Goal: Task Accomplishment & Management: Manage account settings

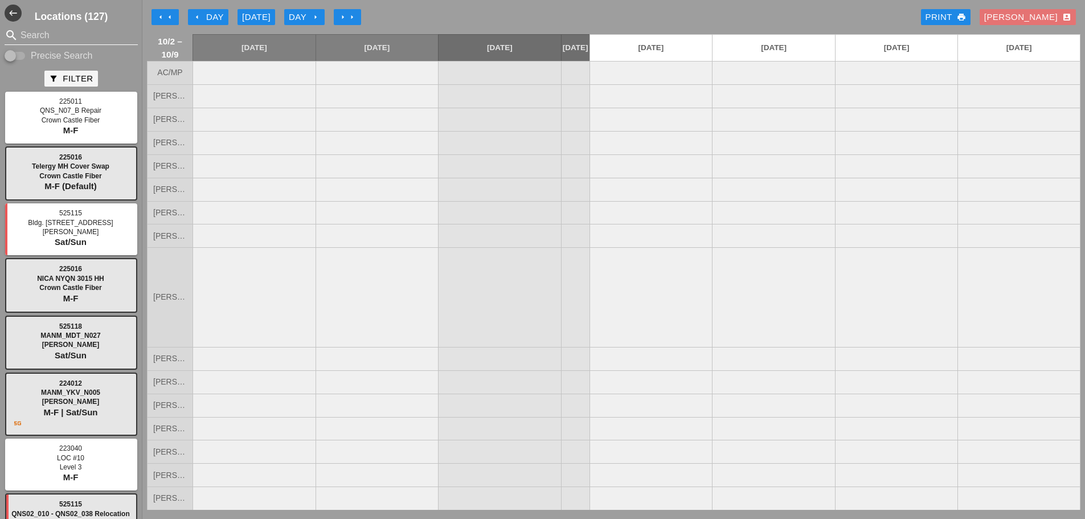
click at [84, 36] on input "Search" at bounding box center [71, 35] width 101 height 18
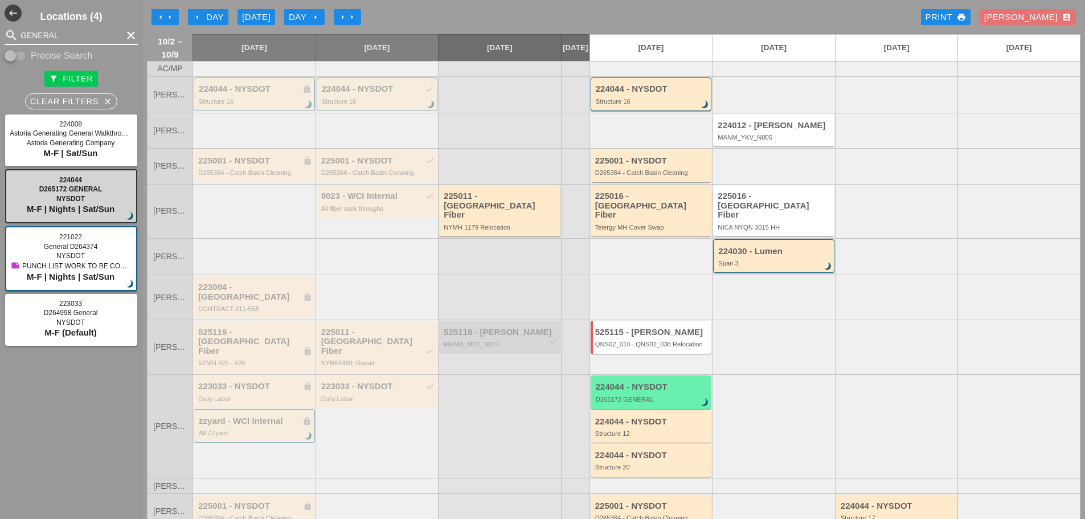
type input "GENERAL"
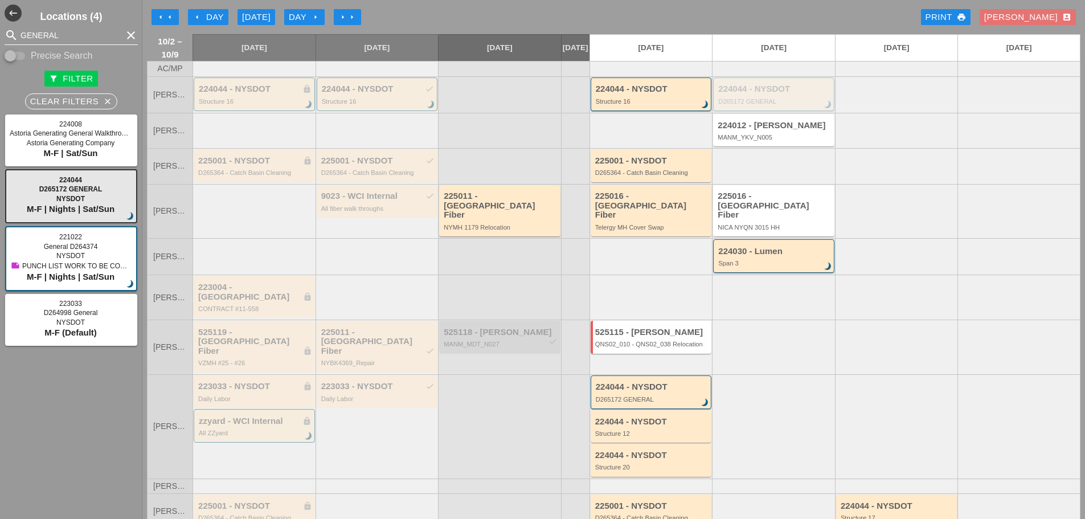
click at [62, 38] on input "GENERAL" at bounding box center [71, 35] width 101 height 18
click at [63, 37] on input "GENERAL" at bounding box center [71, 35] width 101 height 18
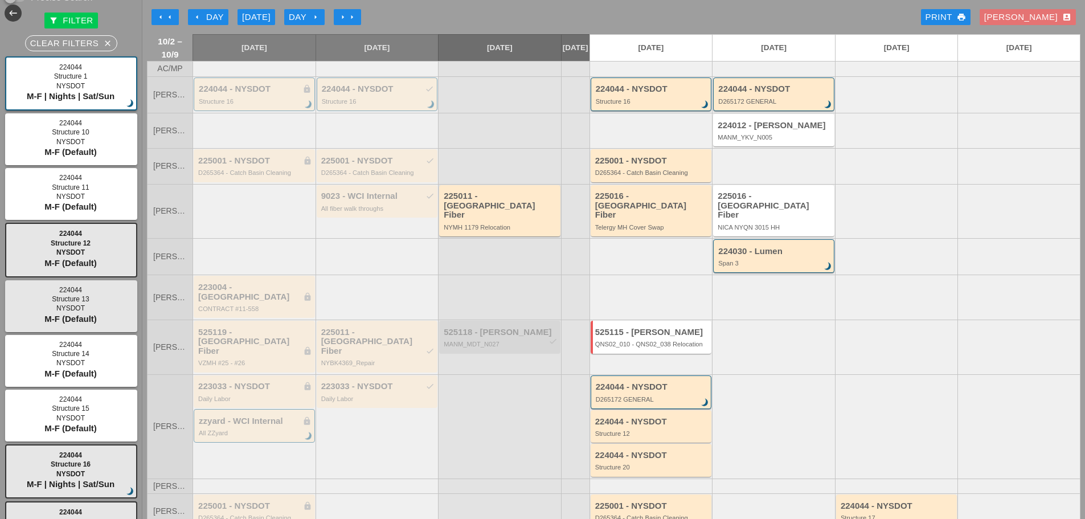
scroll to position [114, 0]
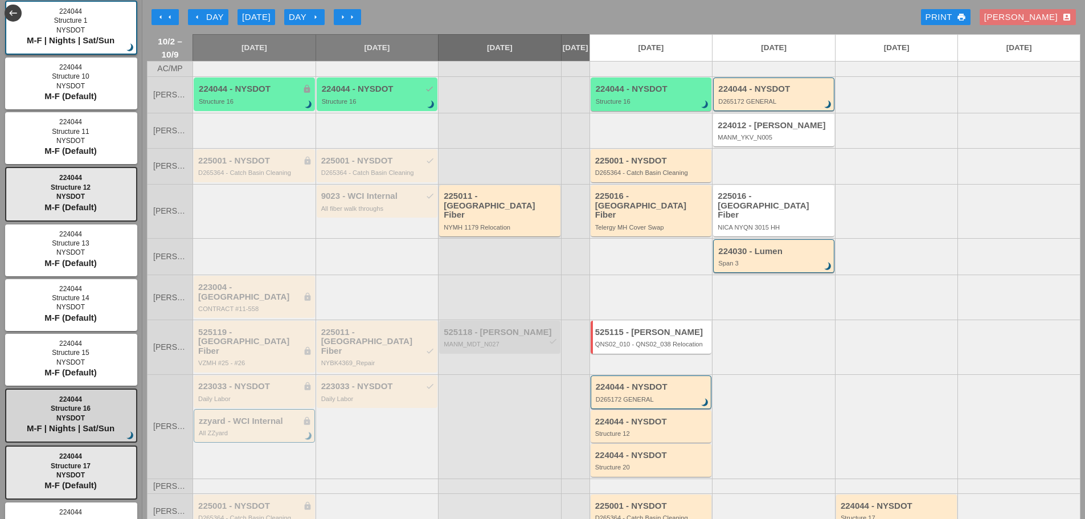
type input "STRUCTURE"
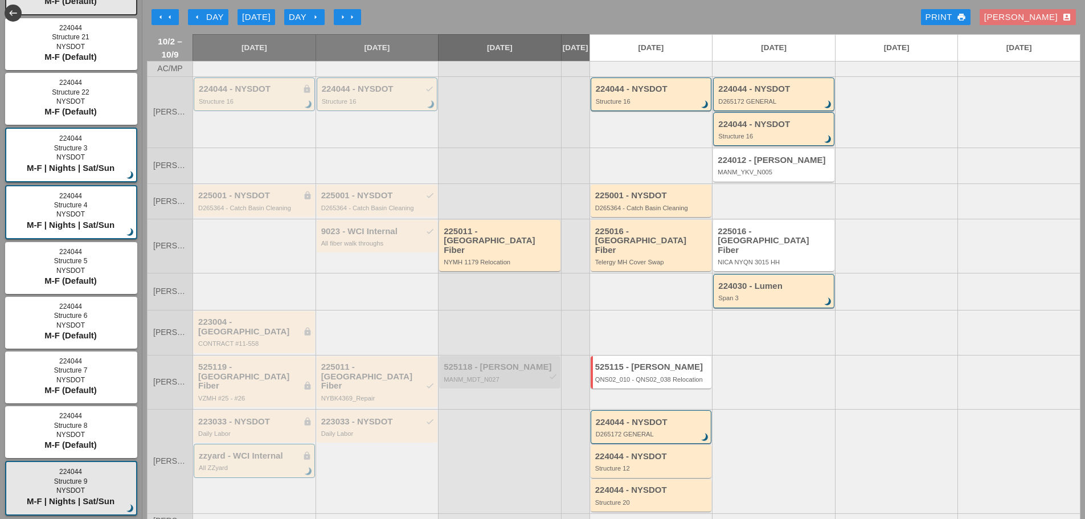
scroll to position [822, 0]
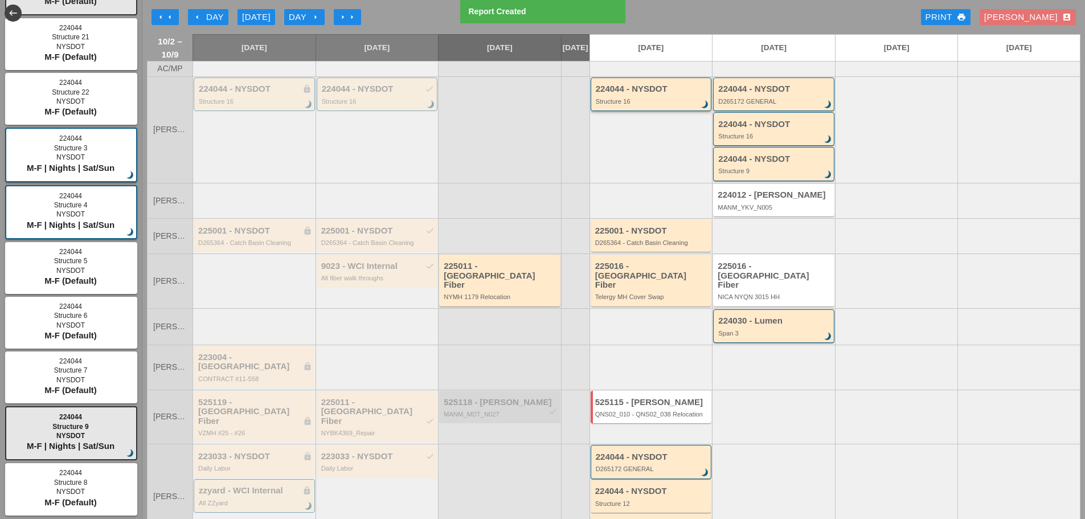
click at [658, 105] on div "Structure 16" at bounding box center [652, 101] width 113 height 7
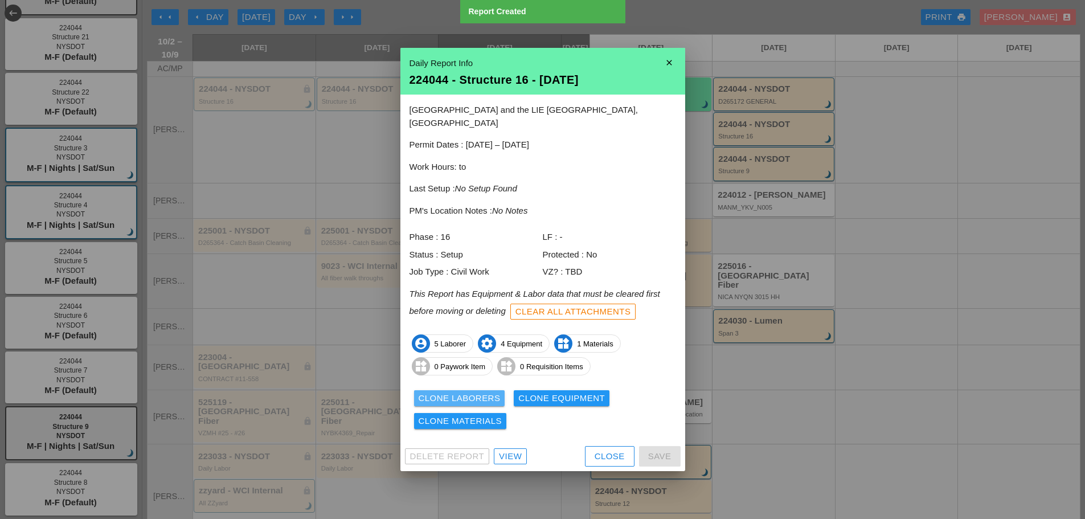
click at [461, 392] on div "Clone Laborers" at bounding box center [460, 398] width 82 height 13
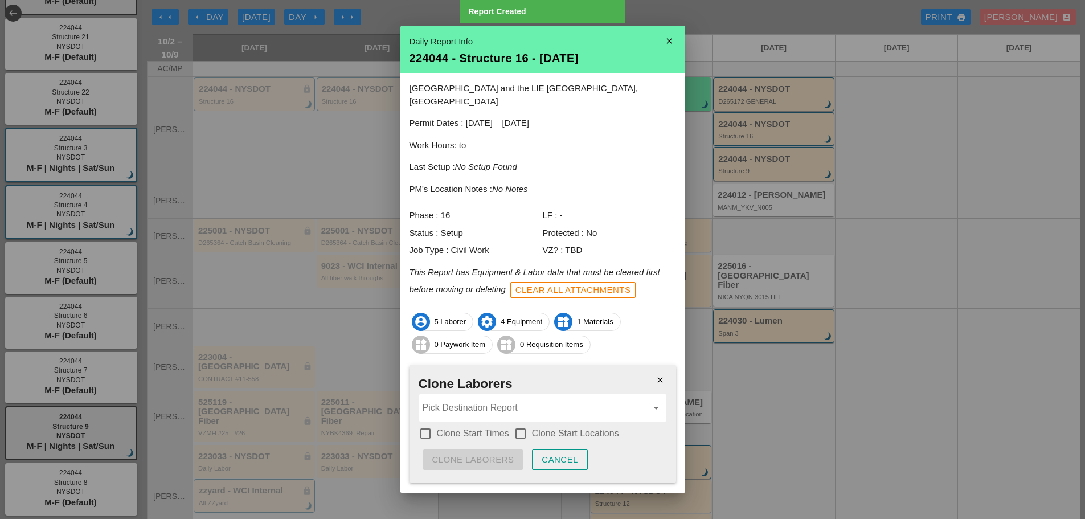
click at [485, 428] on label "Clone Start Times" at bounding box center [473, 433] width 72 height 11
checkbox input "true"
click at [563, 428] on label "Clone Start Locations" at bounding box center [575, 433] width 87 height 11
checkbox input "true"
click at [592, 401] on input "Pick Destination Report" at bounding box center [535, 408] width 224 height 18
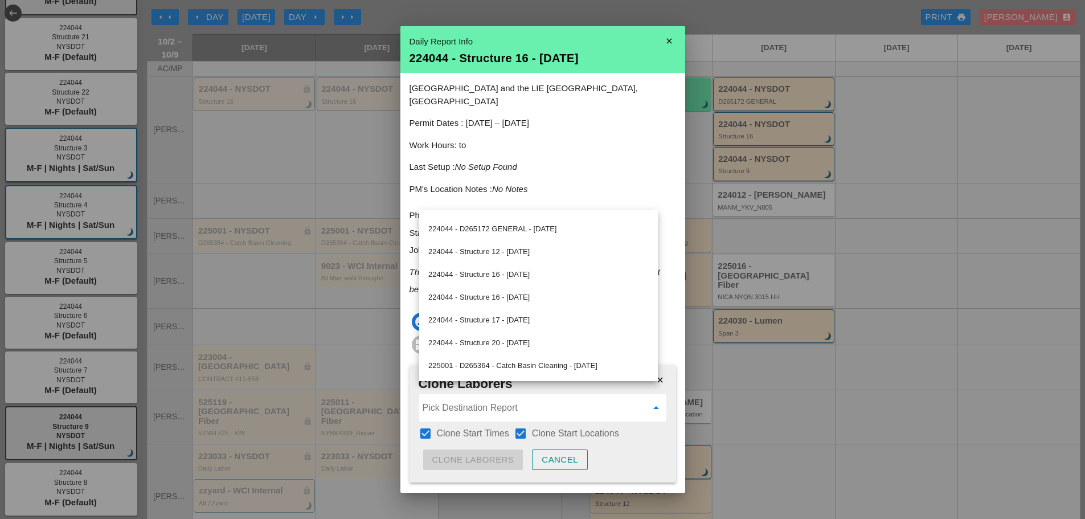
scroll to position [96, 0]
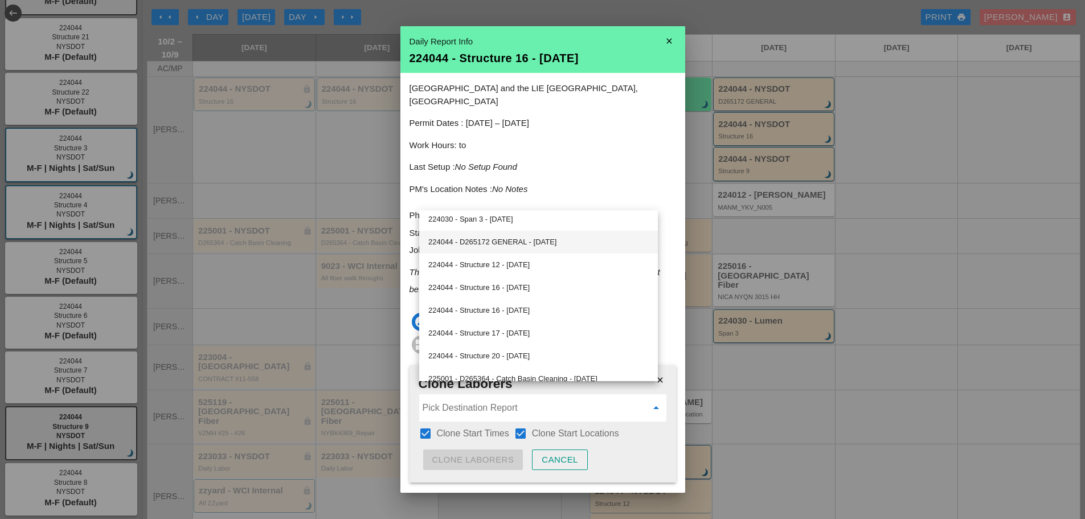
click at [505, 245] on div "224044 - D265172 GENERAL - 10/06/2025" at bounding box center [538, 242] width 220 height 14
type input "224044 - D265172 GENERAL - 10/06/2025"
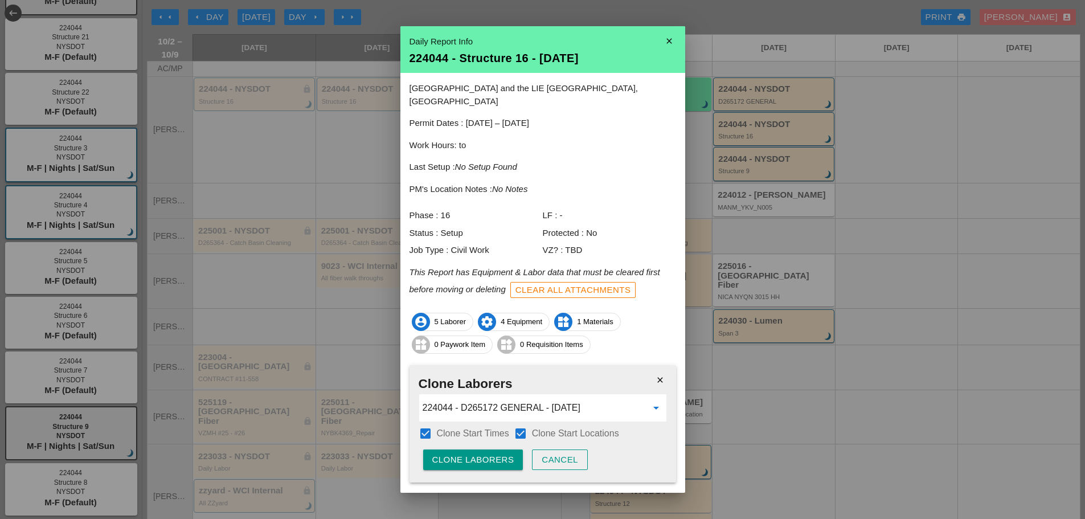
click at [481, 399] on input "224044 - D265172 GENERAL - 10/06/2025" at bounding box center [535, 408] width 224 height 18
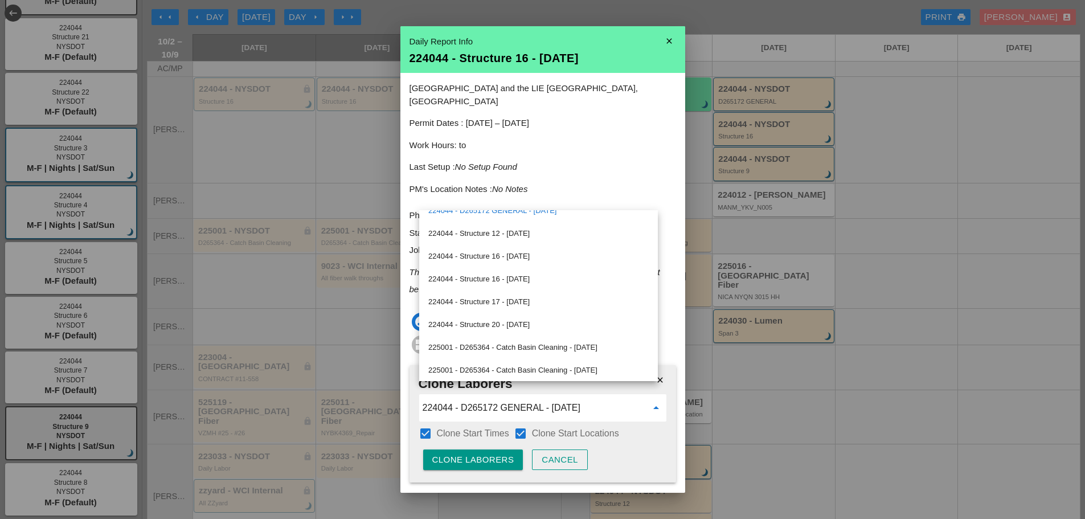
scroll to position [0, 0]
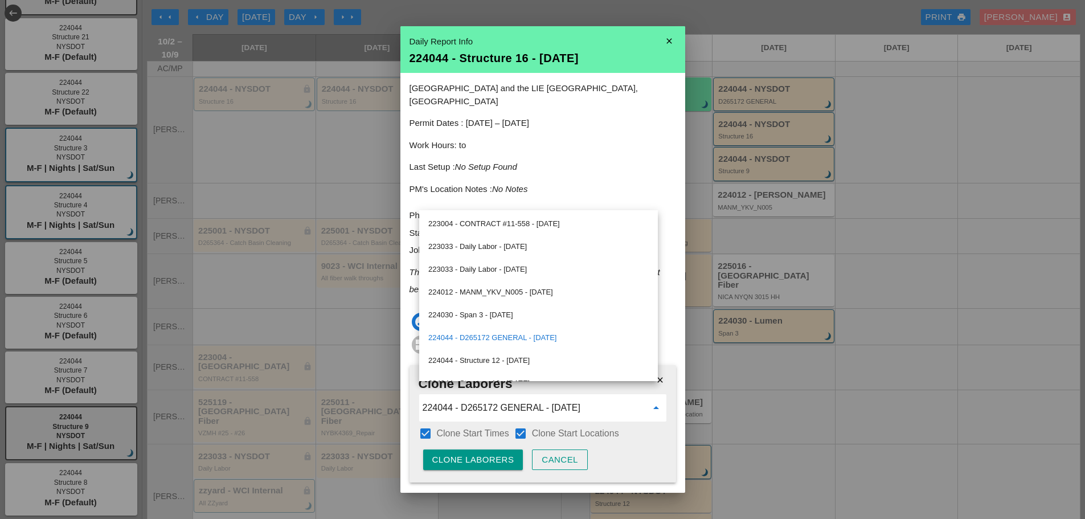
click at [628, 140] on div "81st street and the LIE Queens, NY Permit Dates : 10/01/2024 – 12/31/2026 Work …" at bounding box center [543, 282] width 285 height 419
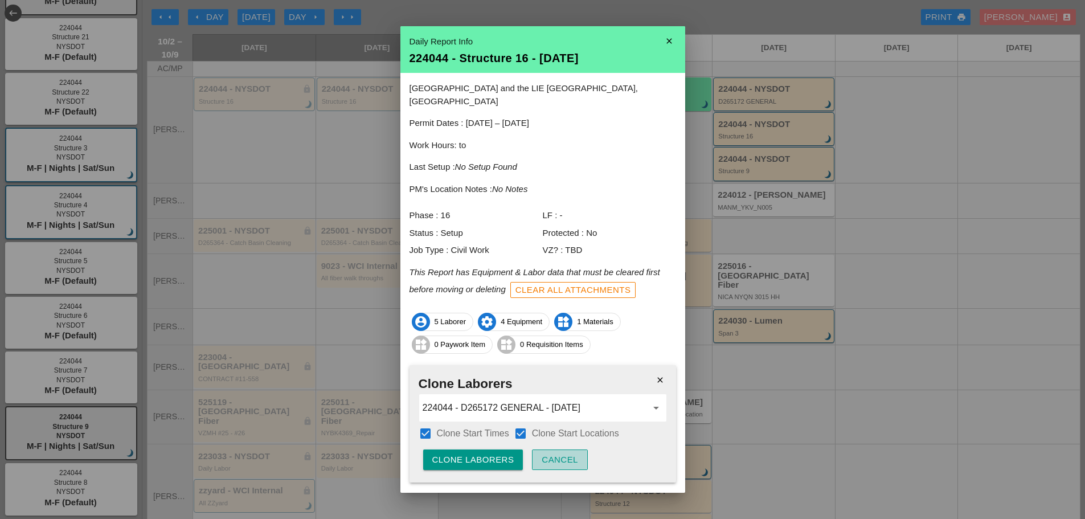
click at [563, 454] on div "Cancel" at bounding box center [560, 460] width 36 height 13
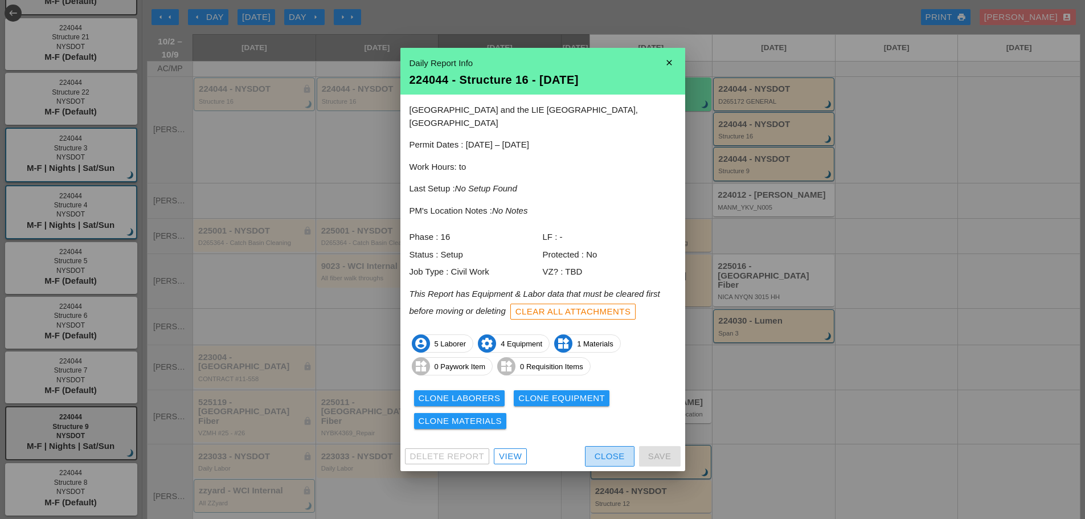
click at [602, 451] on div "Close" at bounding box center [610, 456] width 30 height 13
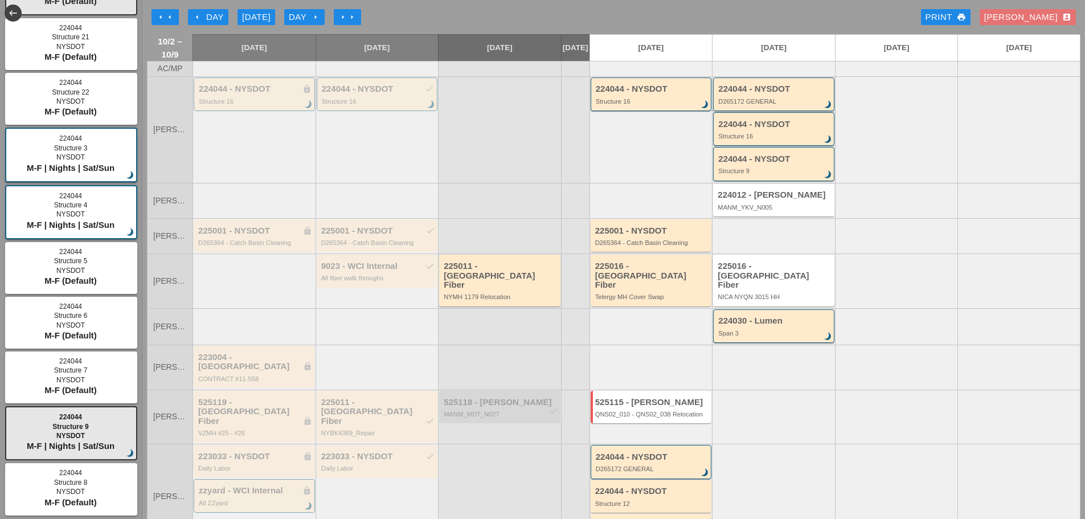
click at [729, 105] on div "D265172 GENERAL" at bounding box center [774, 101] width 113 height 7
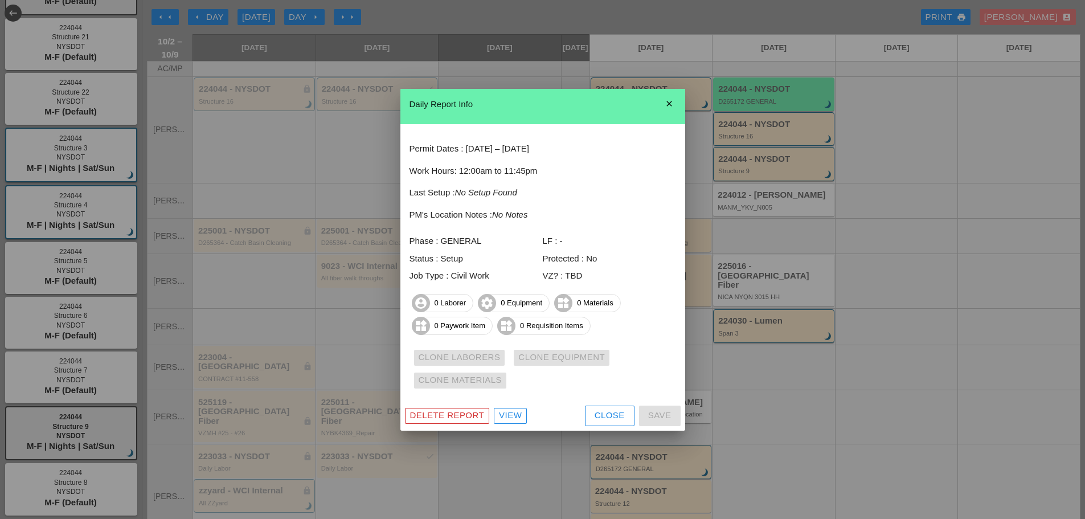
click at [670, 96] on icon "close" at bounding box center [669, 103] width 23 height 23
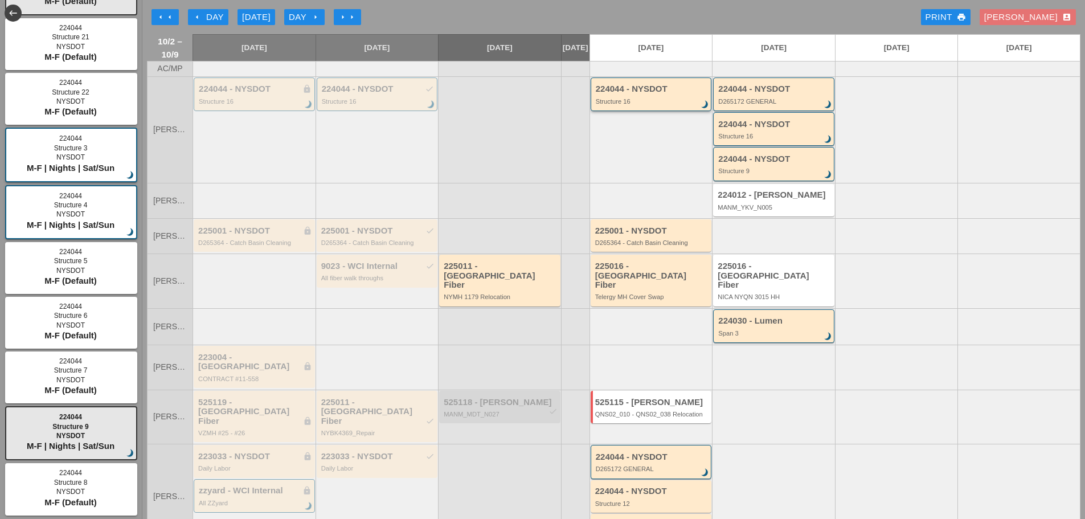
click at [663, 103] on div "224044 - NYSDOT Structure 16 brightness_3" at bounding box center [652, 94] width 113 height 21
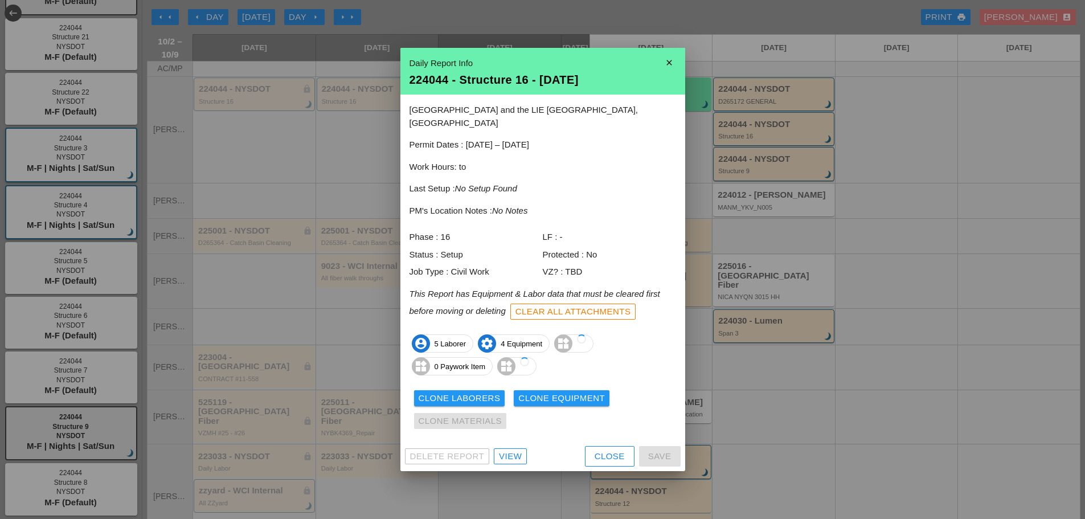
click at [485, 387] on div "Clone Laborers Clone Equipment Clone Materials" at bounding box center [543, 410] width 267 height 46
click at [485, 392] on div "Clone Laborers" at bounding box center [460, 398] width 82 height 13
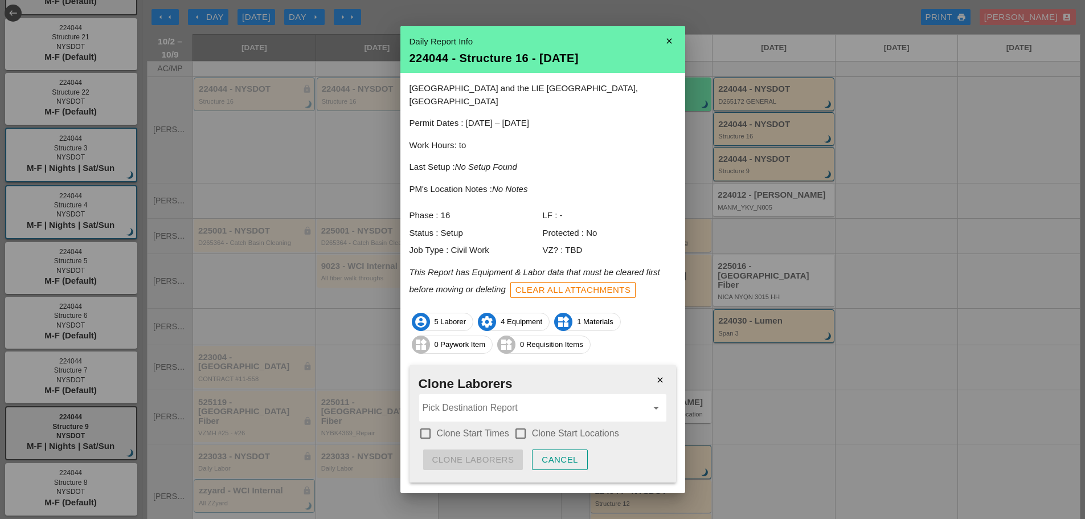
scroll to position [15, 0]
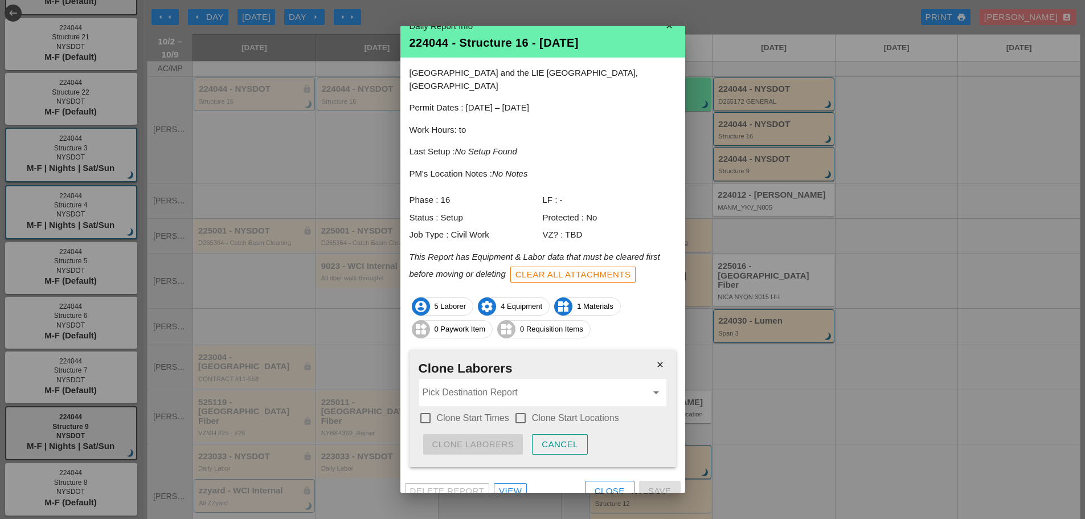
click at [621, 388] on input "Pick Destination Report" at bounding box center [535, 392] width 224 height 18
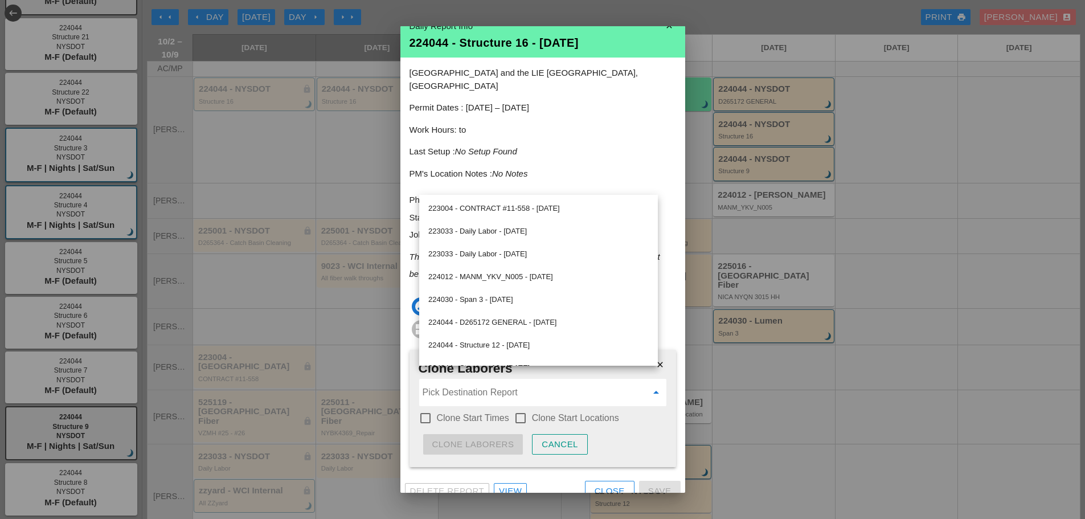
click at [842, 78] on div at bounding box center [542, 259] width 1085 height 519
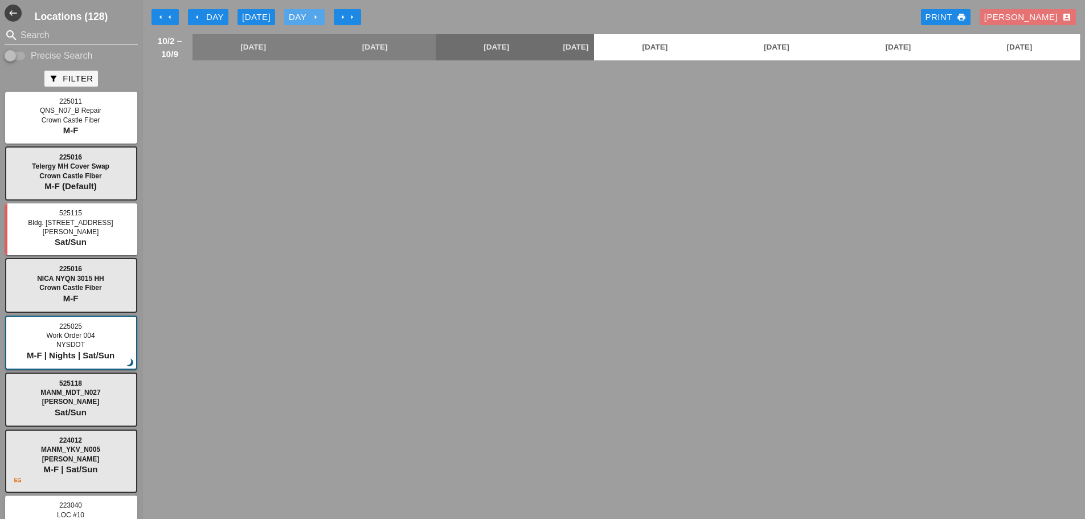
click at [314, 15] on icon "arrow_right" at bounding box center [315, 17] width 9 height 9
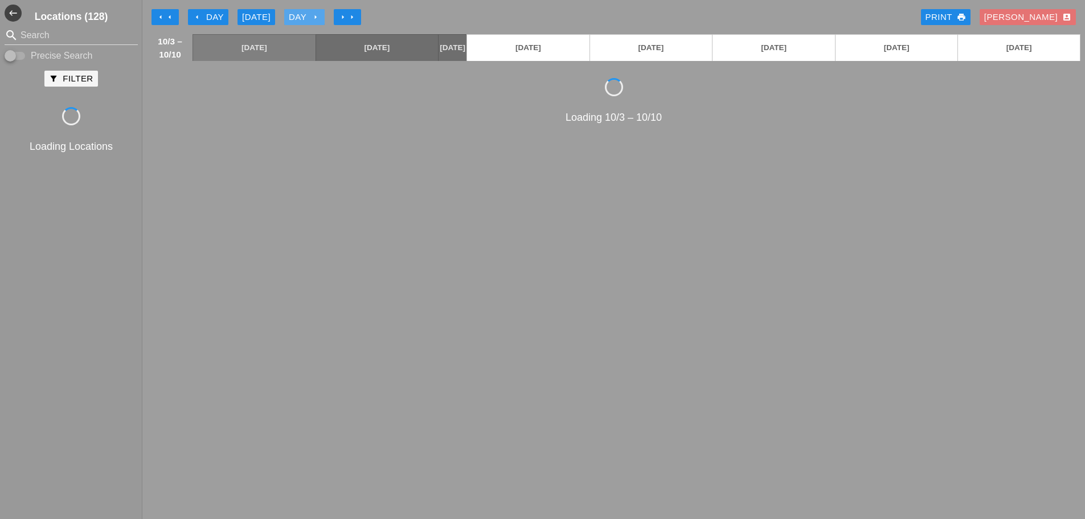
click at [314, 15] on icon "arrow_right" at bounding box center [315, 17] width 9 height 9
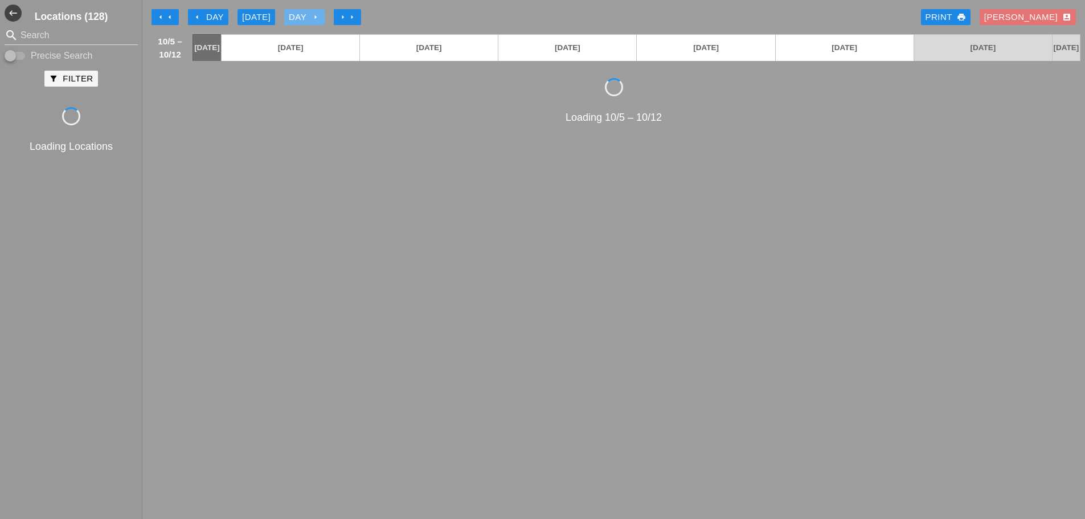
click at [313, 15] on icon "arrow_right" at bounding box center [315, 17] width 9 height 9
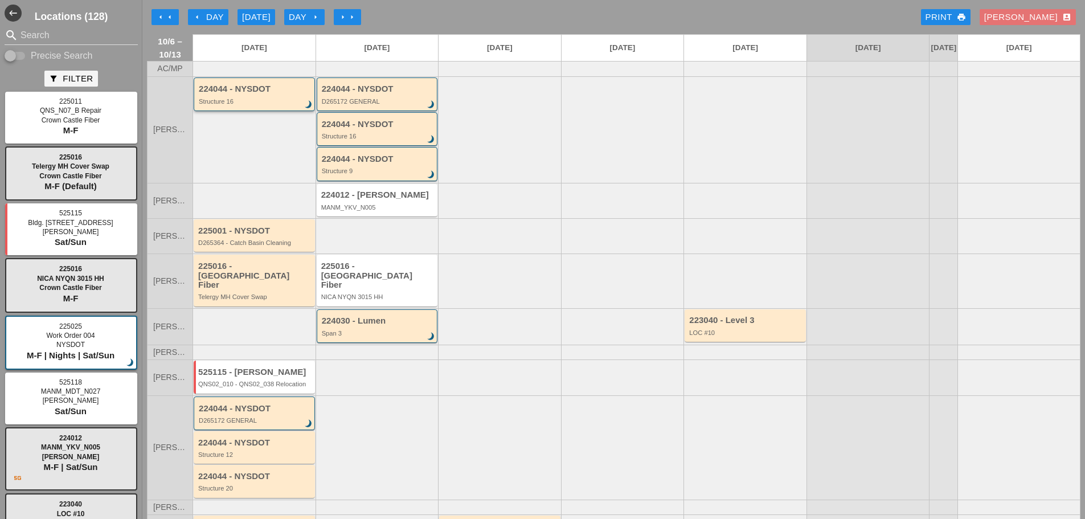
click at [243, 94] on div "224044 - NYSDOT" at bounding box center [255, 89] width 113 height 10
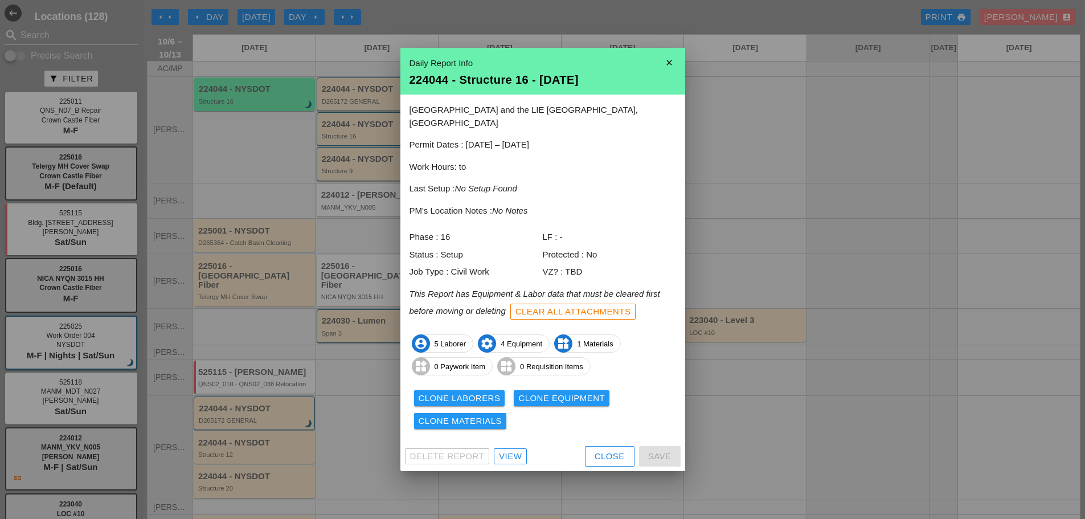
click at [484, 393] on div "Clone Laborers" at bounding box center [460, 398] width 82 height 13
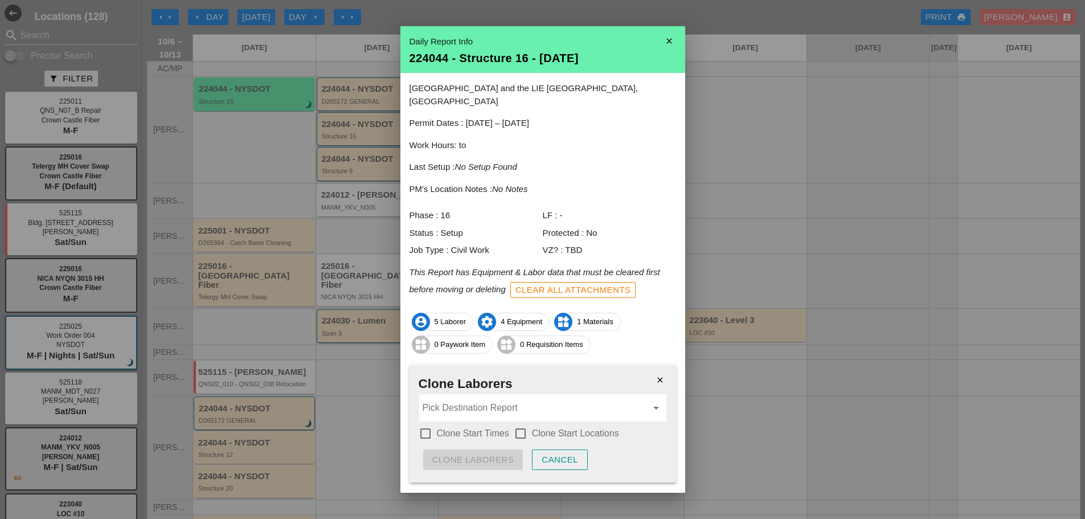
click at [482, 399] on input "Pick Destination Report" at bounding box center [535, 408] width 224 height 18
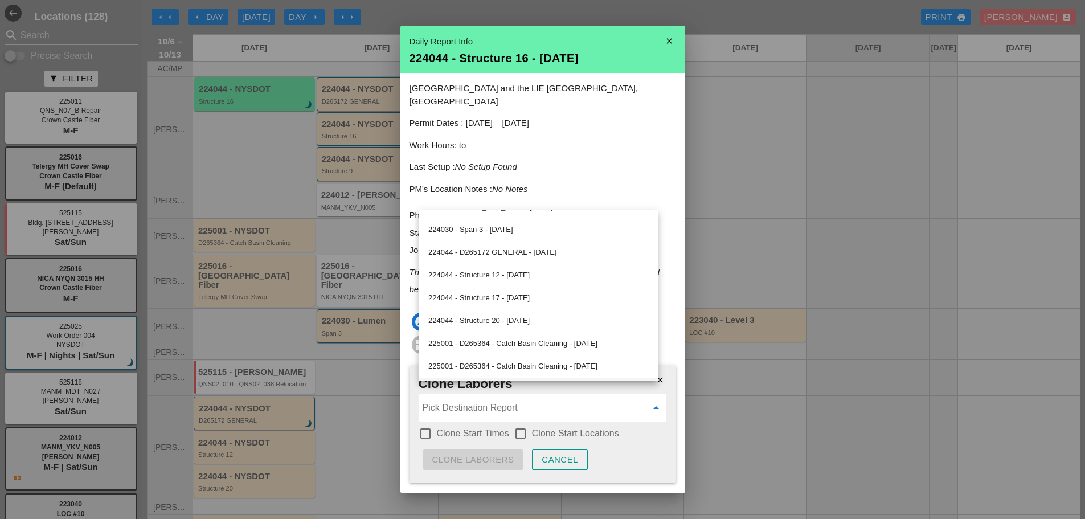
scroll to position [175, 0]
click at [602, 428] on label "Clone Start Locations" at bounding box center [575, 433] width 87 height 11
checkbox input "true"
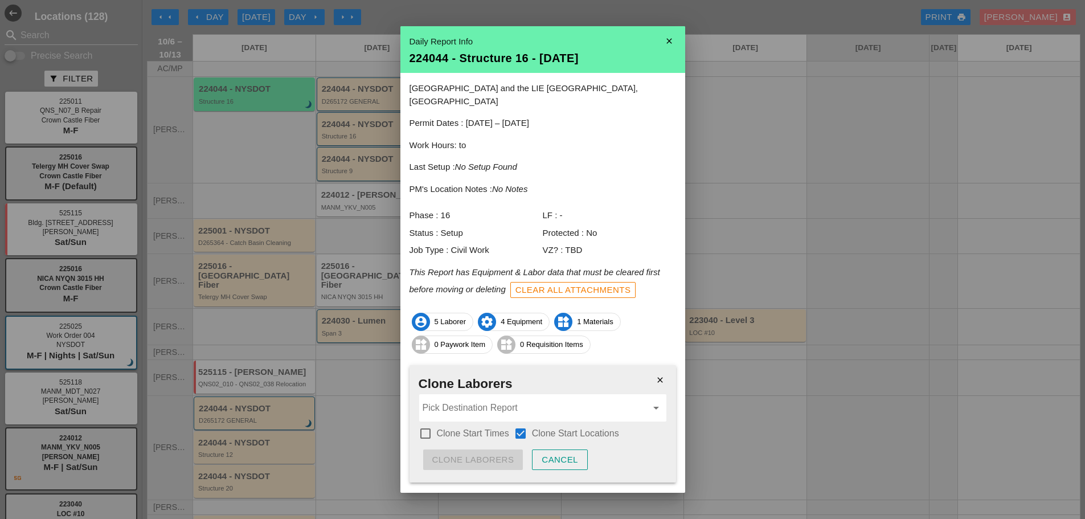
click at [456, 428] on label "Clone Start Times" at bounding box center [473, 433] width 72 height 11
checkbox input "true"
click at [638, 341] on p "account_circle 5 Laborer settings 4 Equipment widgets 1 Materials widgets 0 Pay…" at bounding box center [543, 334] width 267 height 46
click at [657, 369] on icon "close" at bounding box center [660, 380] width 23 height 23
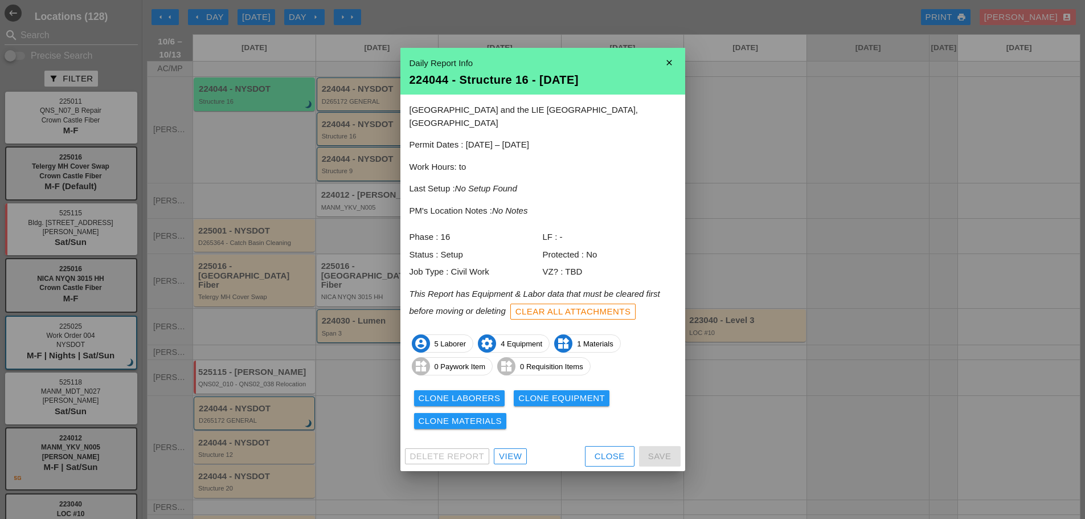
click at [524, 395] on div "Clone Equipment" at bounding box center [561, 398] width 87 height 13
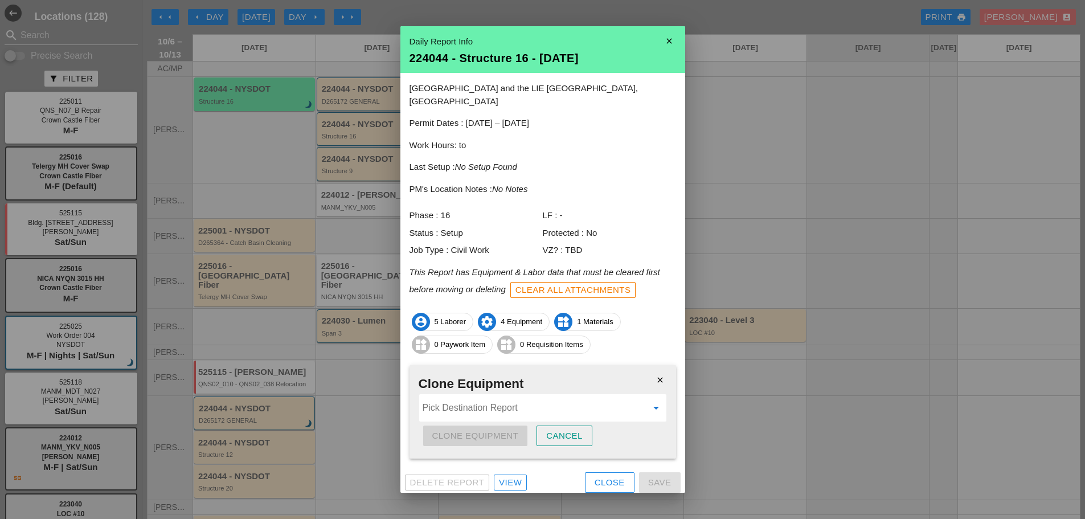
click at [517, 402] on input "Pick Destination Report" at bounding box center [535, 408] width 224 height 18
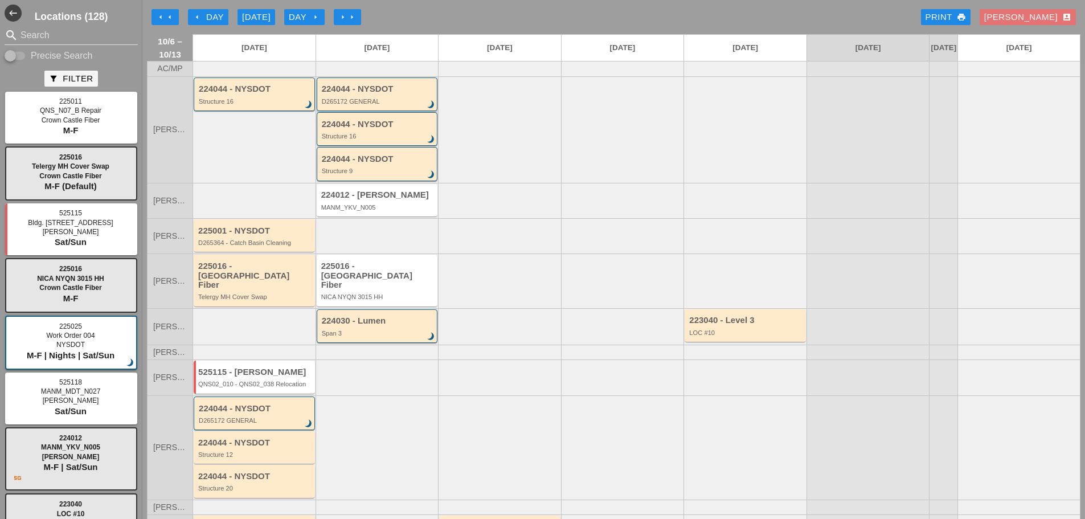
click at [383, 94] on div "224044 - NYSDOT" at bounding box center [378, 89] width 113 height 10
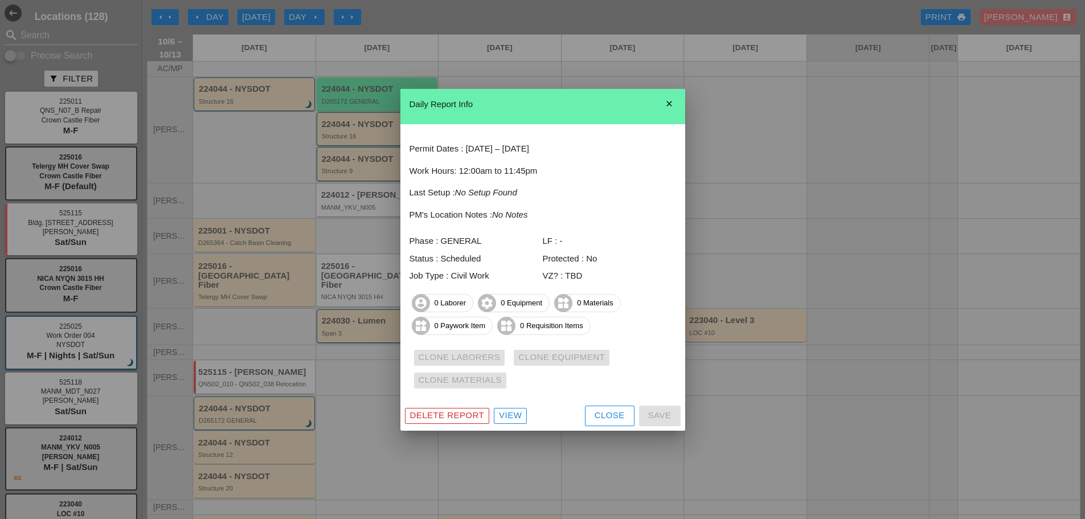
click at [601, 419] on div "Close" at bounding box center [610, 415] width 30 height 13
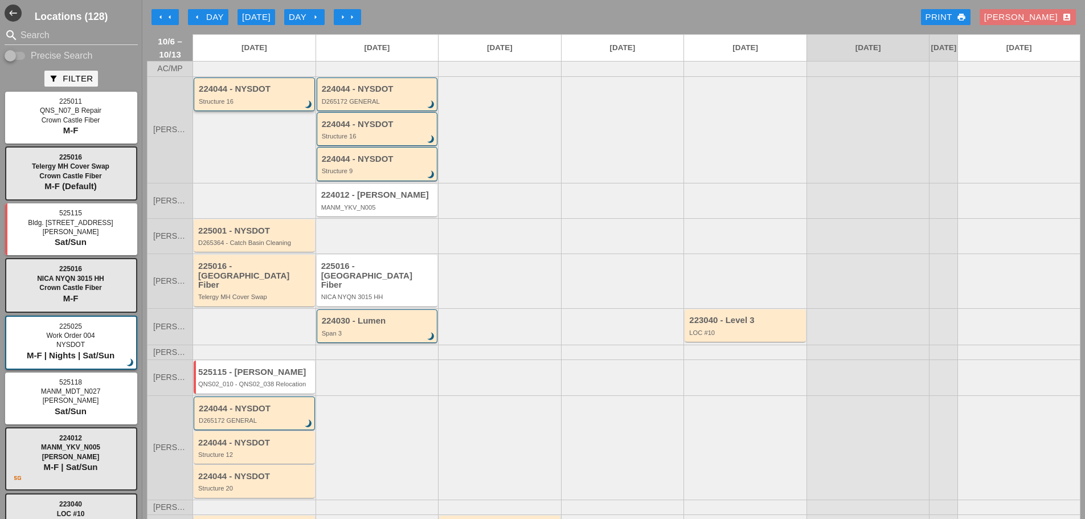
click at [252, 105] on div "Structure 16" at bounding box center [255, 101] width 113 height 7
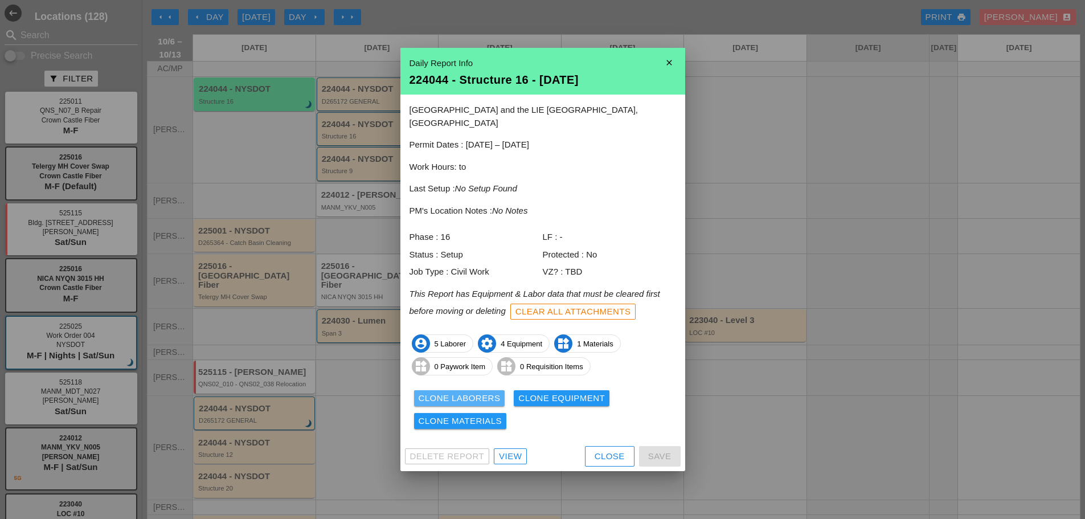
click at [455, 392] on div "Clone Laborers" at bounding box center [460, 398] width 82 height 13
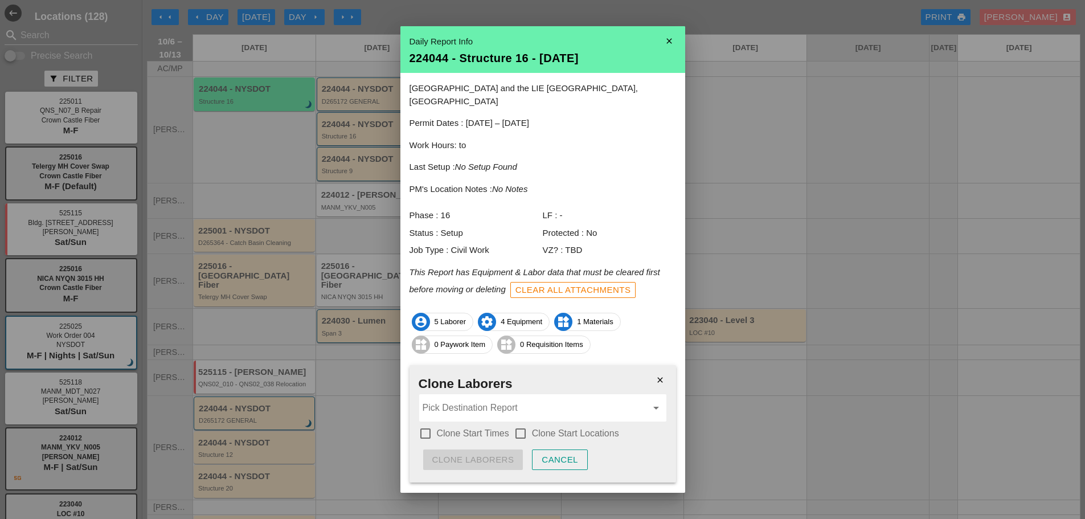
click at [524, 424] on div at bounding box center [520, 433] width 19 height 19
checkbox input "true"
click at [442, 428] on label "Clone Start Times" at bounding box center [473, 433] width 72 height 11
checkbox input "true"
click at [451, 399] on input "Pick Destination Report" at bounding box center [535, 408] width 224 height 18
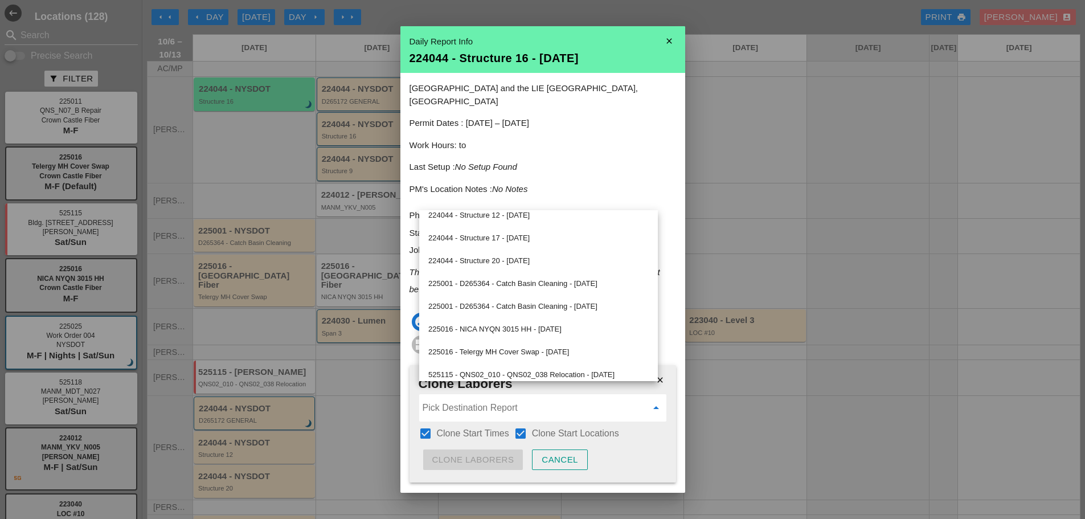
scroll to position [175, 0]
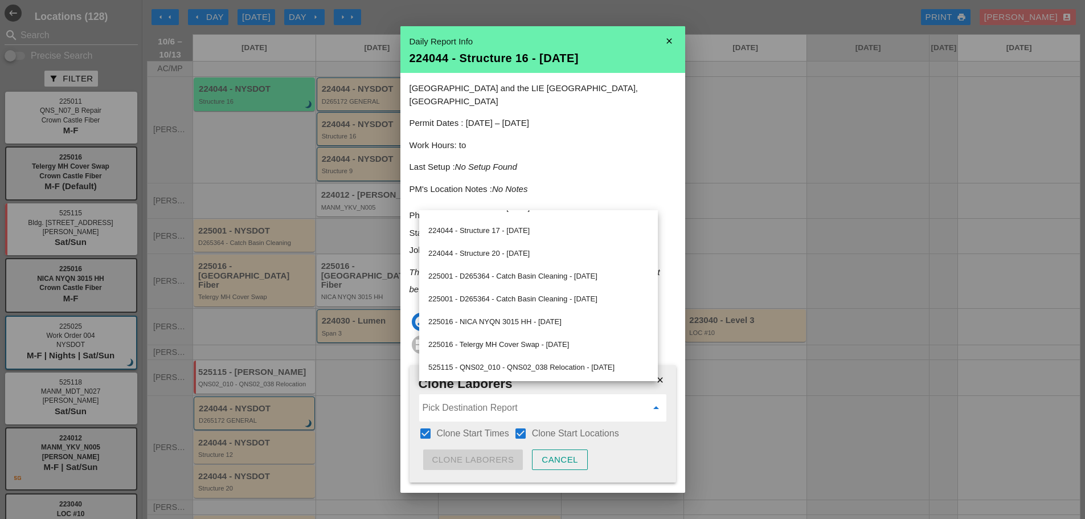
click at [615, 446] on div "close Clone Laborers Pick Destination Report arrow_drop_down check_box Clone St…" at bounding box center [543, 423] width 267 height 117
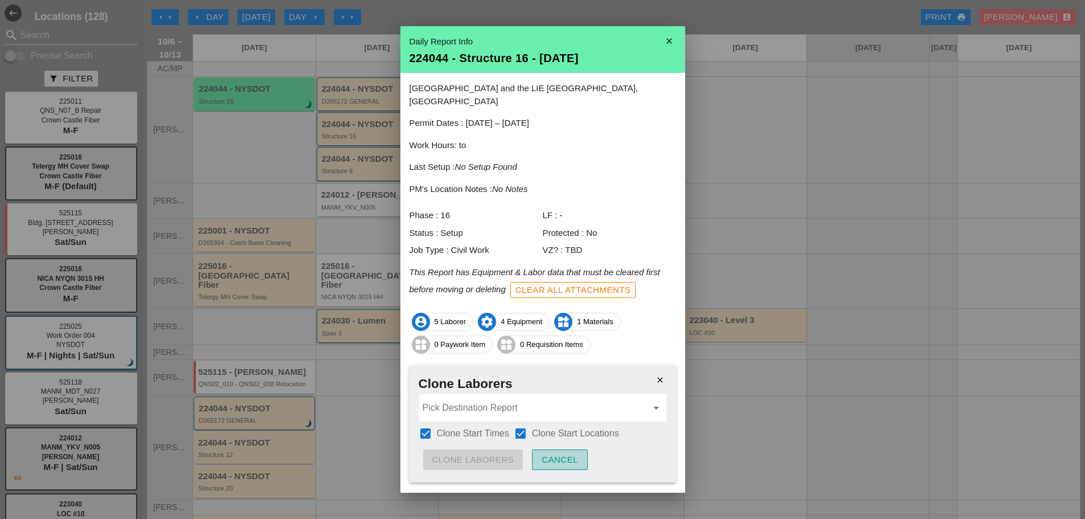
click at [568, 454] on div "Cancel" at bounding box center [560, 460] width 36 height 13
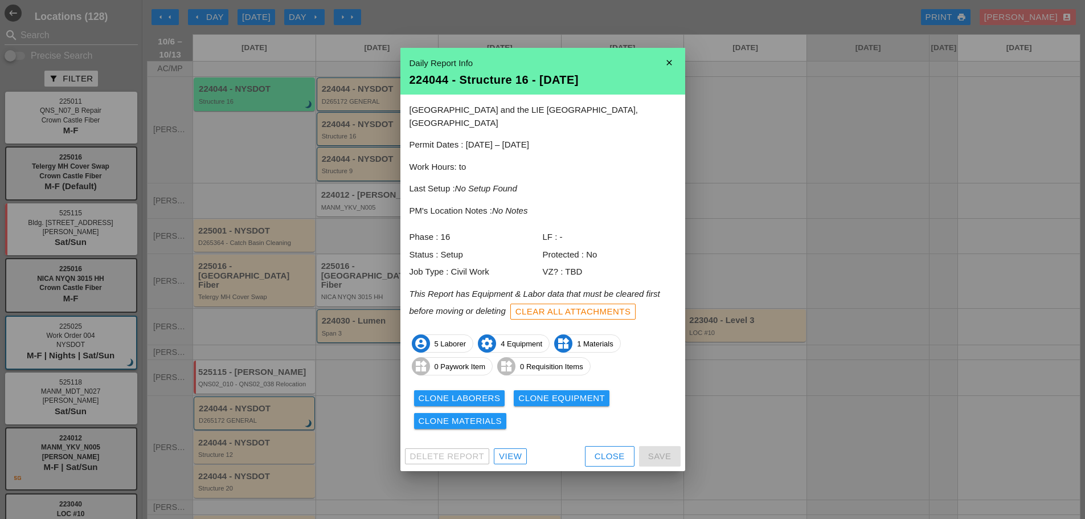
click at [485, 415] on div "Clone Materials" at bounding box center [461, 421] width 84 height 13
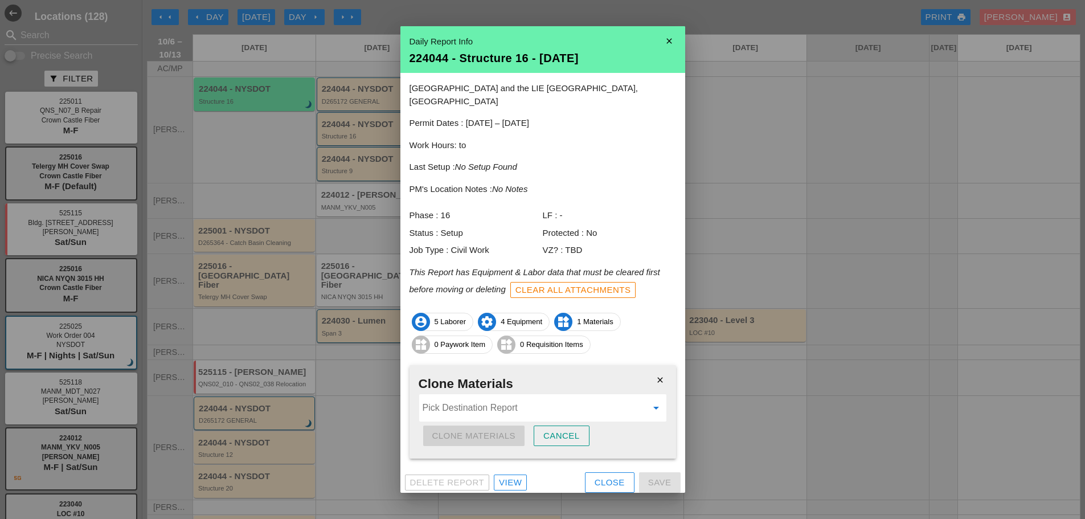
click at [500, 403] on input "Pick Destination Report" at bounding box center [535, 408] width 224 height 18
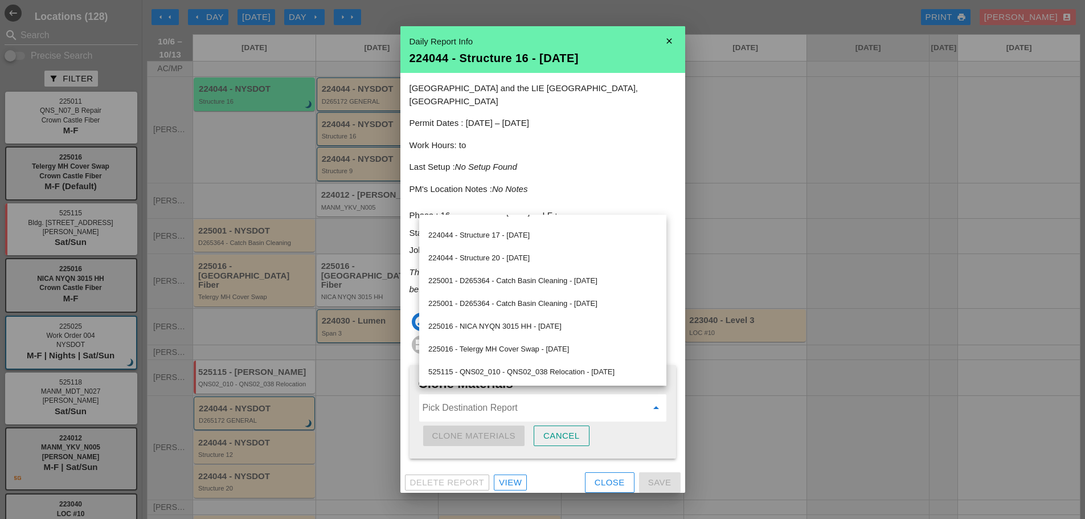
click at [659, 183] on p "PM's Location Notes : No Notes" at bounding box center [543, 189] width 267 height 13
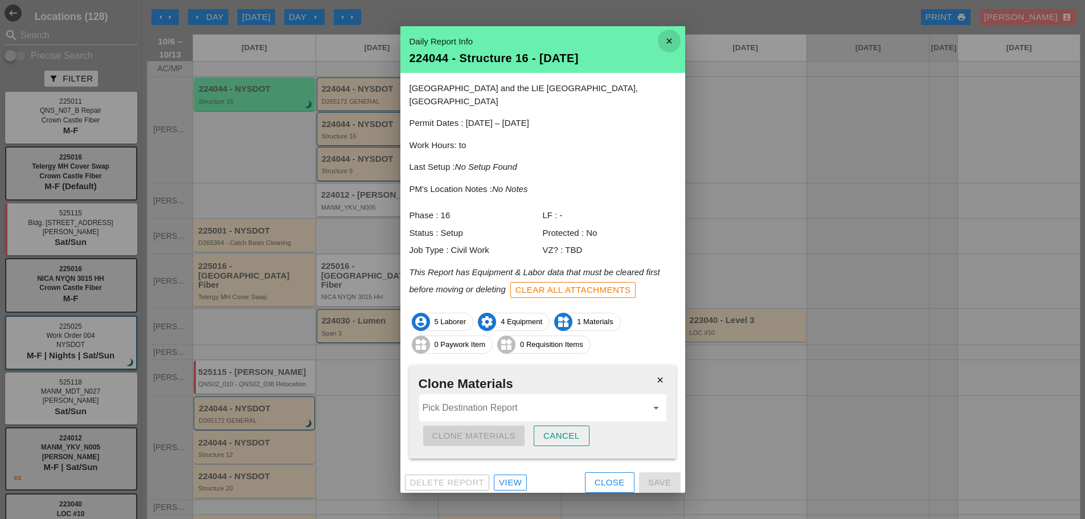
click at [672, 47] on icon "close" at bounding box center [669, 41] width 23 height 23
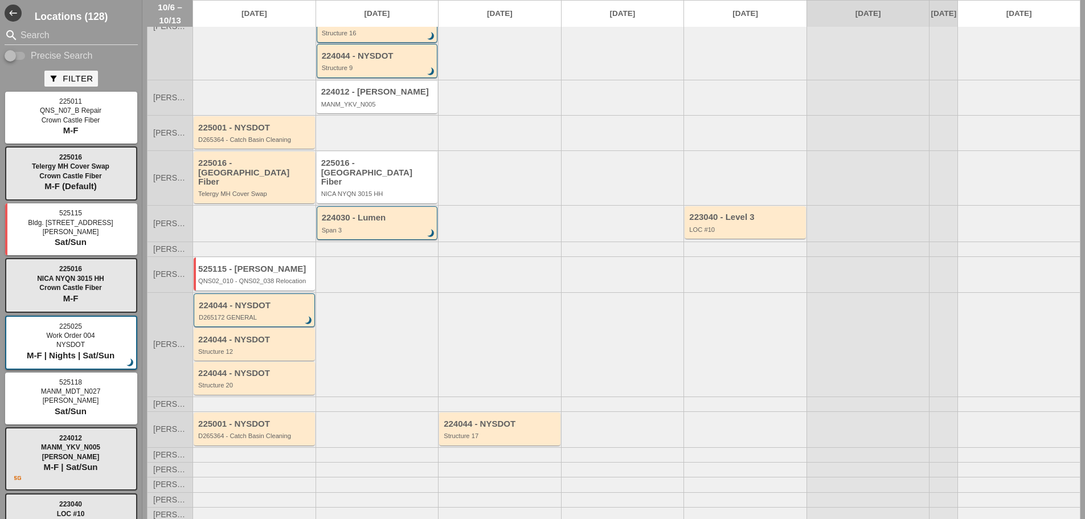
scroll to position [105, 0]
click at [496, 418] on div "224044 - NYSDOT" at bounding box center [501, 423] width 114 height 10
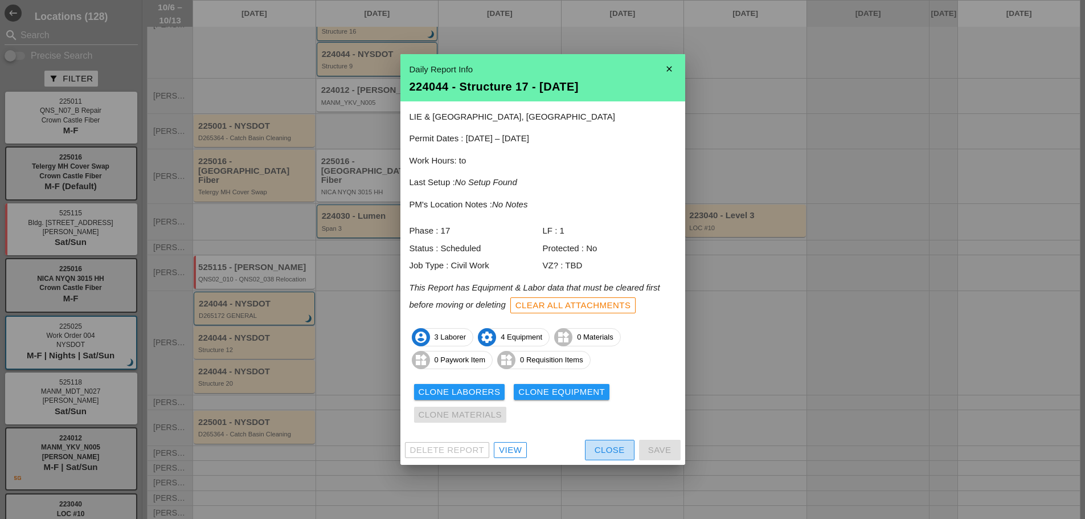
click at [603, 456] on div "Close" at bounding box center [610, 450] width 30 height 13
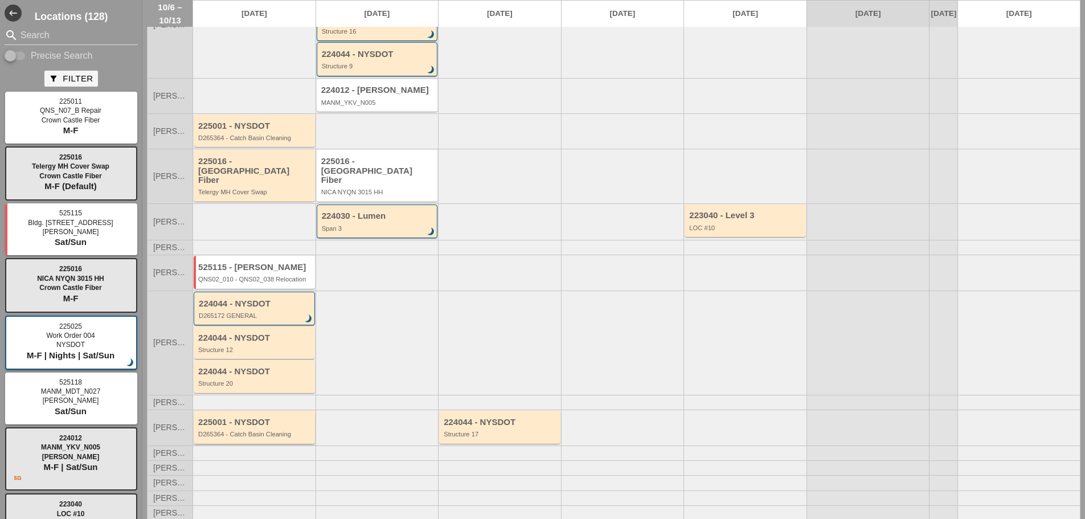
click at [272, 427] on div "225001 - NYSDOT D265364 - Catch Basin Cleaning" at bounding box center [255, 428] width 114 height 21
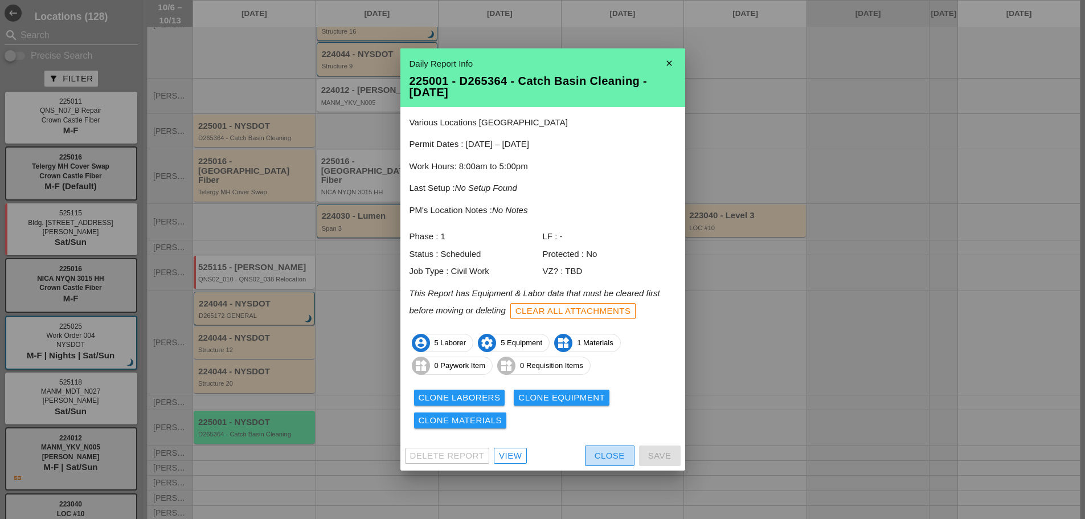
click at [622, 452] on div "Close" at bounding box center [610, 456] width 30 height 13
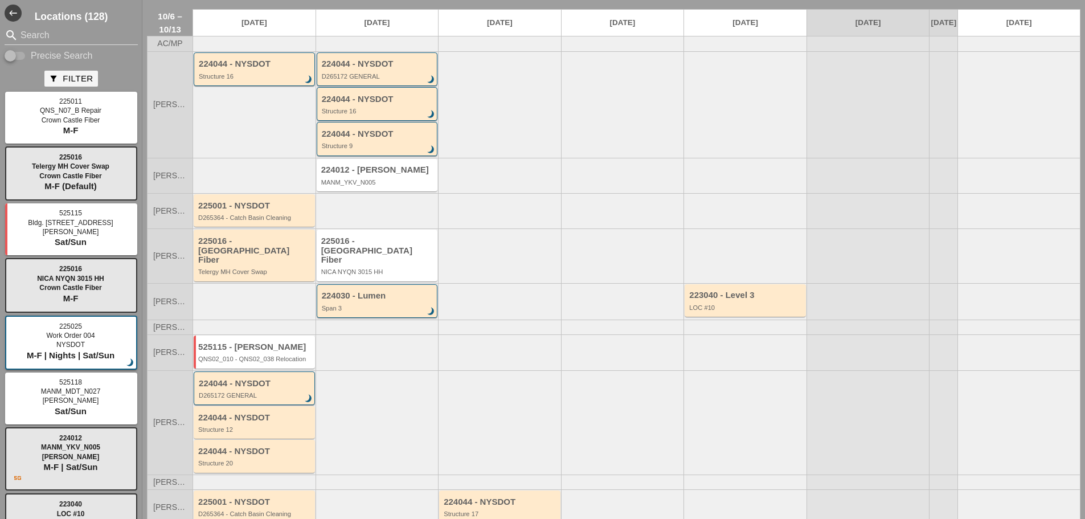
scroll to position [0, 0]
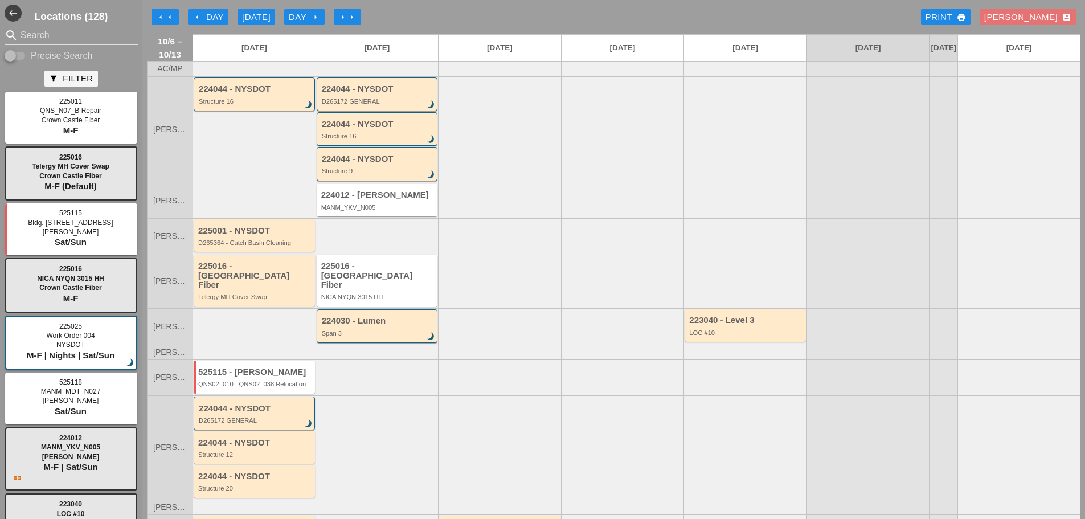
click at [233, 76] on div at bounding box center [254, 68] width 123 height 15
click at [238, 94] on div "224044 - NYSDOT" at bounding box center [255, 89] width 113 height 10
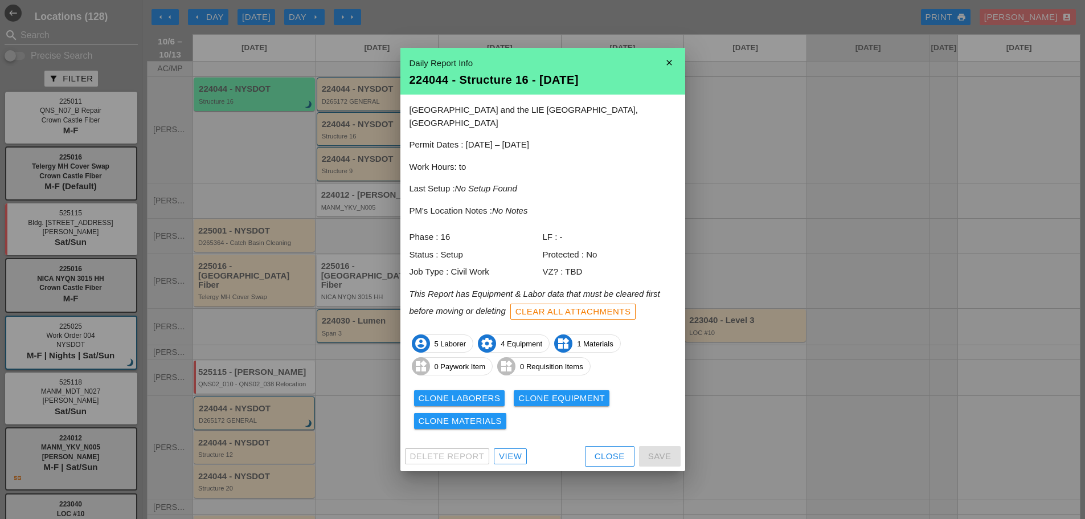
click at [595, 459] on button "Close" at bounding box center [610, 456] width 50 height 21
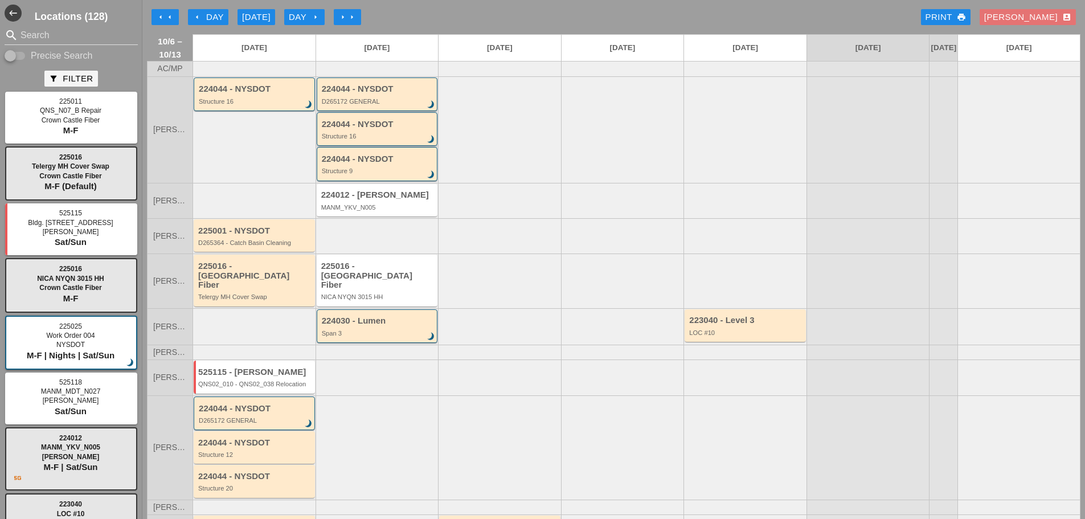
click at [366, 140] on div "224044 - NYSDOT Structure 16 brightness_3" at bounding box center [378, 130] width 113 height 21
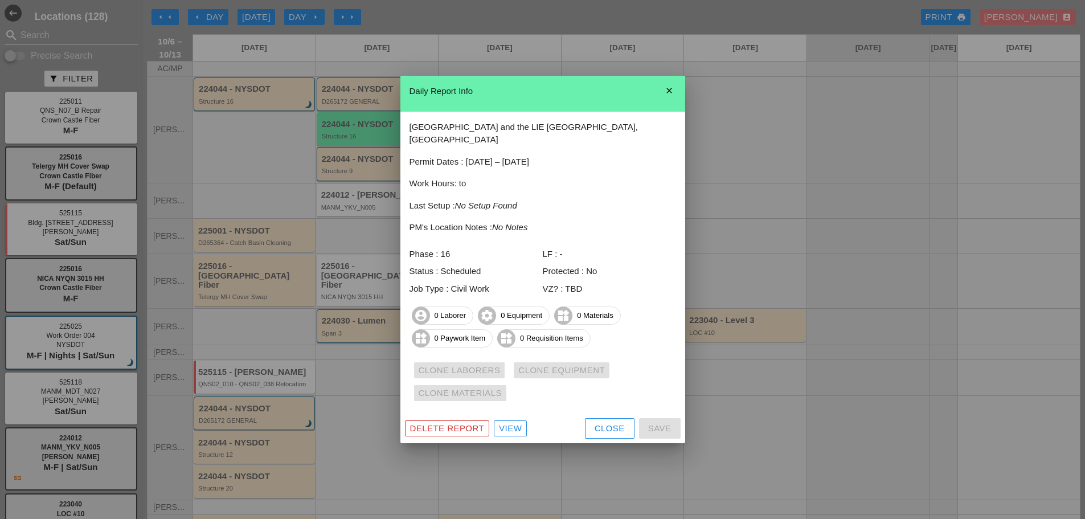
click at [612, 426] on div "Close" at bounding box center [610, 428] width 30 height 13
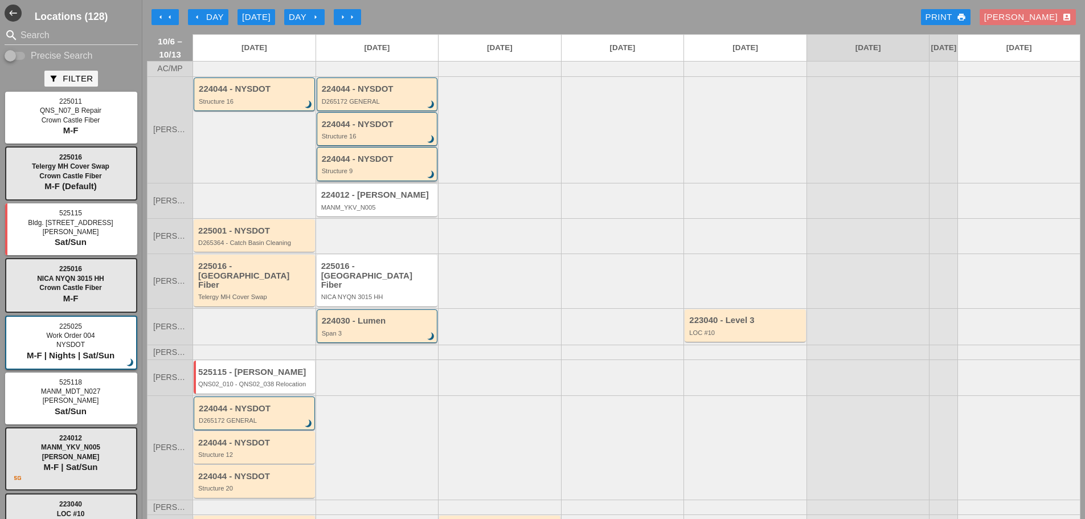
click at [352, 172] on div "224044 - NYSDOT Structure 9 brightness_3" at bounding box center [378, 164] width 113 height 21
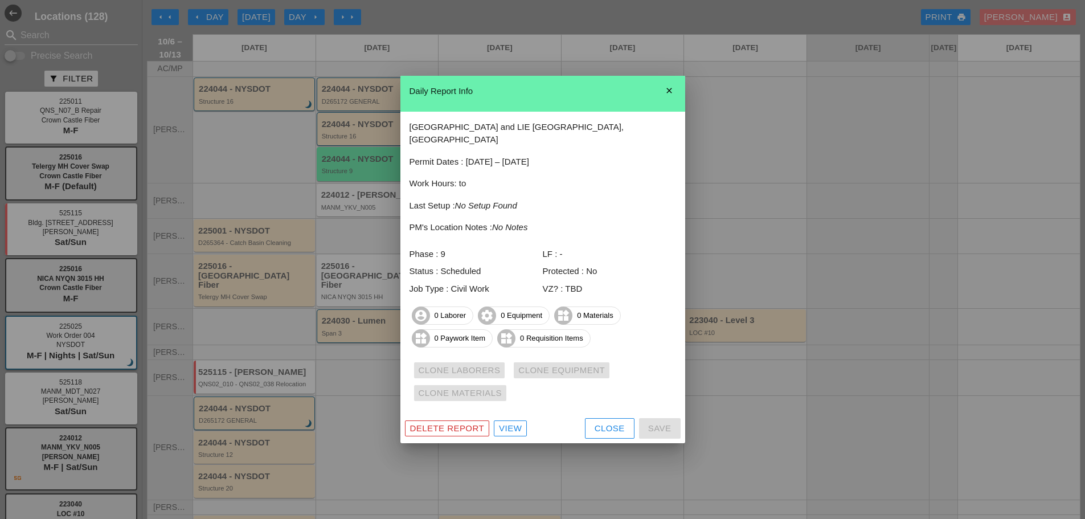
click at [606, 423] on div "Close" at bounding box center [610, 428] width 30 height 13
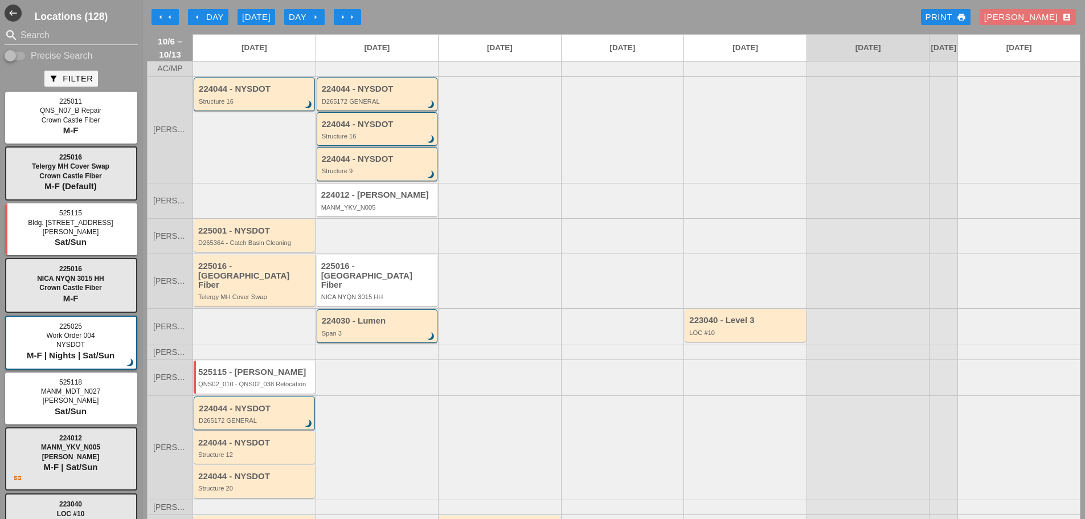
click at [355, 129] on div "224044 - NYSDOT" at bounding box center [378, 125] width 113 height 10
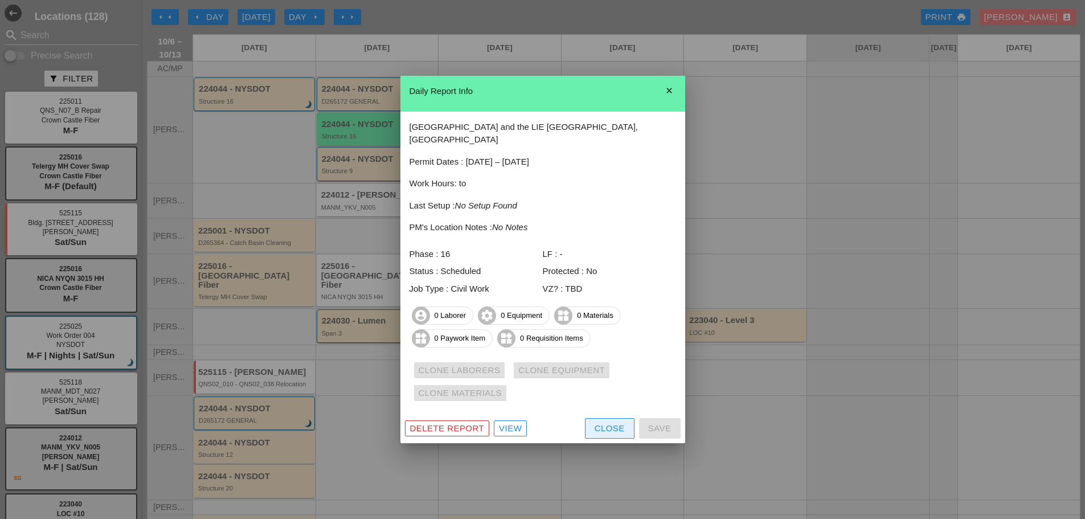
drag, startPoint x: 610, startPoint y: 426, endPoint x: 556, endPoint y: 371, distance: 77.4
click at [609, 426] on div "Close" at bounding box center [610, 428] width 30 height 13
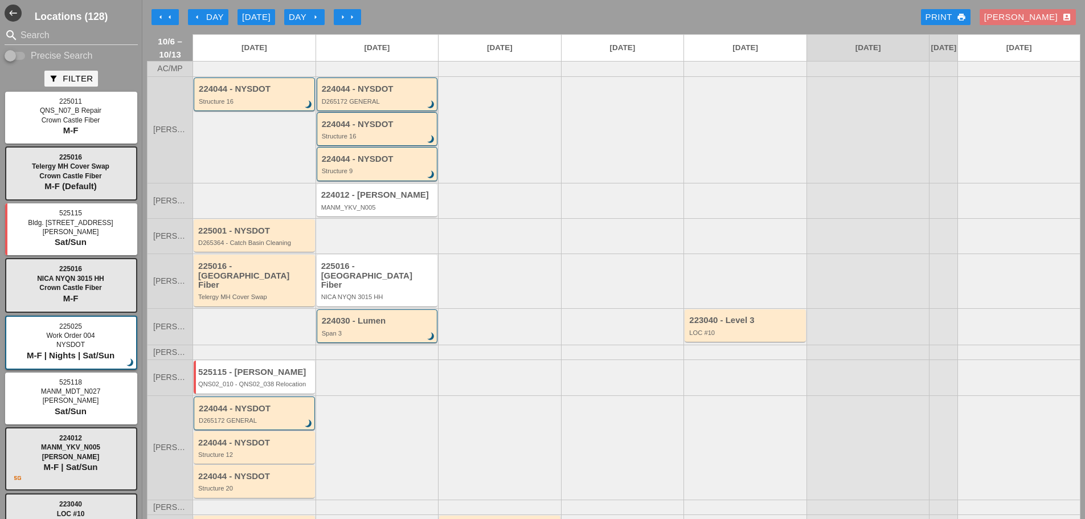
click at [357, 105] on div "D265172 GENERAL" at bounding box center [378, 101] width 113 height 7
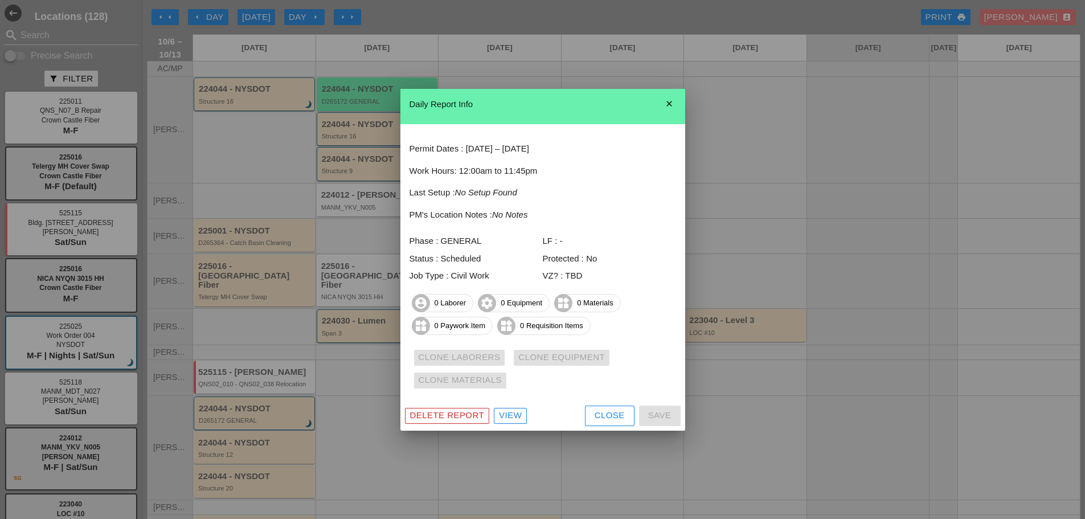
click at [605, 417] on div "Close" at bounding box center [610, 415] width 30 height 13
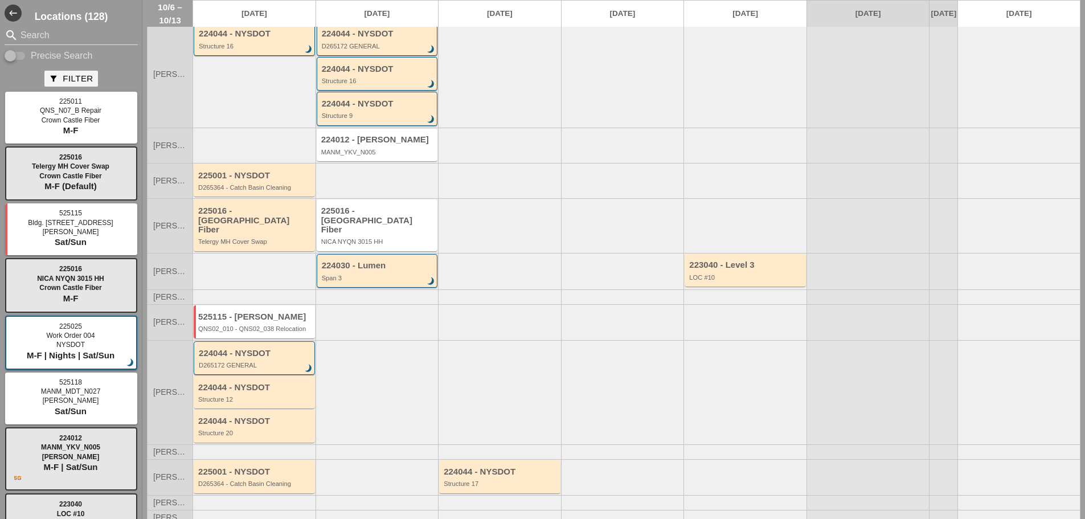
scroll to position [105, 0]
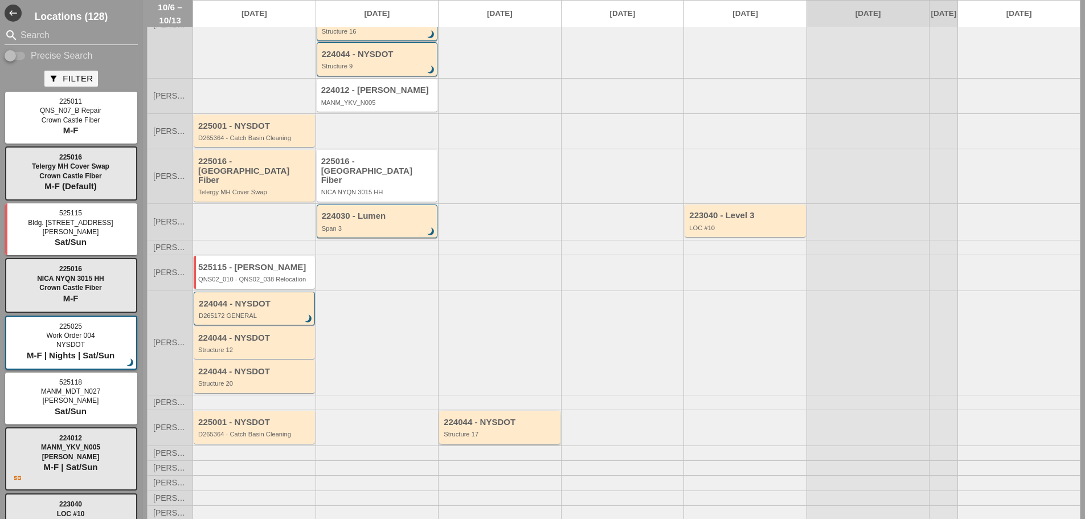
click at [511, 420] on div "224044 - NYSDOT" at bounding box center [501, 423] width 114 height 10
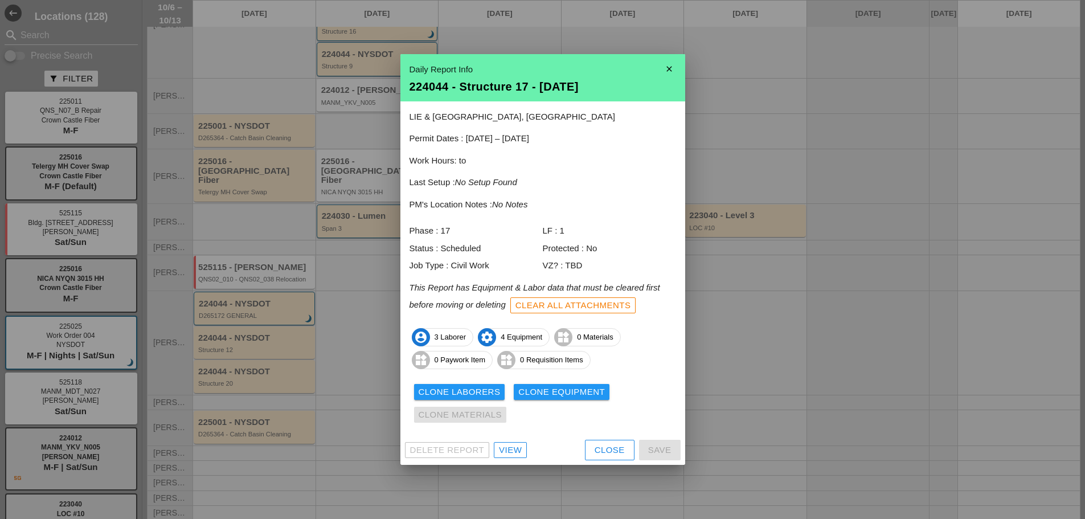
click at [614, 448] on div "Close" at bounding box center [610, 450] width 30 height 13
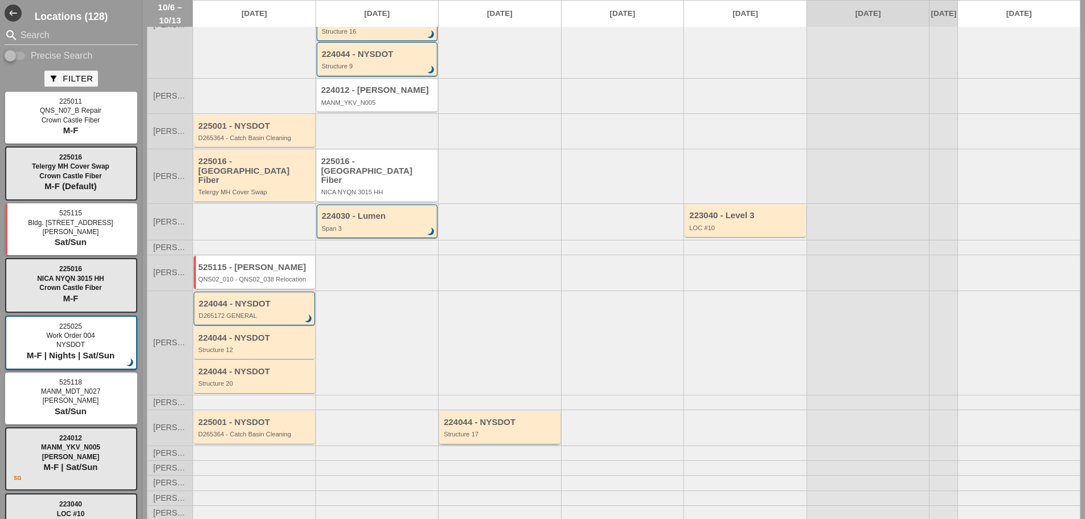
click at [498, 418] on div "224044 - NYSDOT" at bounding box center [501, 423] width 114 height 10
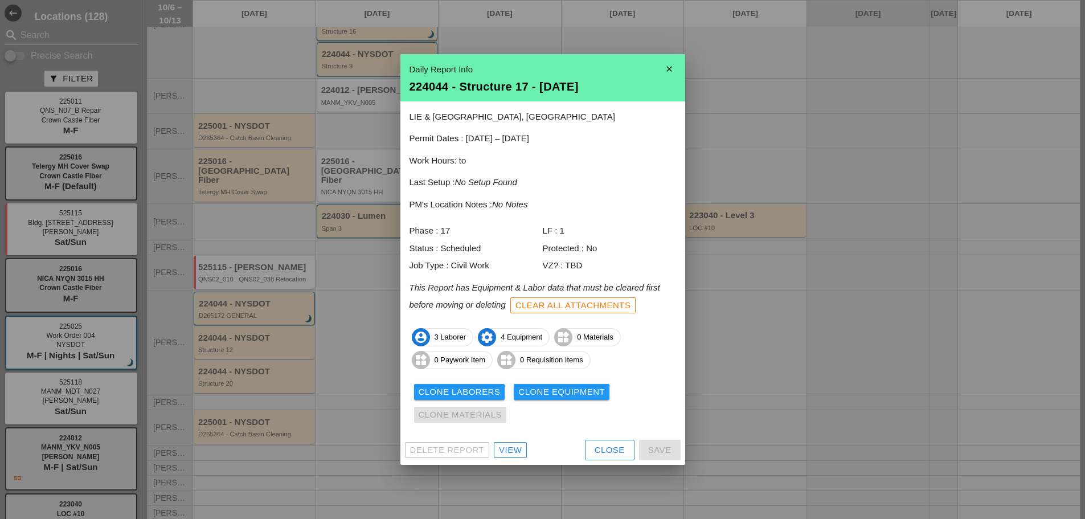
click at [505, 451] on div "View" at bounding box center [510, 450] width 23 height 13
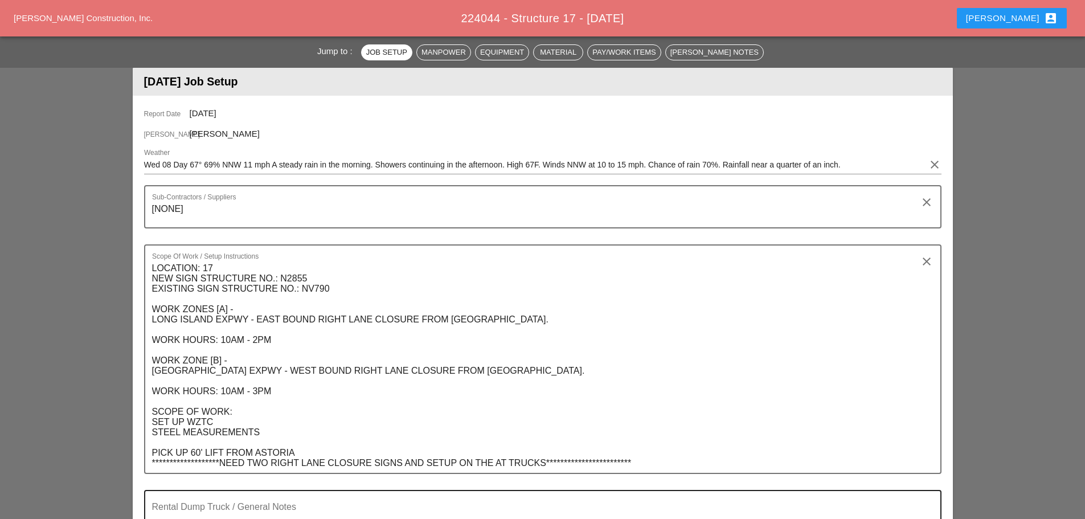
scroll to position [228, 0]
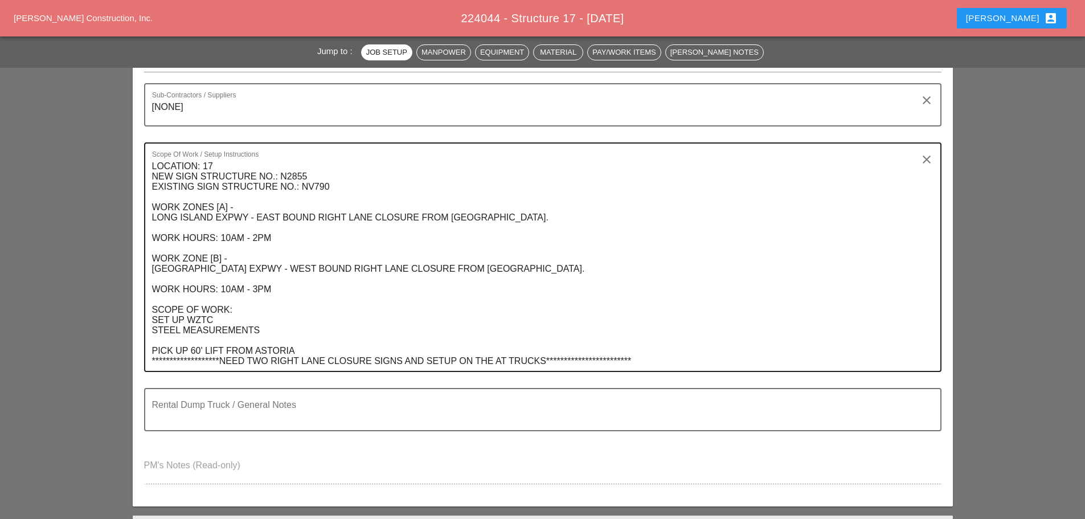
click at [386, 338] on textarea "**********" at bounding box center [538, 264] width 773 height 214
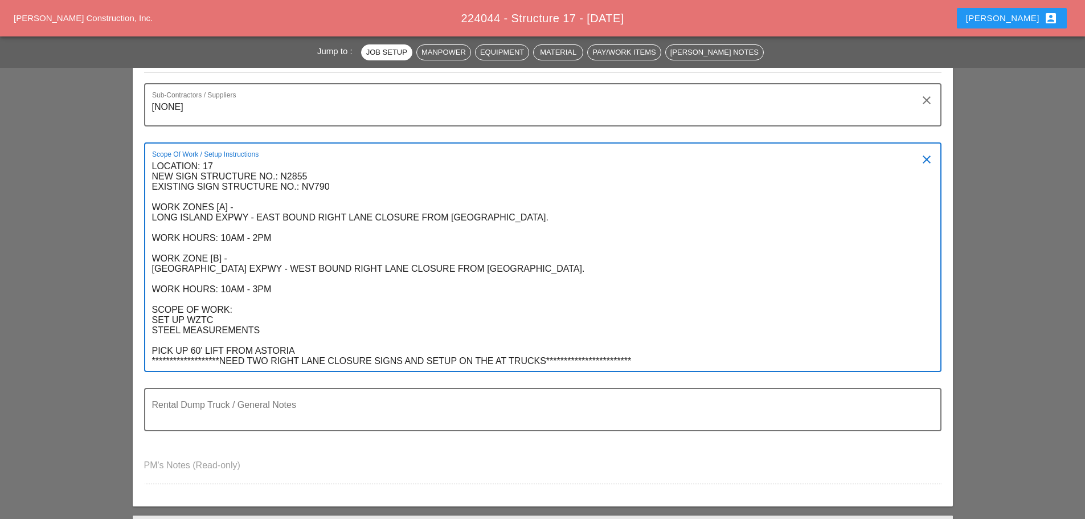
click at [378, 345] on textarea "**********" at bounding box center [538, 264] width 773 height 214
click at [350, 350] on textarea "**********" at bounding box center [538, 264] width 773 height 214
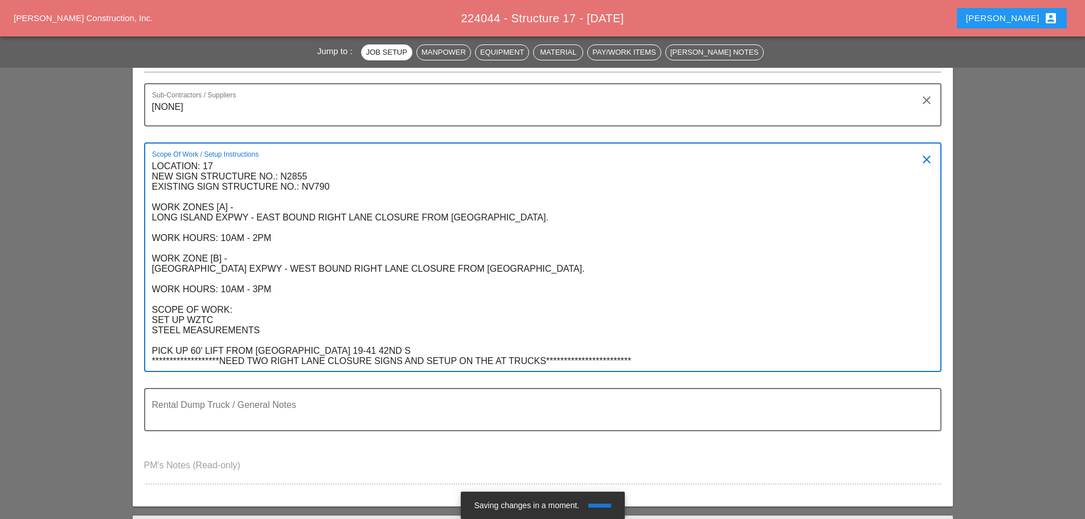
type textarea "**********"
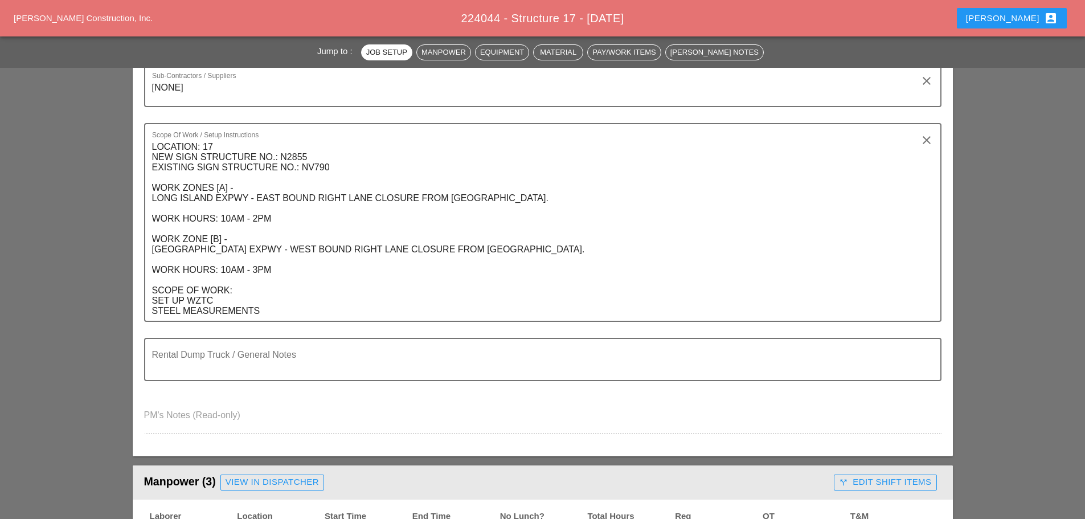
scroll to position [285, 0]
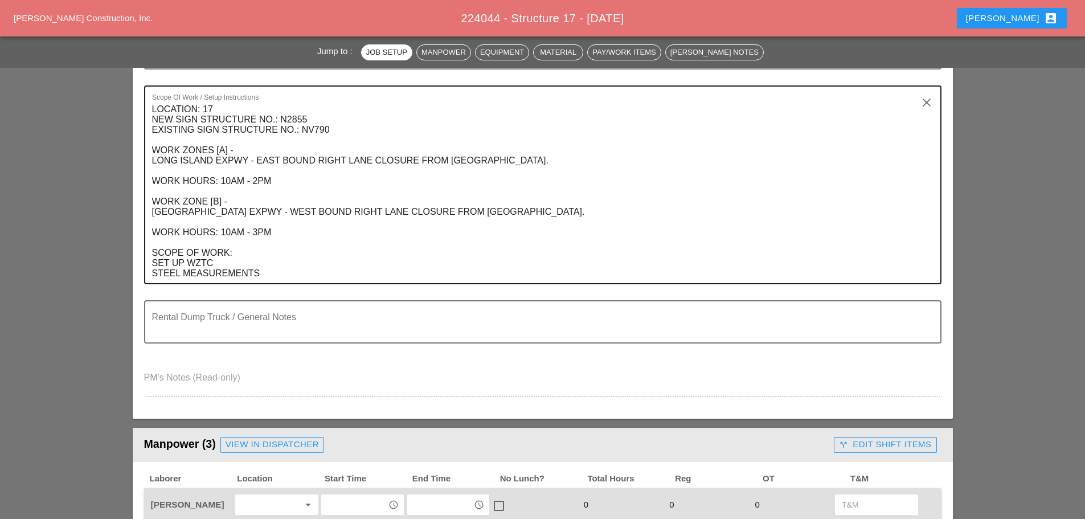
click at [327, 264] on textarea "LOCATION: 17 NEW SIGN STRUCTURE NO.: N2855 EXISTING SIGN STRUCTURE NO.: NV790 W…" at bounding box center [538, 191] width 773 height 183
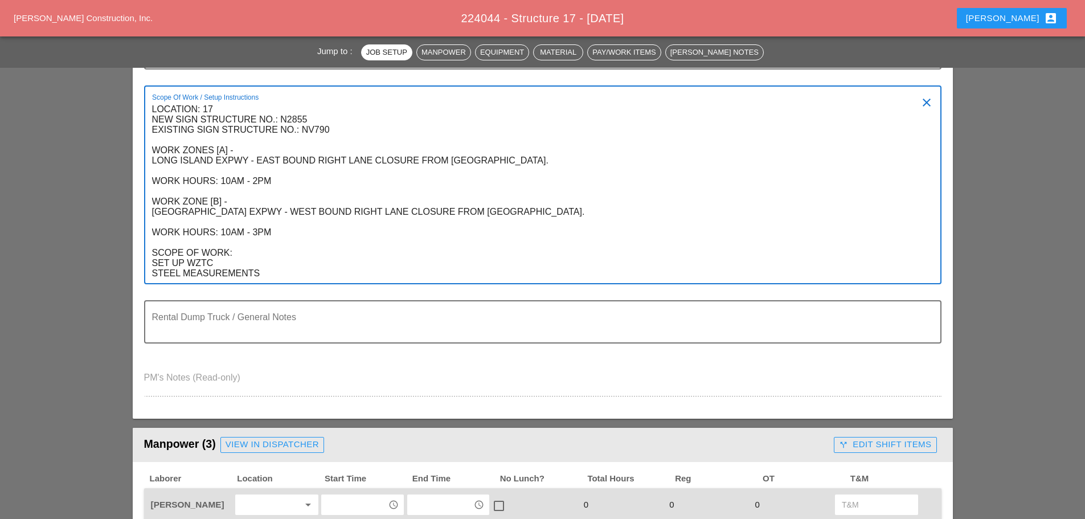
click at [336, 269] on textarea "LOCATION: 17 NEW SIGN STRUCTURE NO.: N2855 EXISTING SIGN STRUCTURE NO.: NV790 W…" at bounding box center [538, 191] width 773 height 183
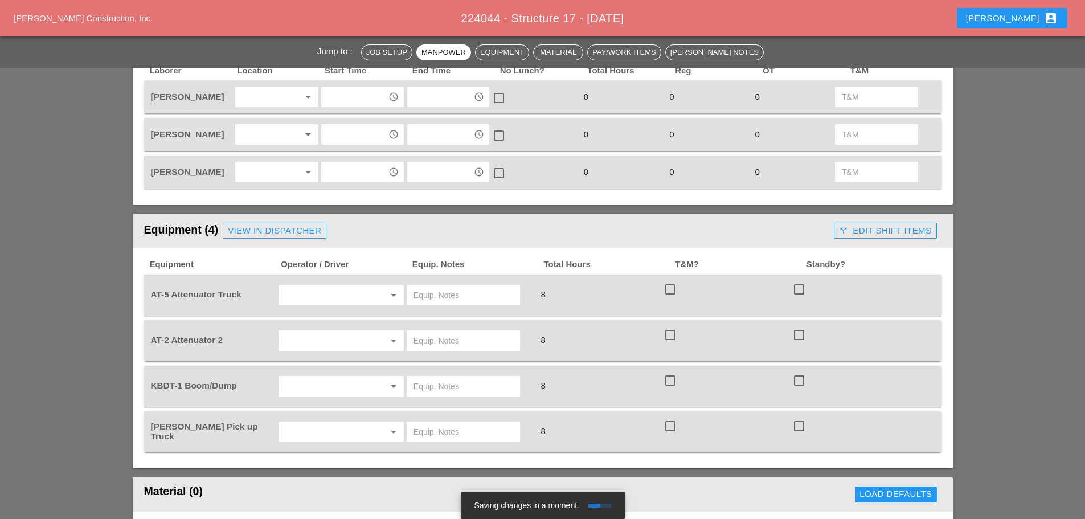
scroll to position [855, 0]
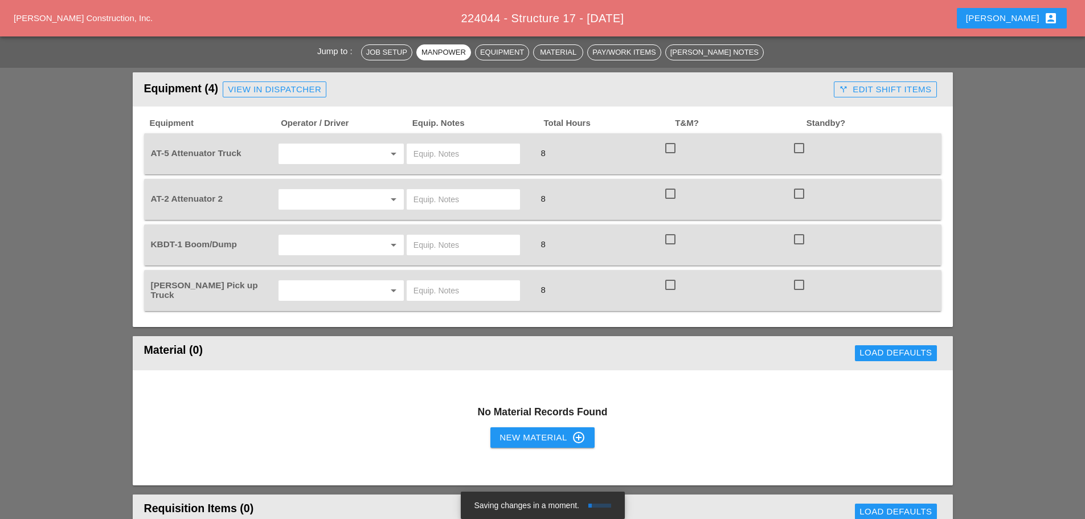
type textarea "LOCATION: 17 NEW SIGN STRUCTURE NO.: N2855 EXISTING SIGN STRUCTURE NO.: NV790 W…"
click at [1052, 21] on icon "account_box" at bounding box center [1051, 18] width 14 height 14
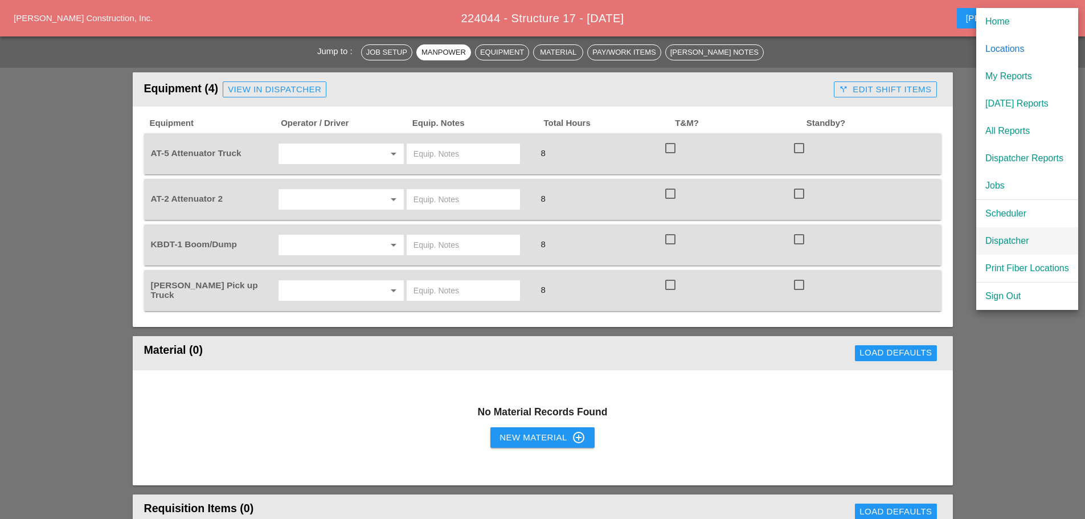
click at [1026, 235] on div "Dispatcher" at bounding box center [1028, 241] width 84 height 14
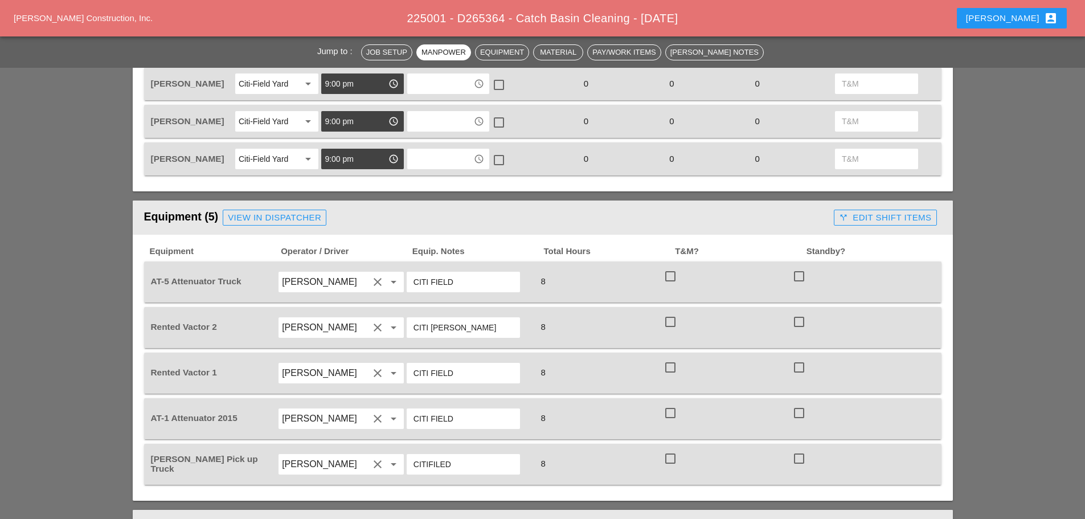
scroll to position [627, 0]
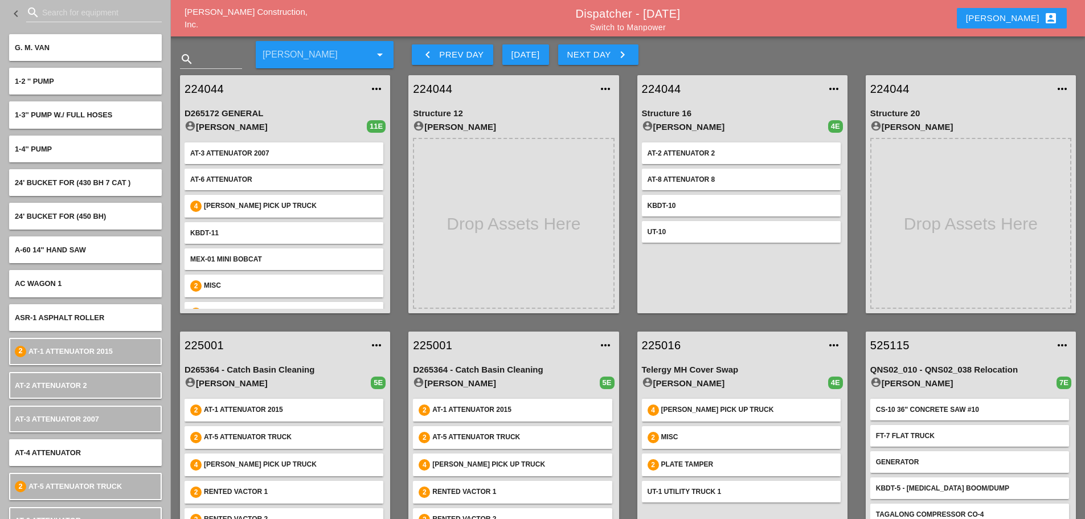
click at [606, 57] on div "Next Day keyboard_arrow_right" at bounding box center [598, 55] width 62 height 14
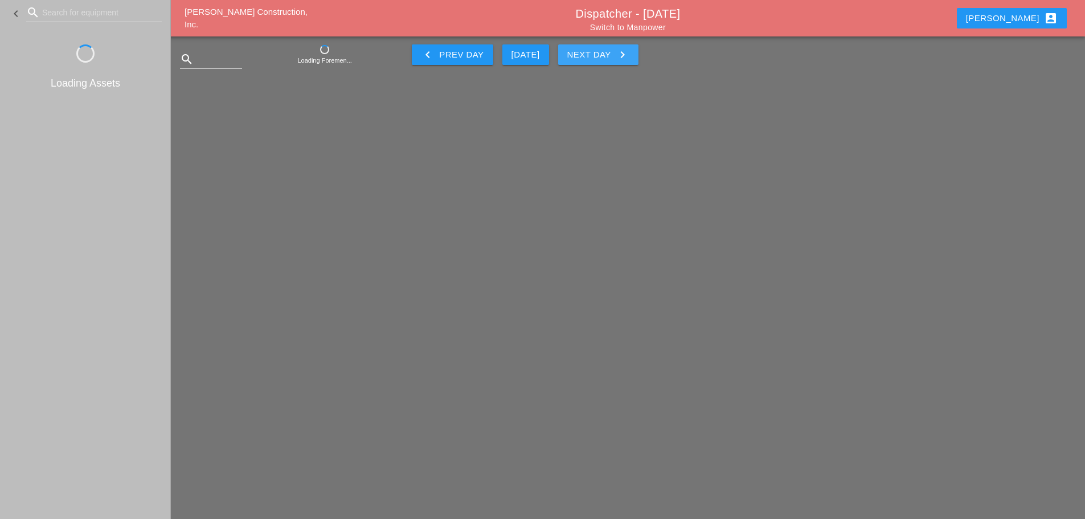
click at [606, 57] on div "Next Day keyboard_arrow_right" at bounding box center [598, 55] width 62 height 14
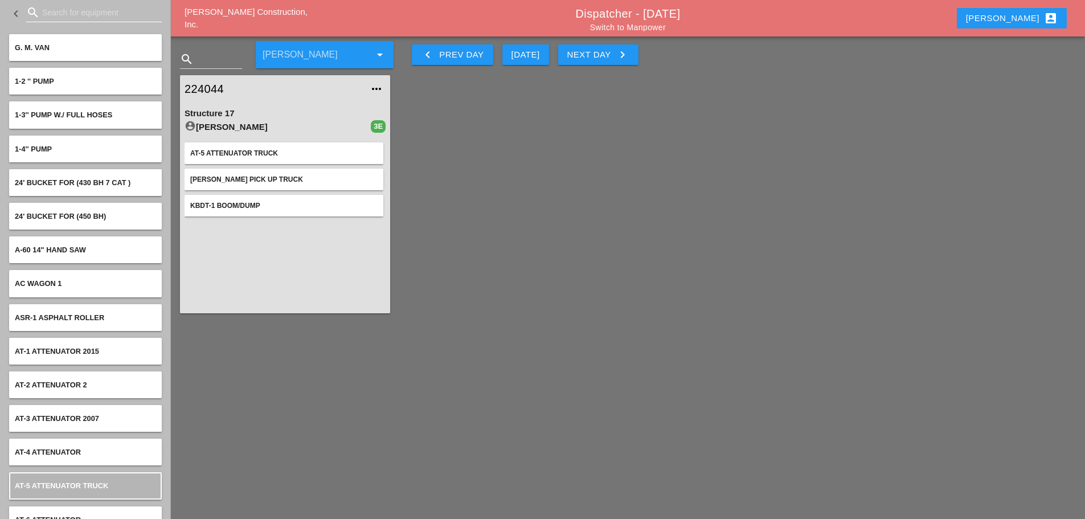
click at [82, 15] on input "Search for equipment" at bounding box center [94, 12] width 104 height 18
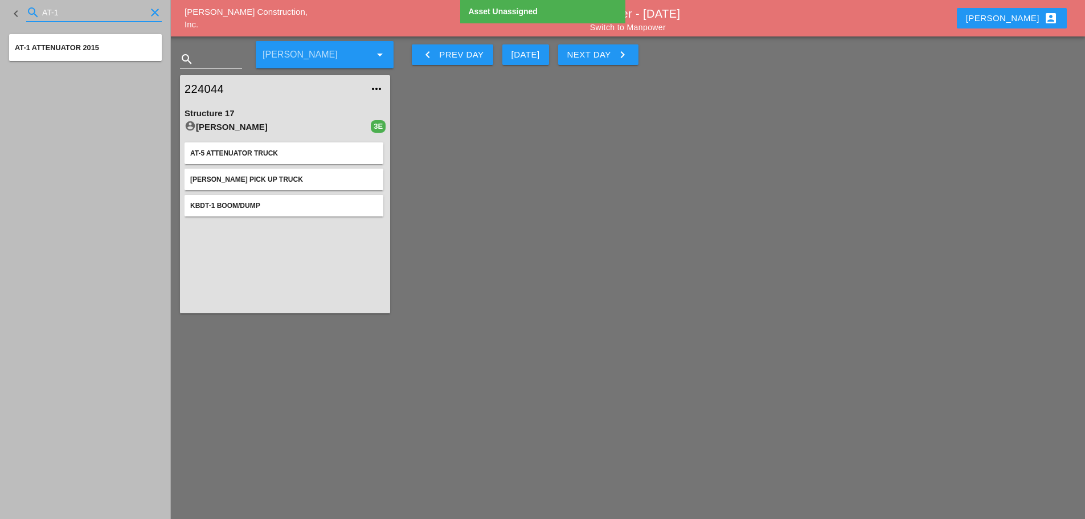
type input "AT-1"
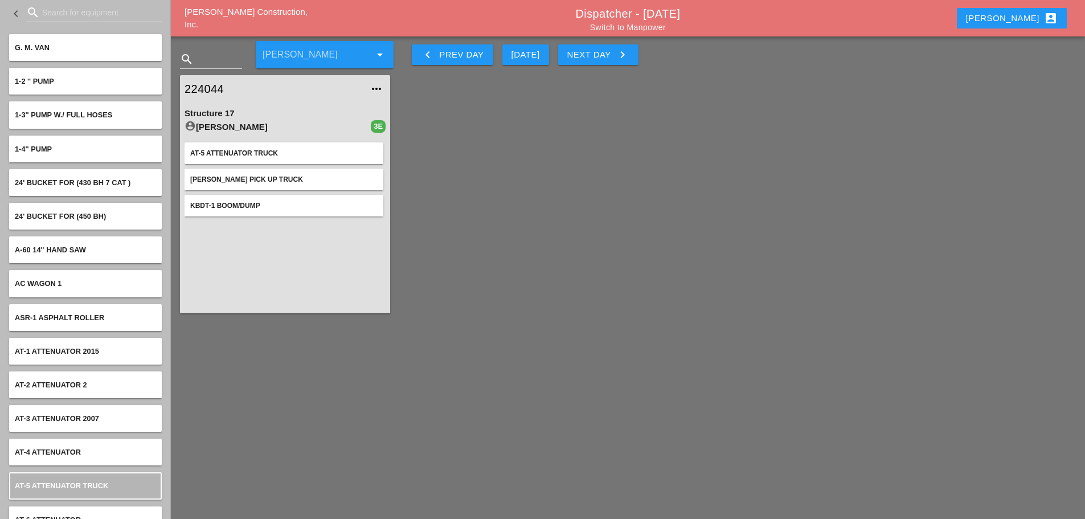
click at [78, 2] on div "search" at bounding box center [94, 15] width 136 height 36
click at [77, 11] on input "Search for equipment" at bounding box center [94, 12] width 104 height 18
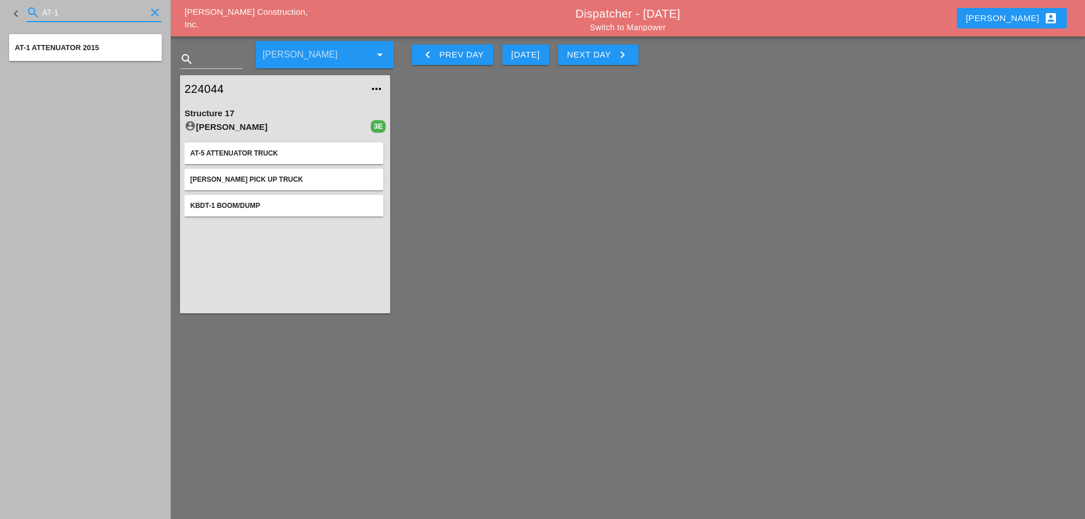
type input "AT-1"
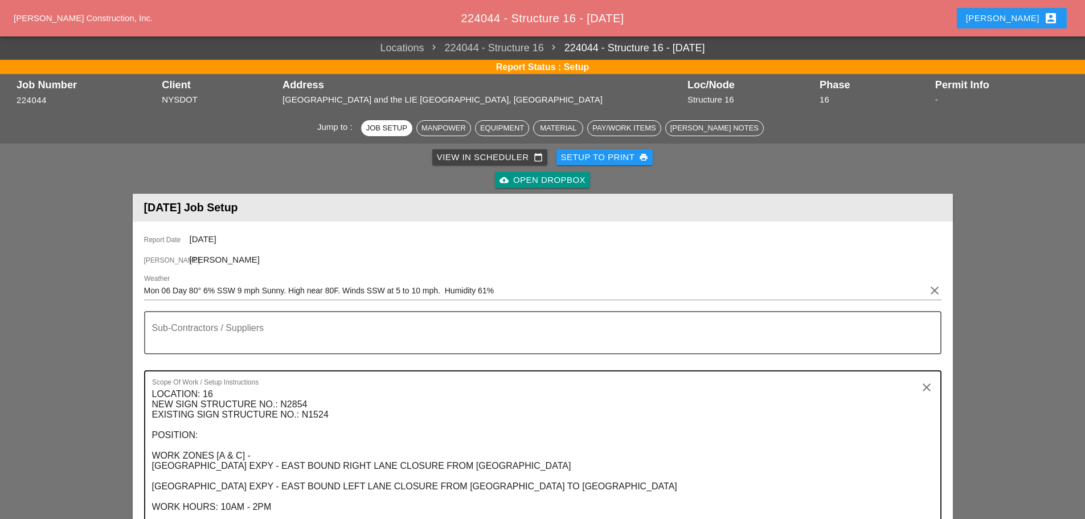
scroll to position [228, 0]
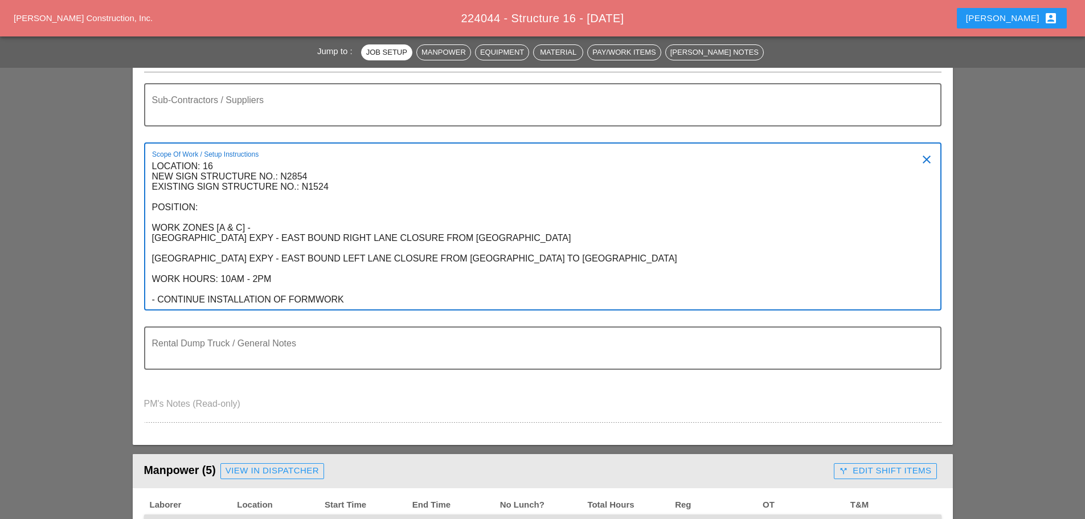
drag, startPoint x: 153, startPoint y: 163, endPoint x: 407, endPoint y: 303, distance: 290.2
click at [407, 303] on textarea "LOCATION: 16 NEW SIGN STRUCTURE NO.: N2854 EXISTING SIGN STRUCTURE NO.: N1524 P…" at bounding box center [538, 233] width 773 height 152
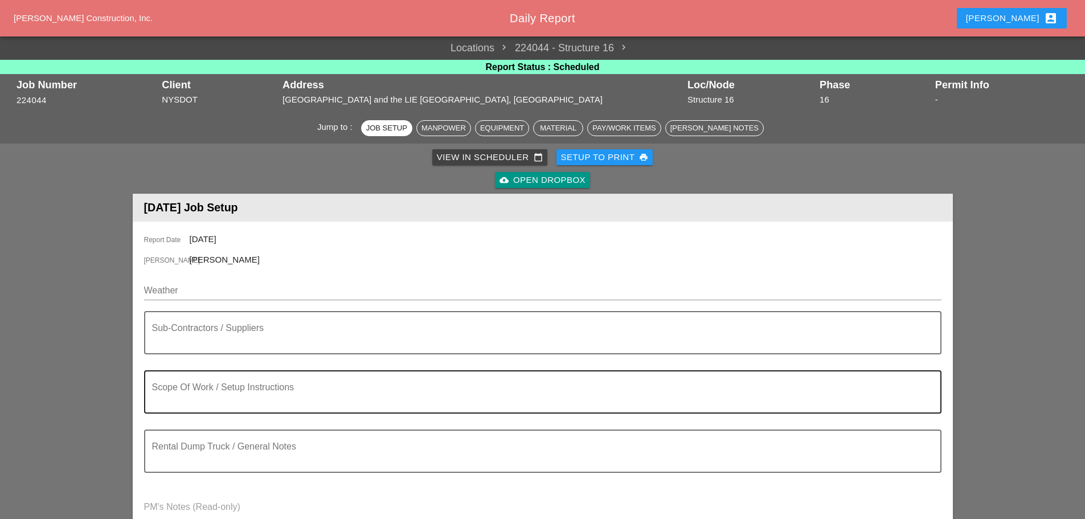
click at [266, 371] on div "Scope Of Work / Setup Instructions" at bounding box center [538, 391] width 773 height 41
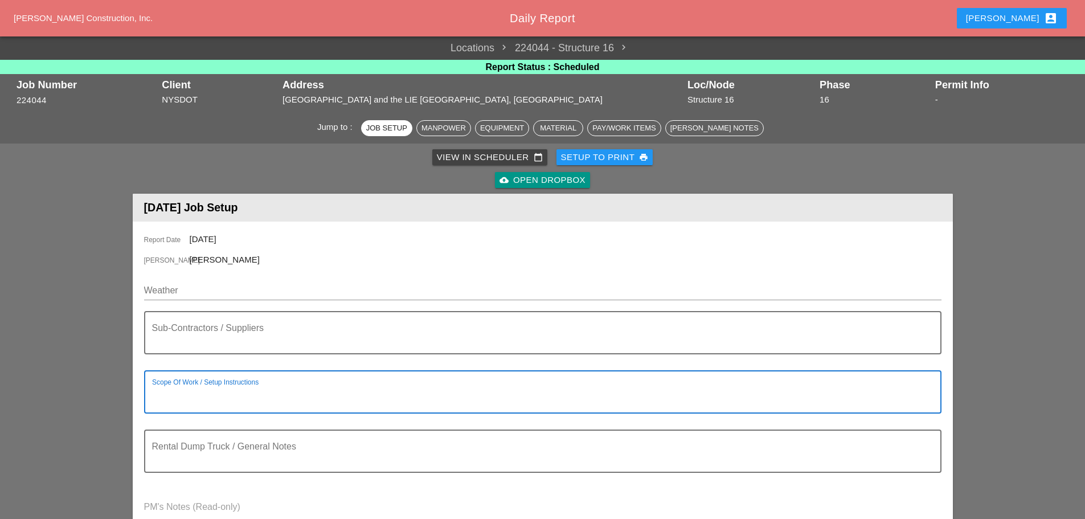
paste textarea "LOCATION: 16 NEW SIGN STRUCTURE NO.: N2854 EXISTING SIGN STRUCTURE NO.: N1524 P…"
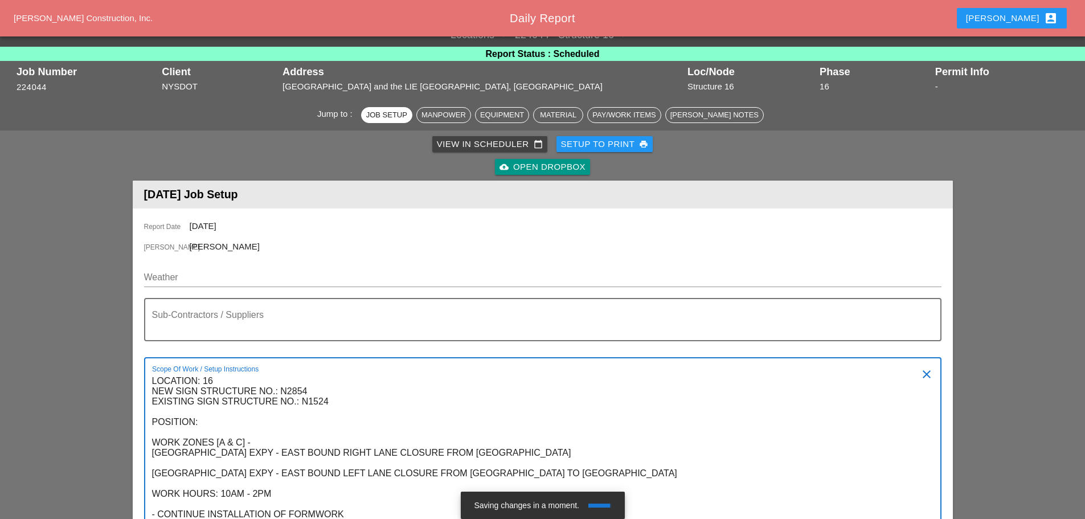
scroll to position [184, 0]
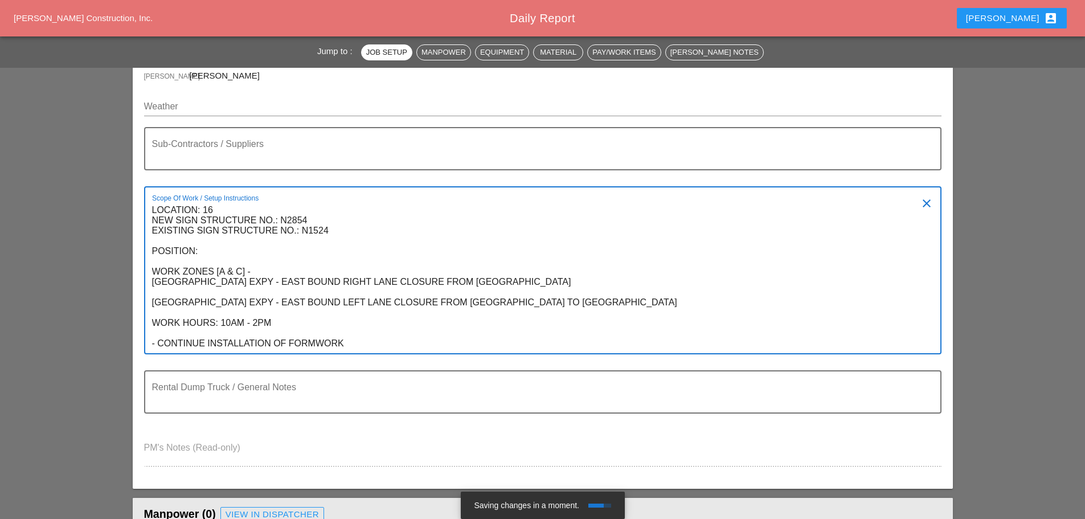
drag, startPoint x: 357, startPoint y: 344, endPoint x: 150, endPoint y: 339, distance: 206.9
click at [150, 341] on div "Scope Of Work / Setup Instructions LOCATION: 16 NEW SIGN STRUCTURE NO.: N2854 E…" at bounding box center [543, 270] width 798 height 168
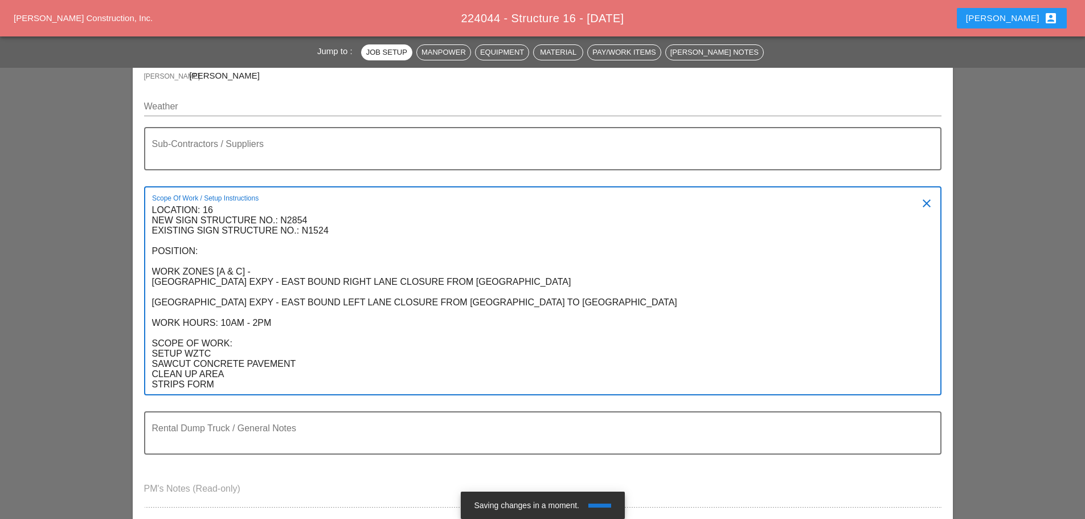
type textarea "LOCATION: 16 NEW SIGN STRUCTURE NO.: N2854 EXISTING SIGN STRUCTURE NO.: N1524 P…"
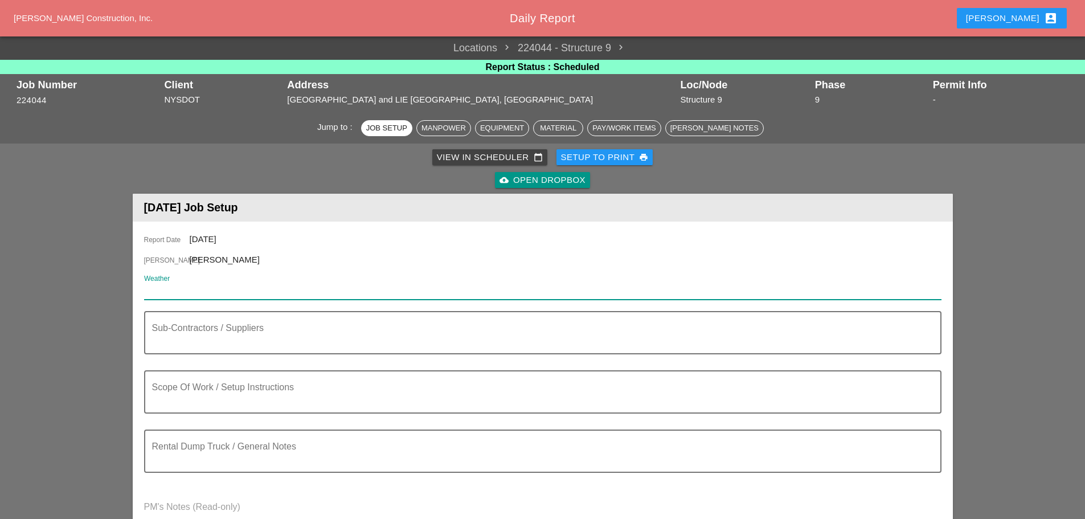
click at [262, 283] on input "Weather" at bounding box center [535, 290] width 782 height 18
paste input "LOCATION: 16 NEW SIGN STRUCTURE NO.: N2854 EXISTING SIGN STRUCTURE NO.: N1524 P…"
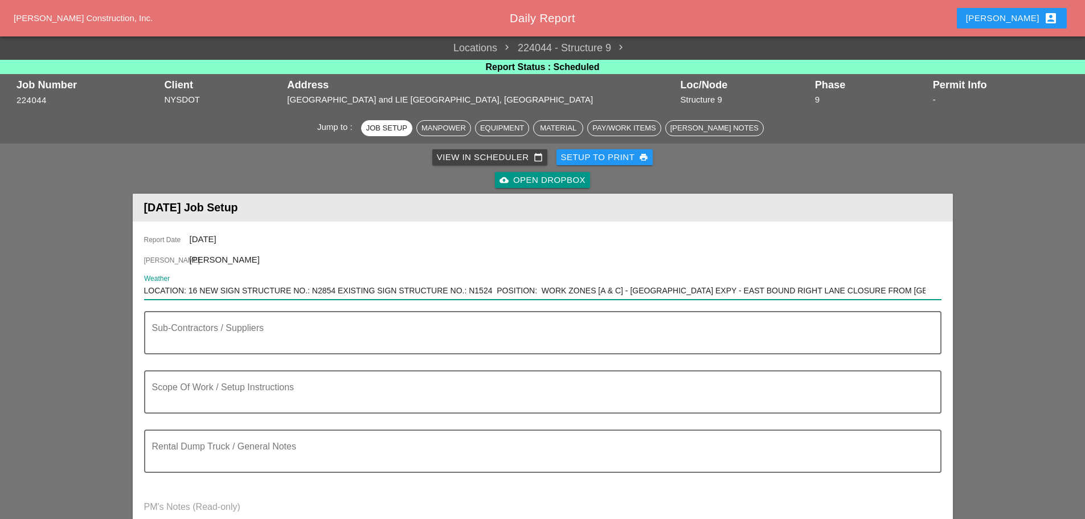
scroll to position [0, 656]
type input "LOCATION: 16 NEW SIGN STRUCTURE NO.: N2854 EXISTING SIGN STRUCTURE NO.: N1524 P…"
click at [195, 385] on textarea "Scope Of Work / Setup Instructions" at bounding box center [538, 398] width 773 height 27
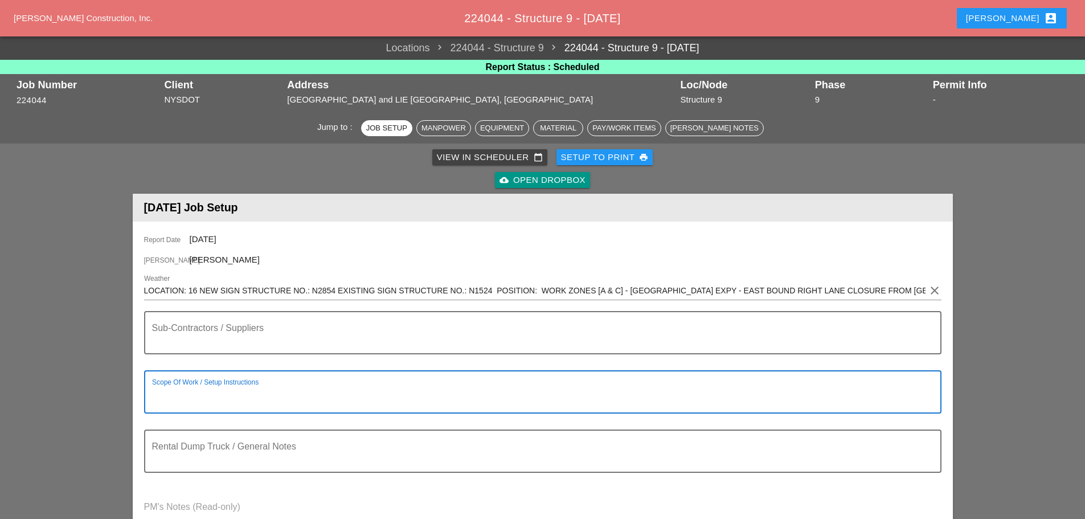
paste textarea "LOCATION: 09 NEW SIGN STRUCTURE NO.: N0835 EXISTING SIGN STRUCTURE NO.: N2847 P…"
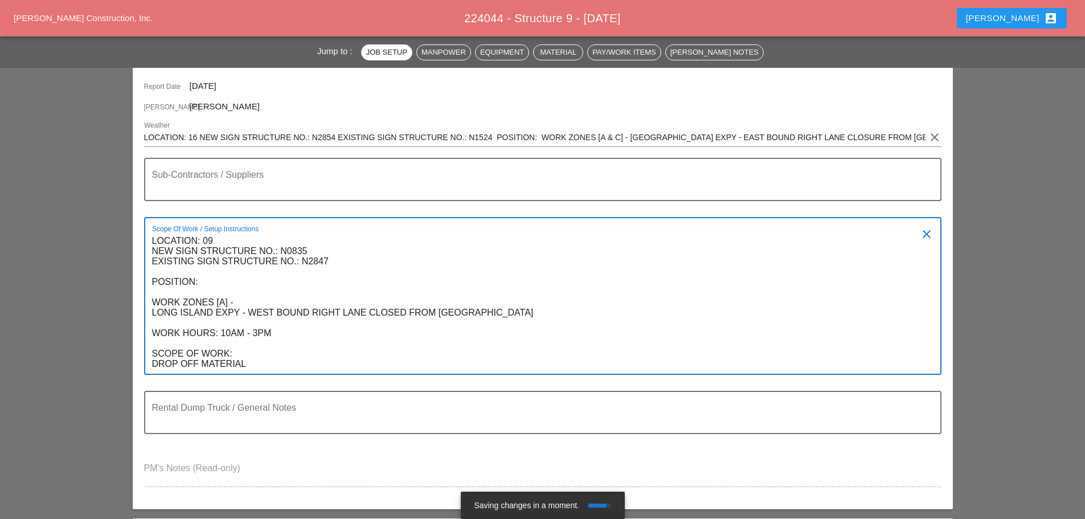
scroll to position [174, 0]
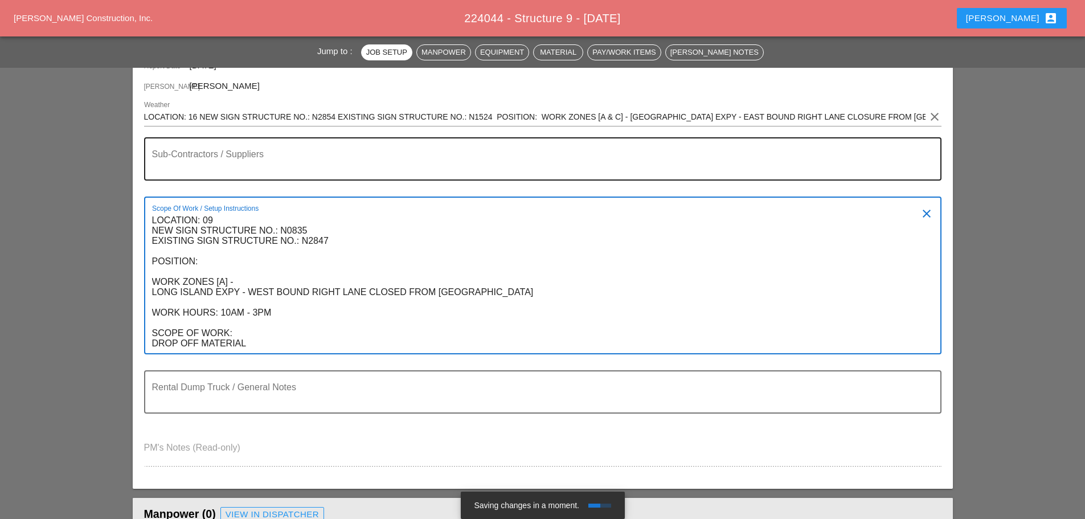
type textarea "LOCATION: 09 NEW SIGN STRUCTURE NO.: N0835 EXISTING SIGN STRUCTURE NO.: N2847 P…"
click at [226, 177] on textarea "Sub-Contractors / Suppliers" at bounding box center [538, 165] width 773 height 27
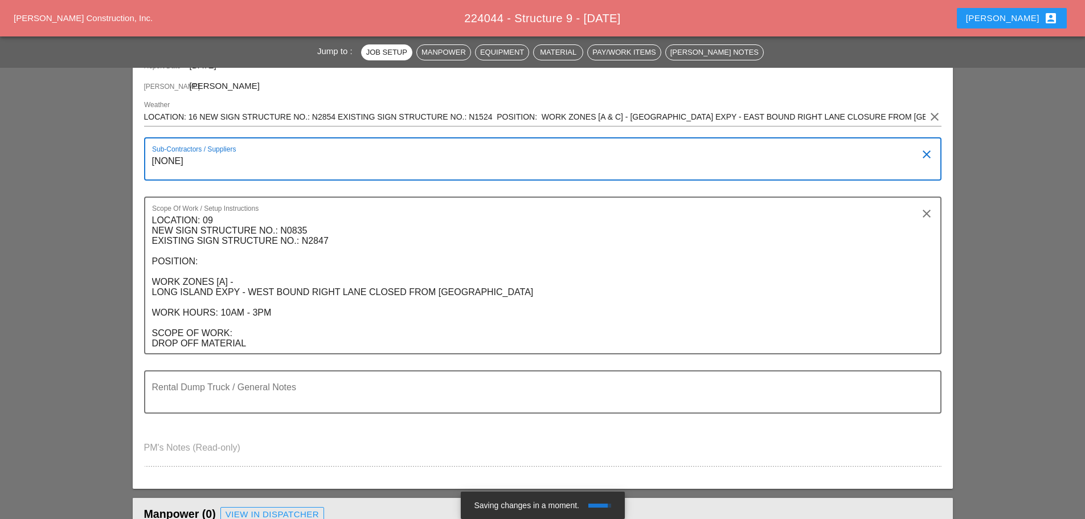
type textarea "[NONE]"
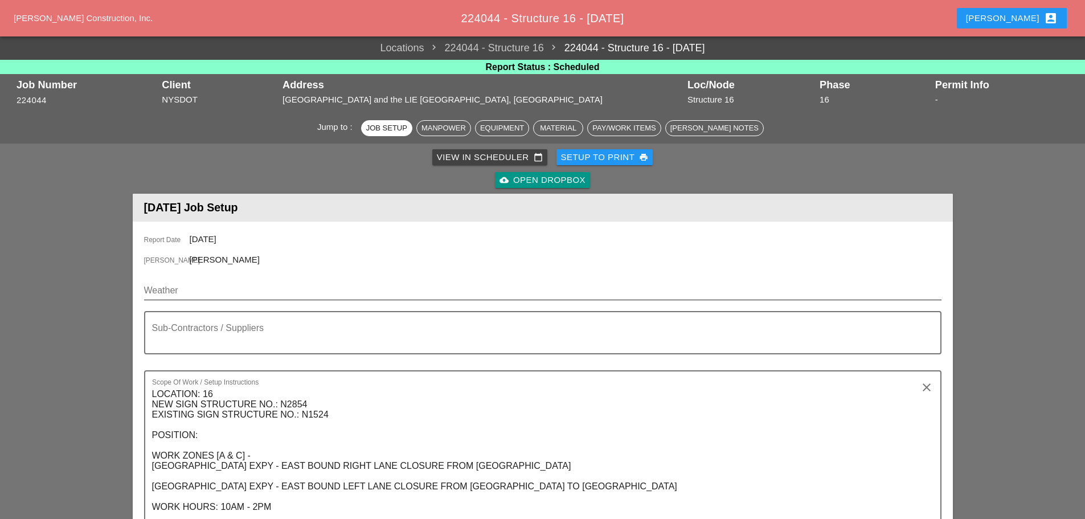
click at [240, 291] on input "Weather" at bounding box center [535, 290] width 782 height 18
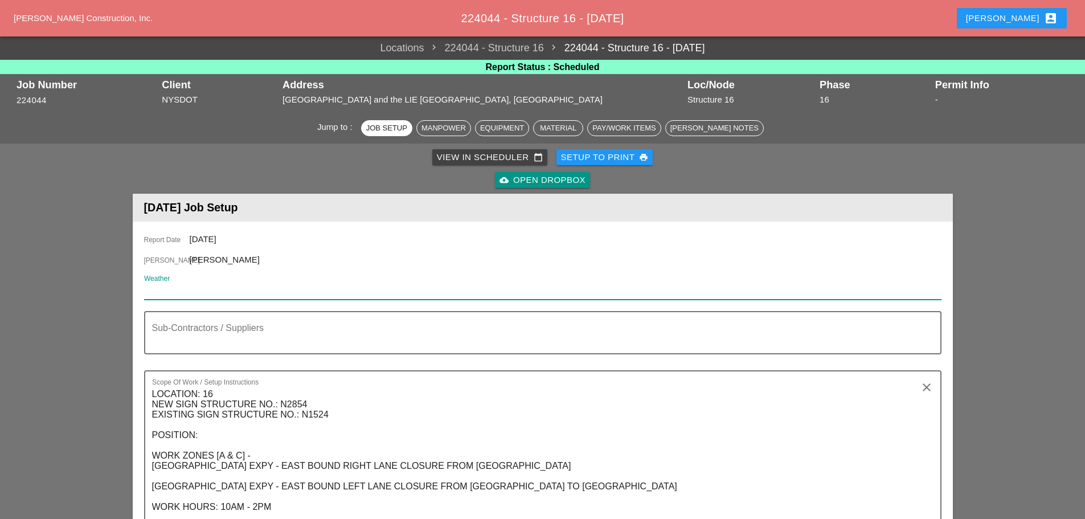
paste input "LOCATION: 16 NEW SIGN STRUCTURE NO.: N2854 EXISTING SIGN STRUCTURE NO.: N1524 P…"
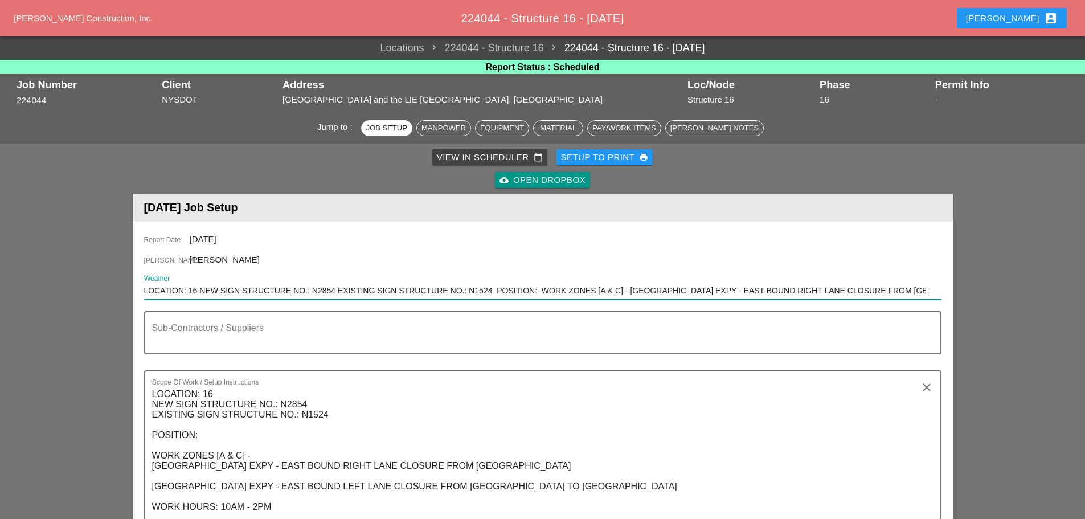
scroll to position [0, 656]
type input "LOCATION: 16 NEW SIGN STRUCTURE NO.: N2854 EXISTING SIGN STRUCTURE NO.: N1524 P…"
click at [235, 321] on div "Sub-Contractors / Suppliers" at bounding box center [538, 332] width 773 height 41
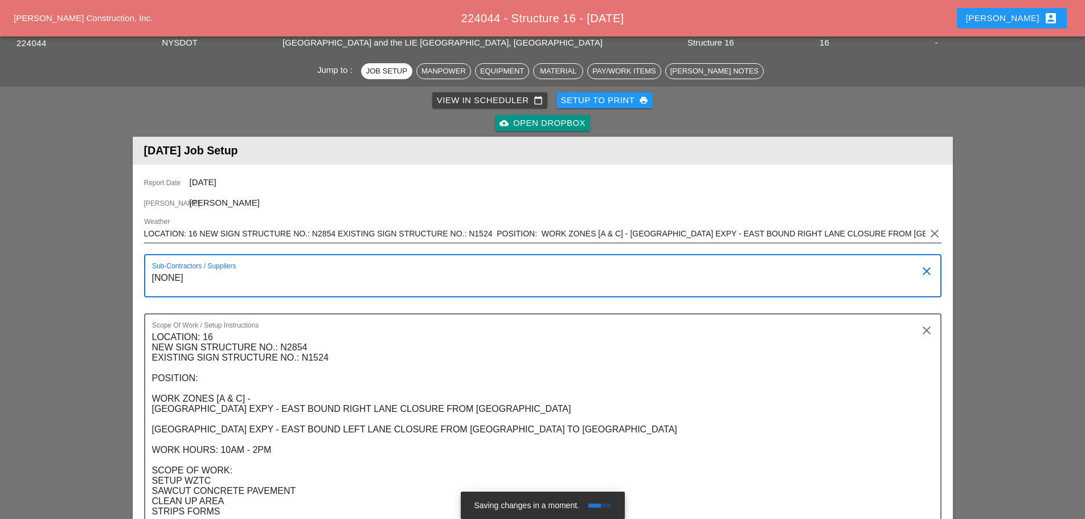
scroll to position [114, 0]
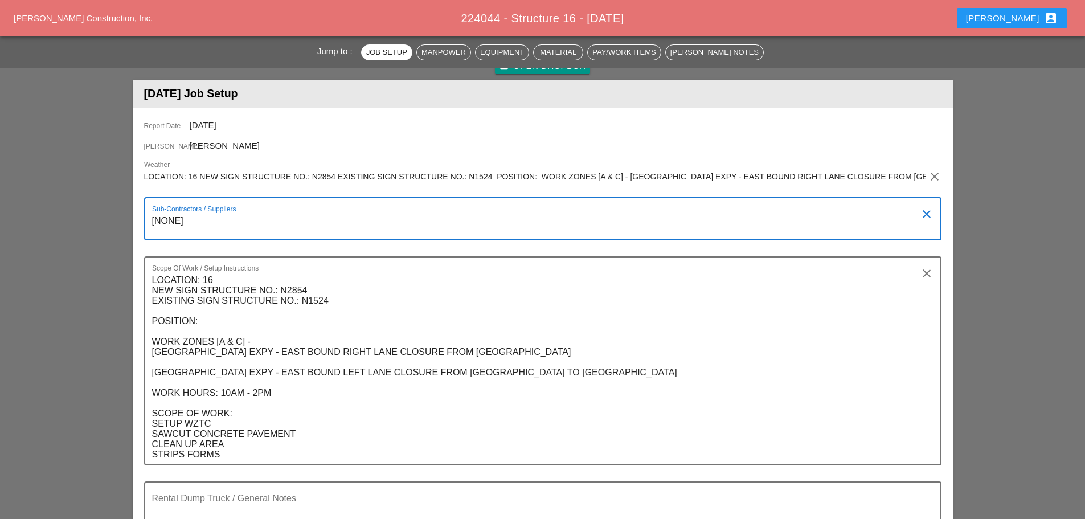
type textarea "[NONE]"
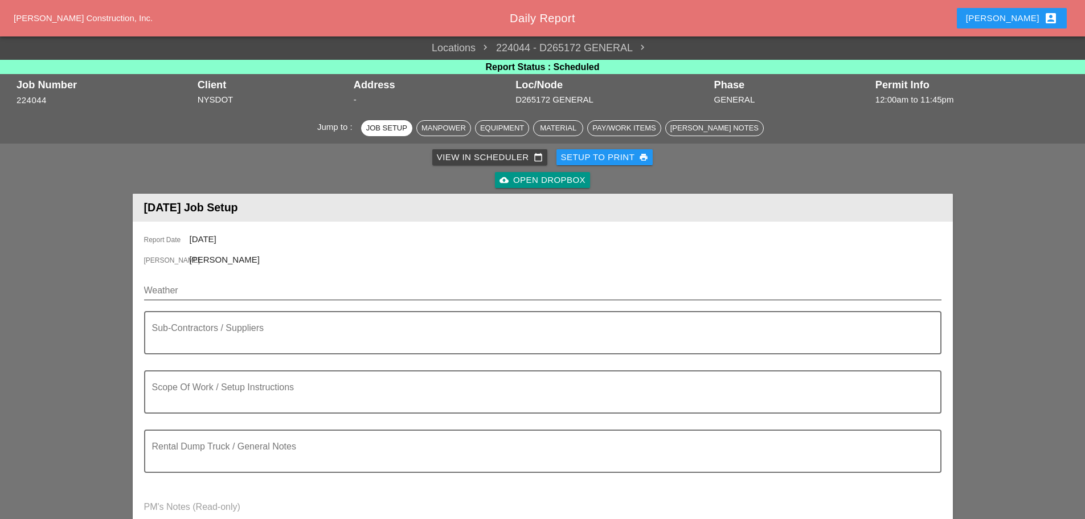
click at [283, 288] on input "Weather" at bounding box center [535, 290] width 782 height 18
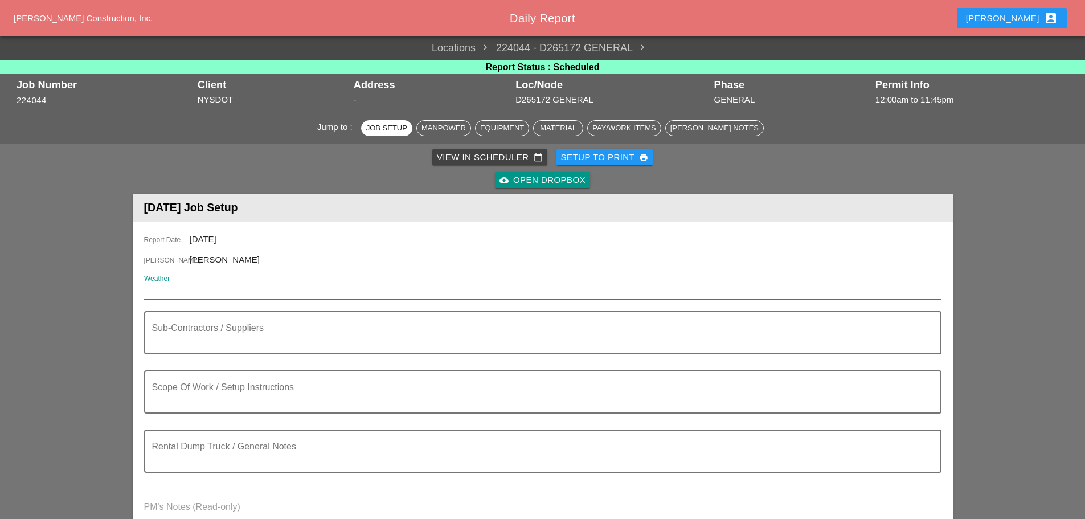
paste input "LOCATION: 16 NEW SIGN STRUCTURE NO.: N2854 EXISTING SIGN STRUCTURE NO.: N1524 P…"
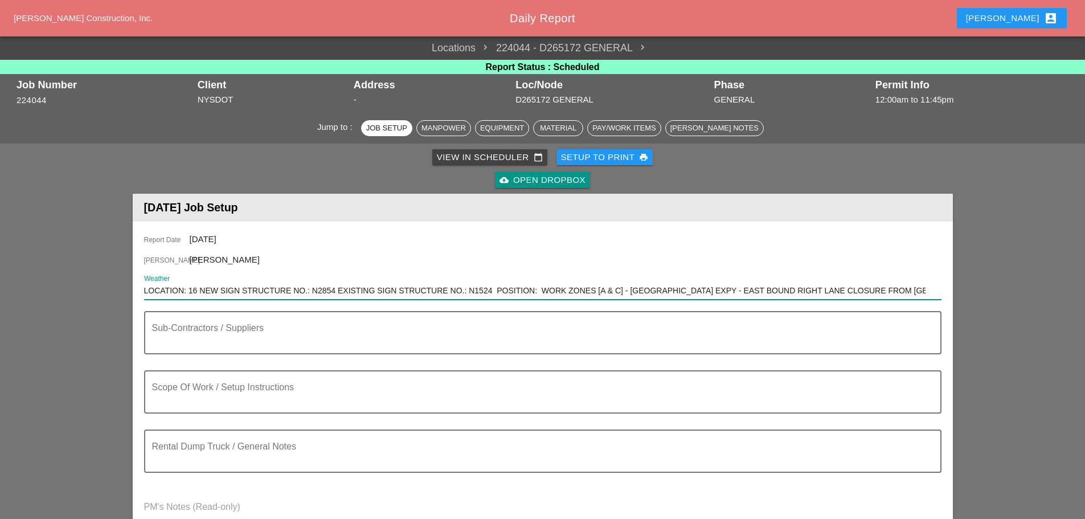
scroll to position [0, 656]
type input "LOCATION: 16 NEW SIGN STRUCTURE NO.: N2854 EXISTING SIGN STRUCTURE NO.: N1524 P…"
click at [142, 292] on div "Report Date 10/07/2025 Foreman Filipe Silva Weather LOCATION: 16 NEW SIGN STRUC…" at bounding box center [543, 385] width 820 height 326
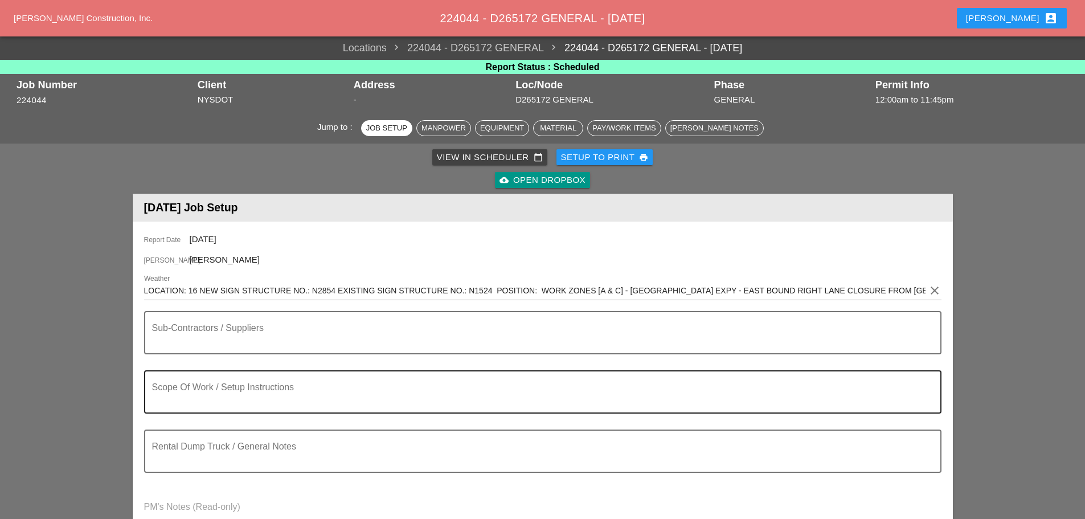
click at [273, 390] on textarea "Scope Of Work / Setup Instructions" at bounding box center [538, 398] width 773 height 27
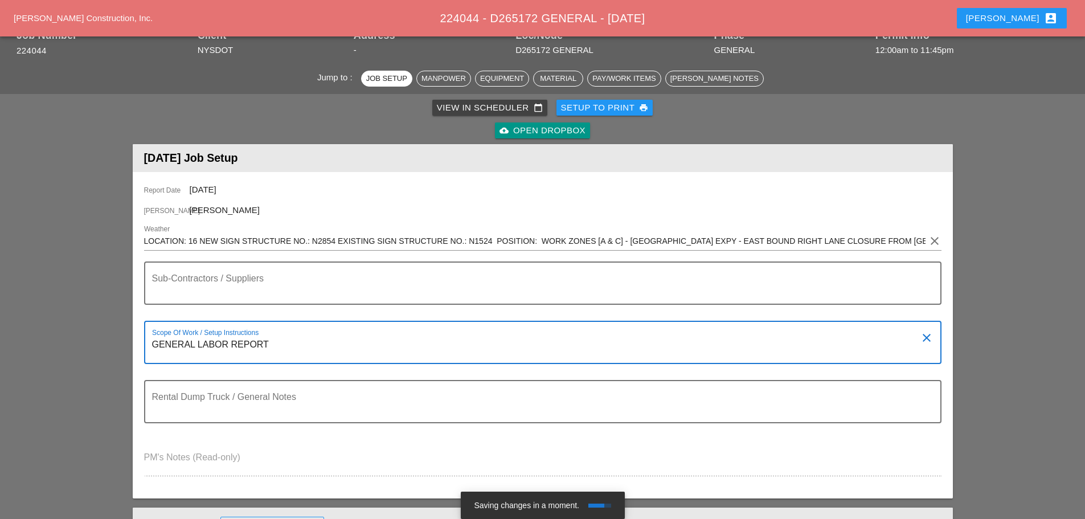
scroll to position [114, 0]
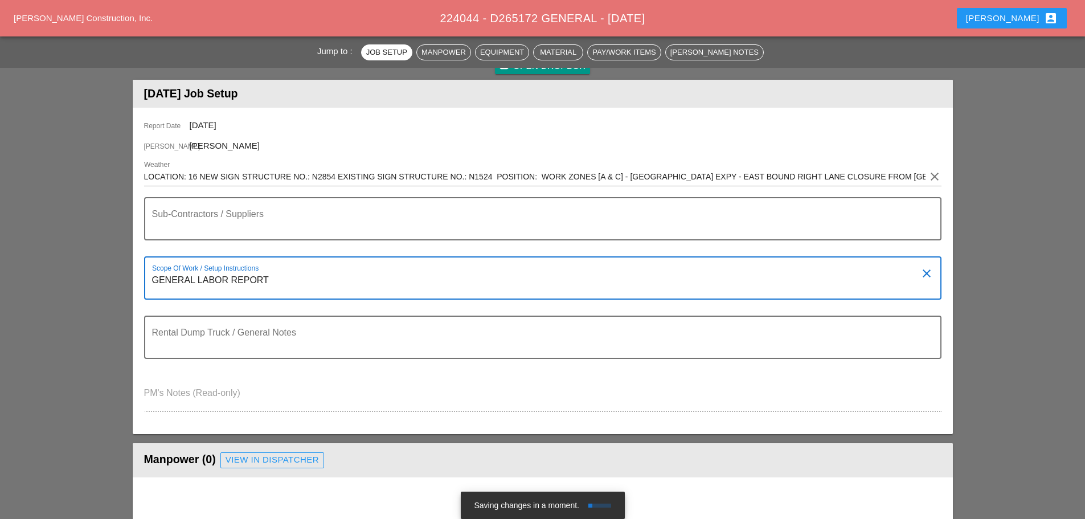
drag, startPoint x: 191, startPoint y: 279, endPoint x: 145, endPoint y: 276, distance: 46.8
click at [145, 276] on div "Scope Of Work / Setup Instructions GENERAL LABOR REPORT clear" at bounding box center [543, 277] width 798 height 43
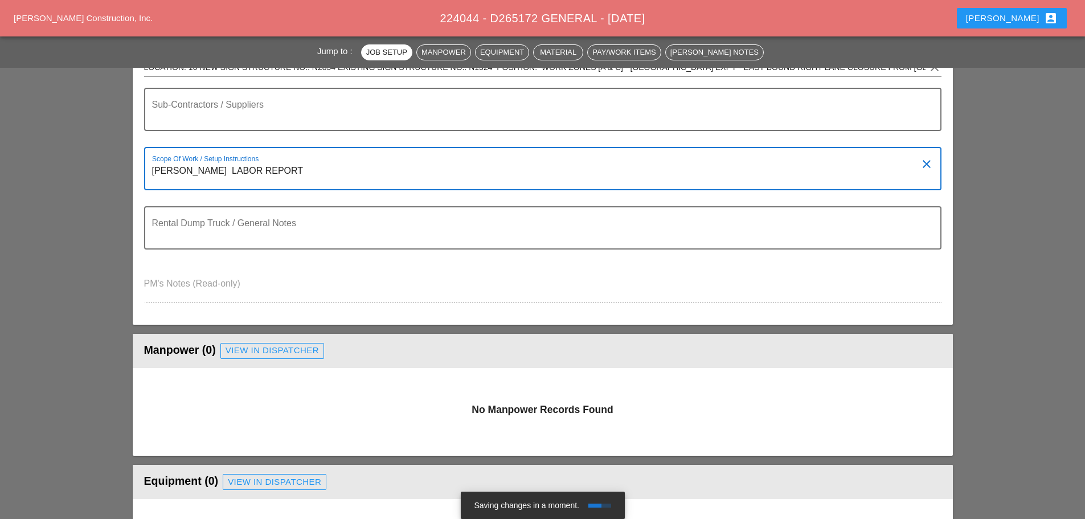
scroll to position [228, 0]
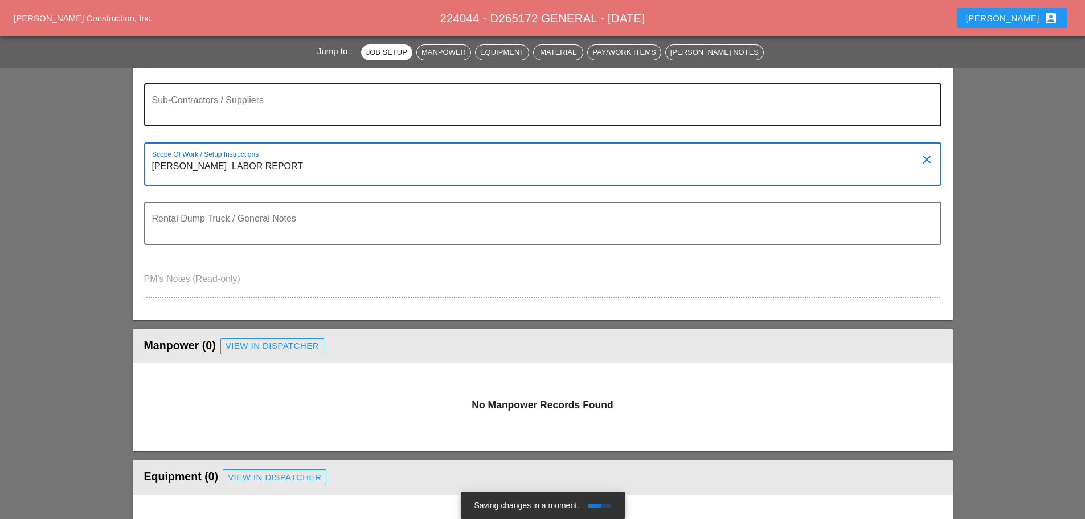
type textarea "[PERSON_NAME] LABOR REPORT"
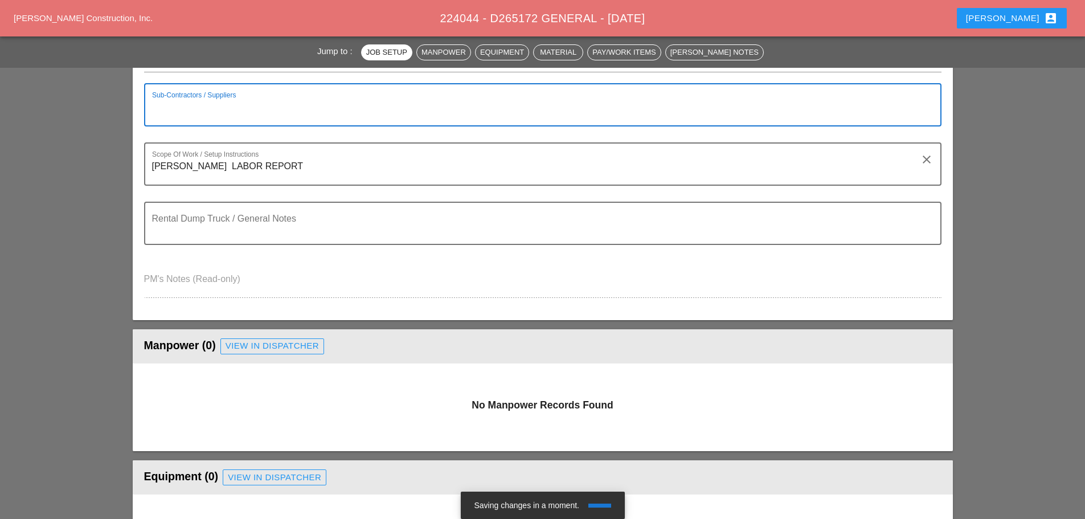
drag, startPoint x: 217, startPoint y: 103, endPoint x: 222, endPoint y: 97, distance: 8.1
click at [217, 107] on textarea "Sub-Contractors / Suppliers" at bounding box center [538, 111] width 773 height 27
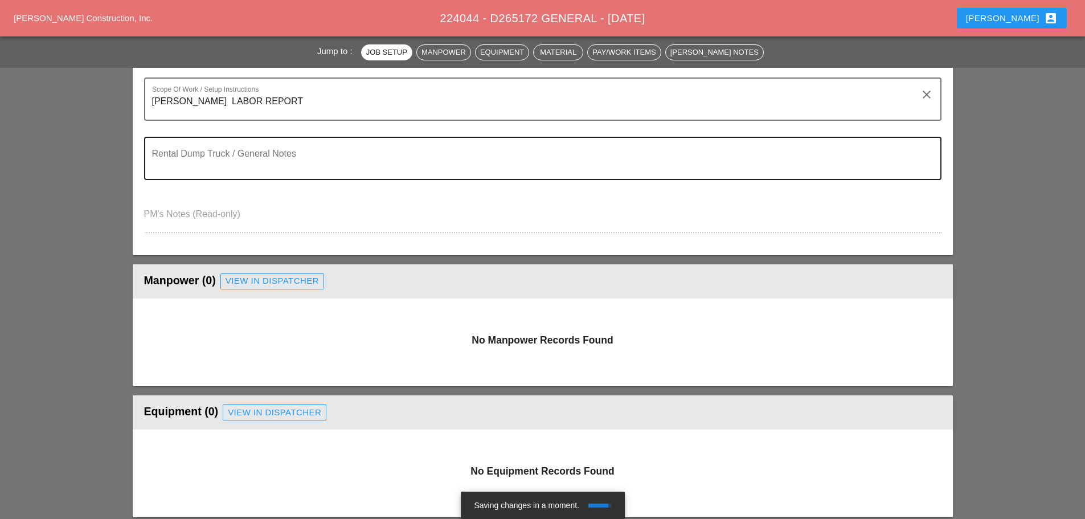
scroll to position [399, 0]
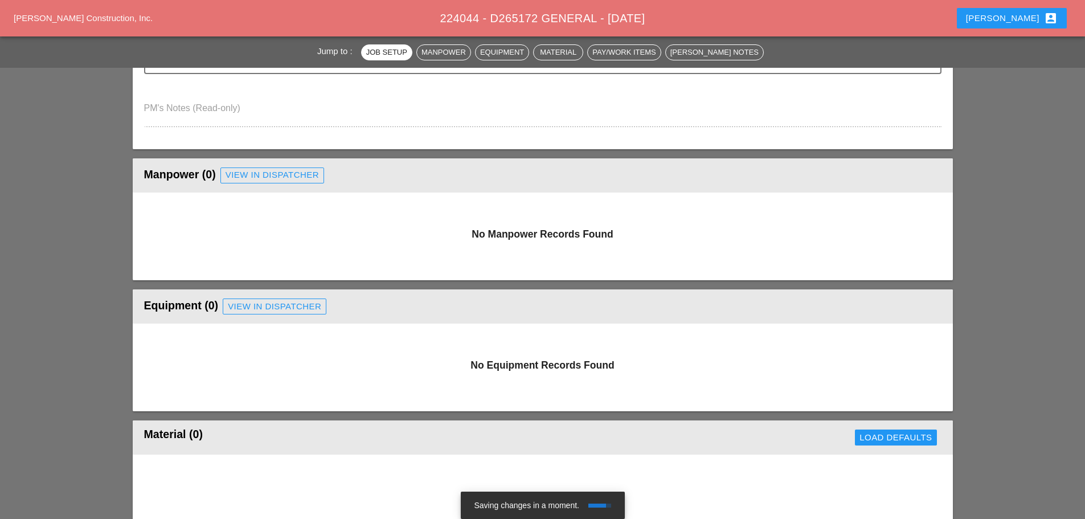
type textarea "[NONE]"
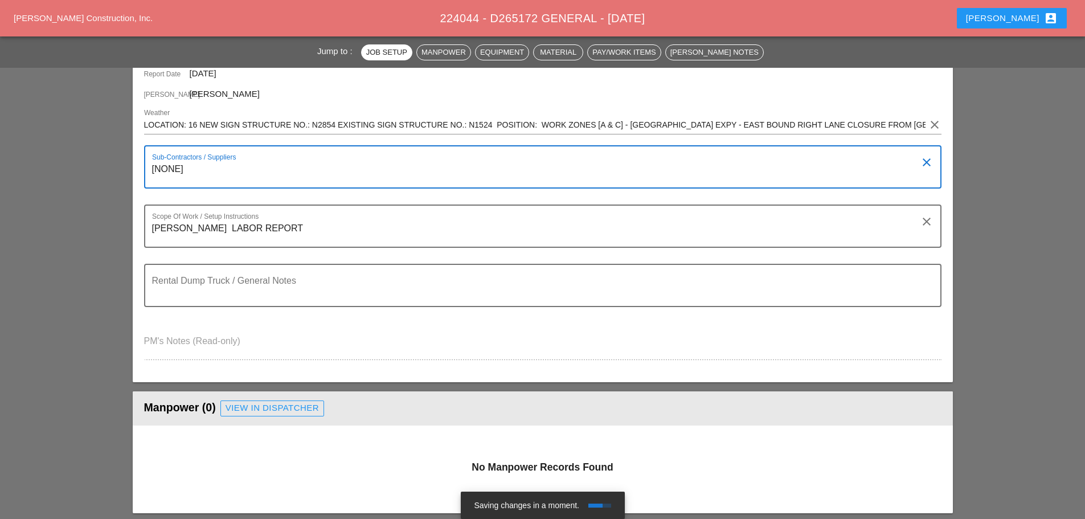
scroll to position [114, 0]
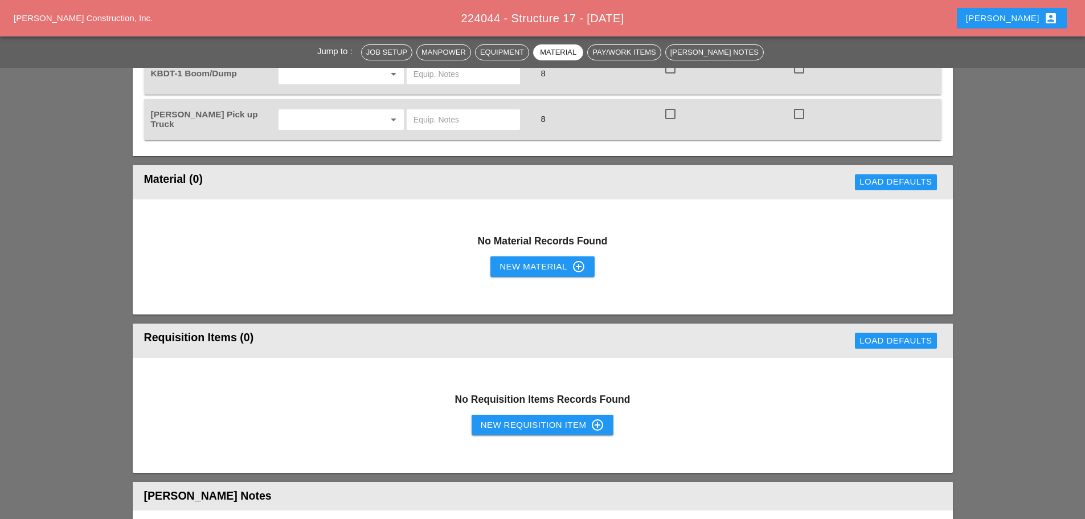
scroll to position [855, 0]
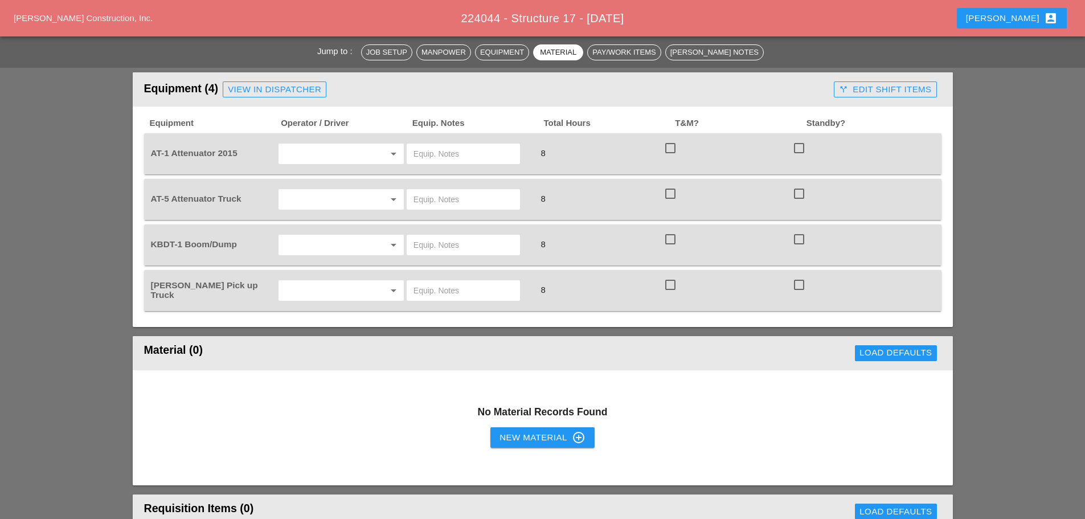
click at [435, 145] on input "text" at bounding box center [464, 154] width 100 height 18
type input "T"
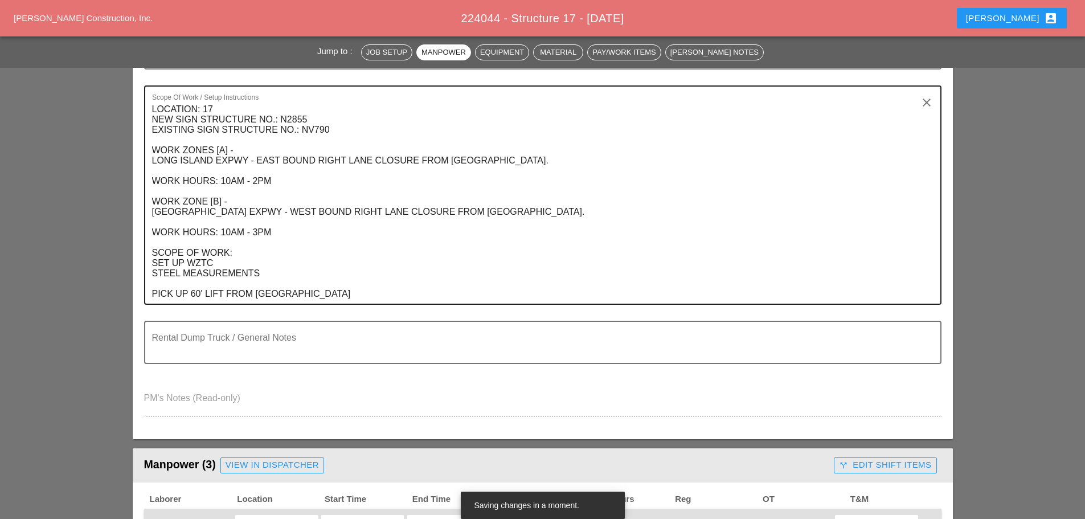
click at [299, 298] on textarea "LOCATION: 17 NEW SIGN STRUCTURE NO.: N2855 EXISTING SIGN STRUCTURE NO.: NV790 W…" at bounding box center [538, 201] width 773 height 203
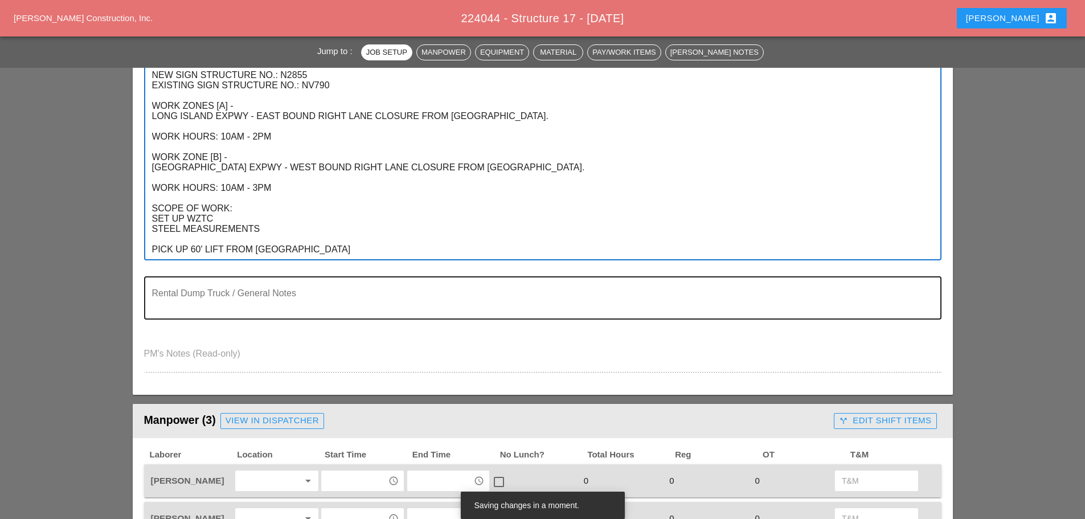
scroll to position [342, 0]
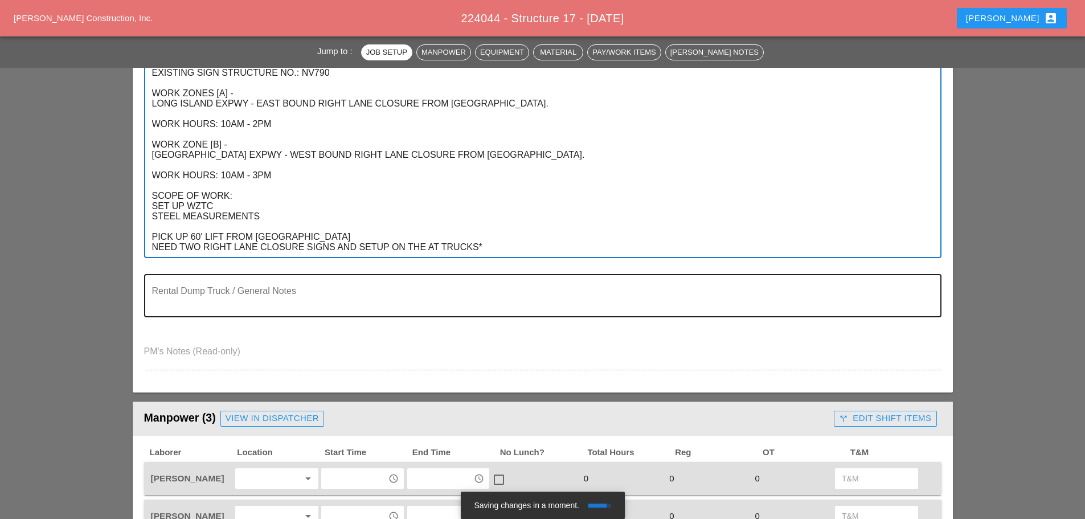
click at [402, 299] on textarea "Rental Dump Truck / General Notes" at bounding box center [538, 302] width 773 height 27
click at [492, 251] on textarea "LOCATION: 17 NEW SIGN STRUCTURE NO.: N2855 EXISTING SIGN STRUCTURE NO.: NV790 W…" at bounding box center [538, 150] width 773 height 214
click at [556, 245] on textarea "**********" at bounding box center [538, 150] width 773 height 214
click at [489, 246] on textarea "**********" at bounding box center [538, 150] width 773 height 214
click at [149, 247] on div "**********" at bounding box center [543, 143] width 798 height 230
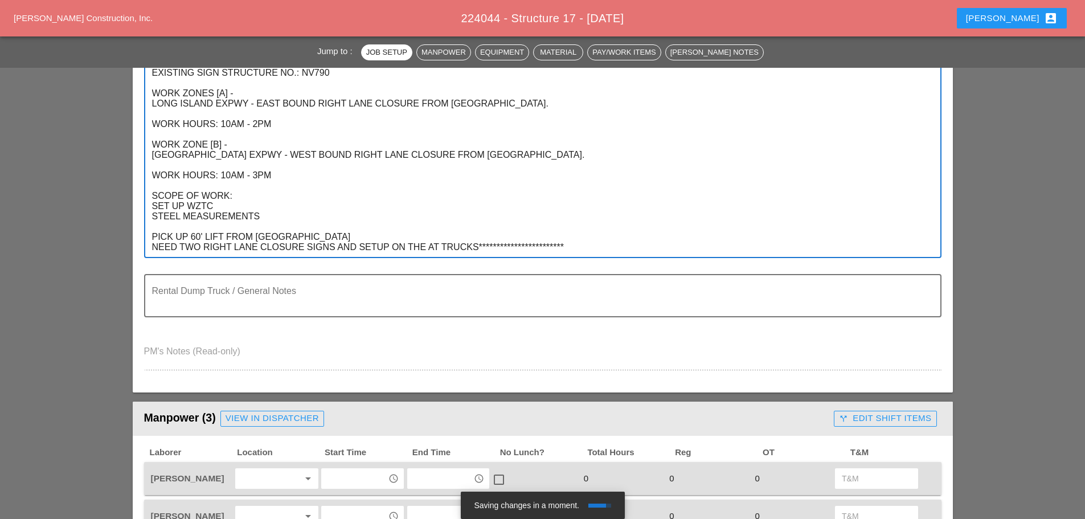
click at [150, 248] on div "**********" at bounding box center [543, 143] width 798 height 230
click at [152, 248] on textarea "**********" at bounding box center [538, 150] width 773 height 214
type textarea "**********"
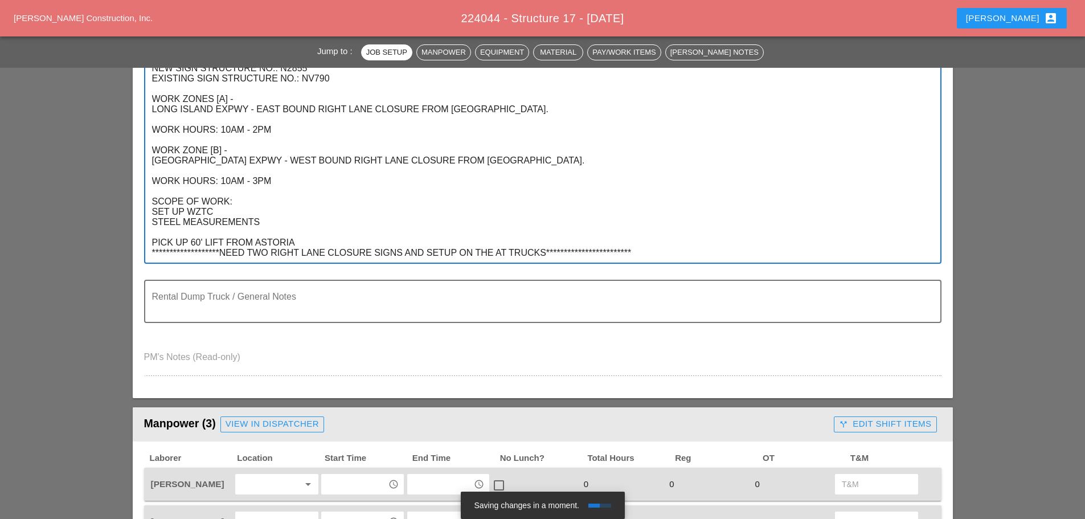
scroll to position [228, 0]
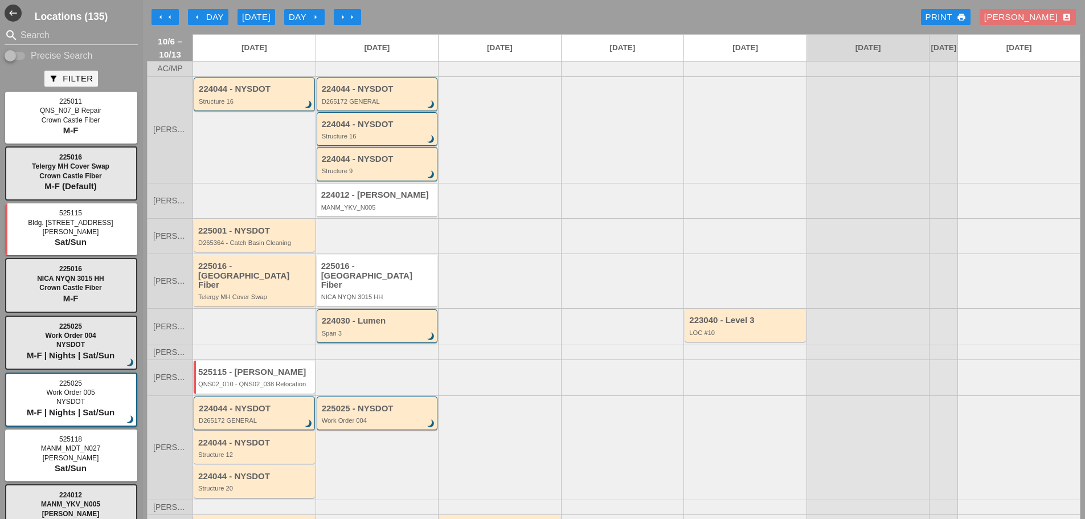
click at [341, 94] on div "224044 - NYSDOT" at bounding box center [378, 89] width 113 height 10
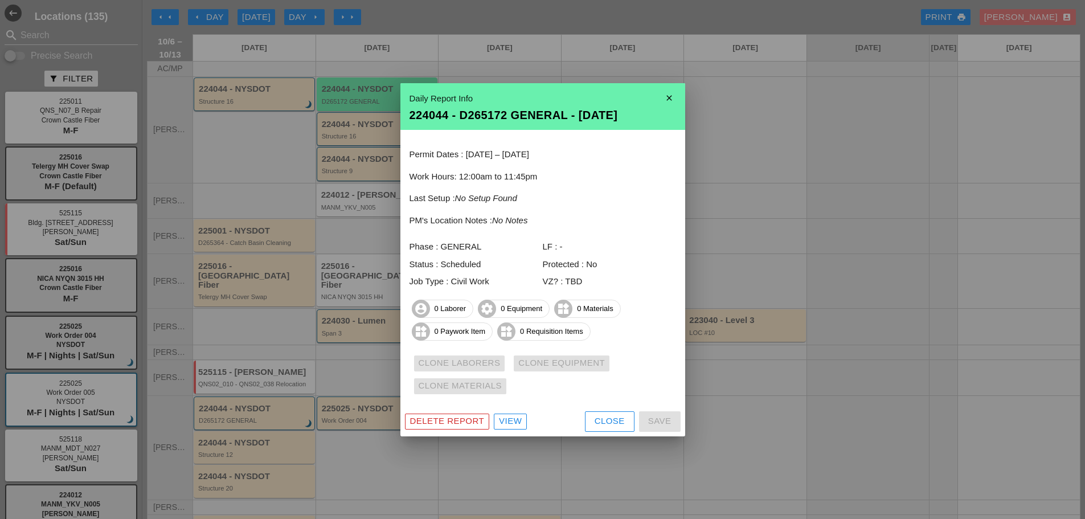
click at [600, 434] on div "Delete Report View Close Save" at bounding box center [543, 422] width 285 height 30
click at [594, 430] on button "Close" at bounding box center [610, 421] width 50 height 21
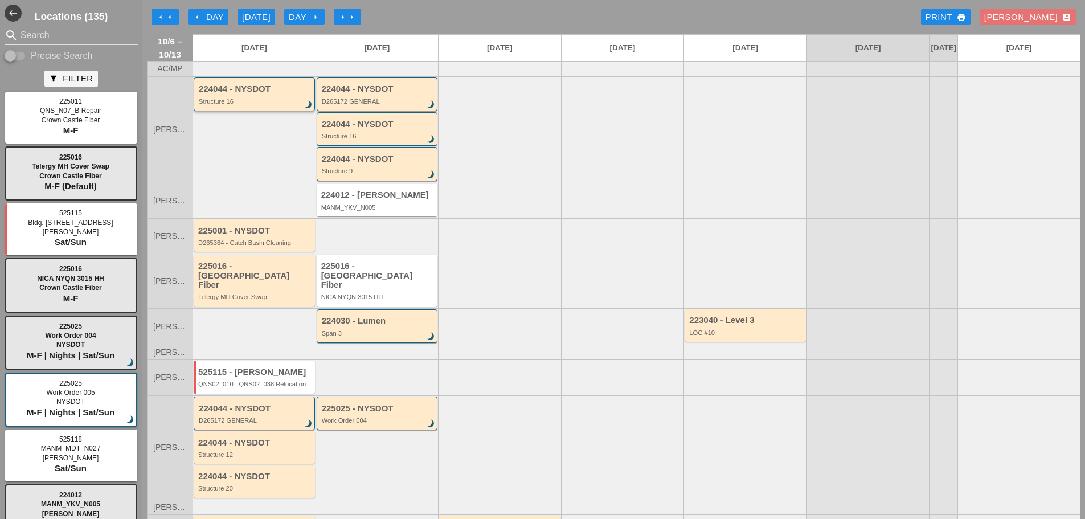
click at [281, 105] on div "Structure 16" at bounding box center [255, 101] width 113 height 7
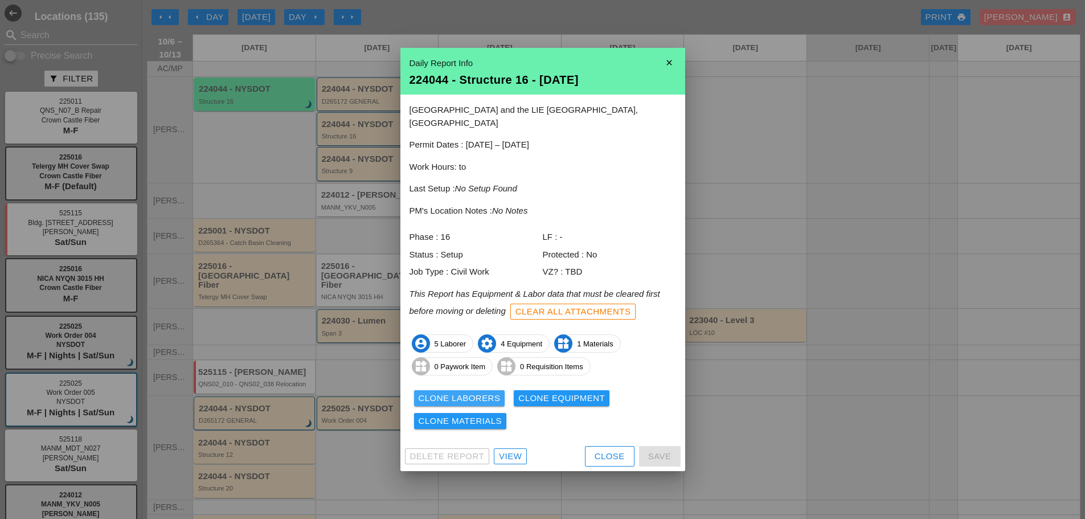
click at [476, 390] on button "Clone Laborers" at bounding box center [459, 398] width 91 height 16
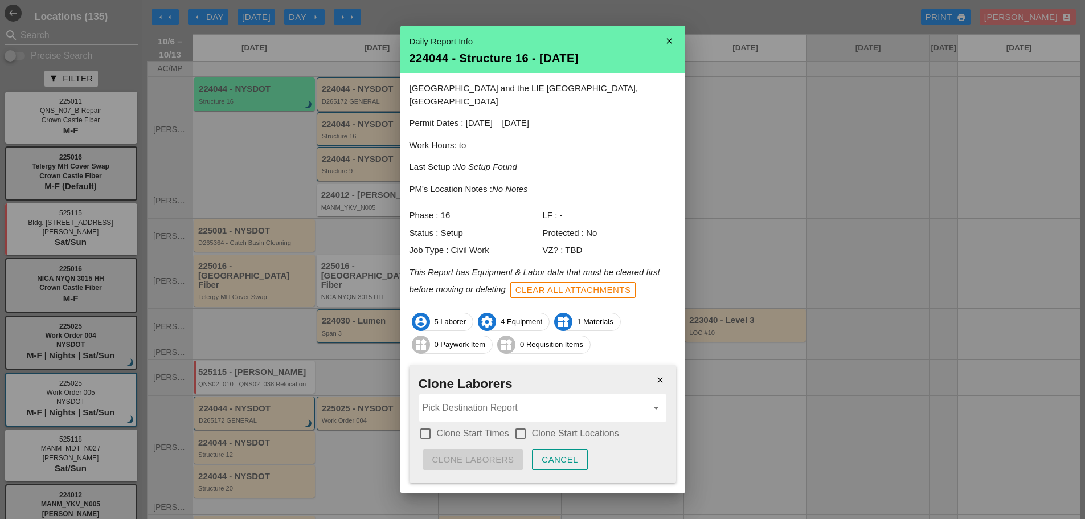
click at [456, 428] on label "Clone Start Times" at bounding box center [473, 433] width 72 height 11
click at [526, 424] on div at bounding box center [520, 433] width 19 height 19
click at [520, 402] on input "Pick Destination Report" at bounding box center [535, 408] width 224 height 18
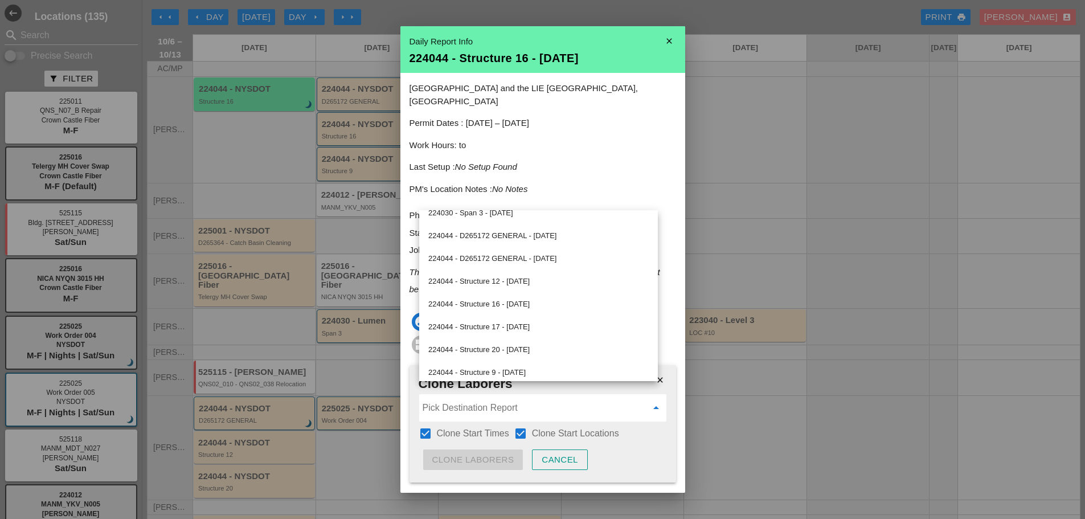
scroll to position [57, 0]
click at [499, 257] on div "224044 - D265172 GENERAL - [DATE]" at bounding box center [538, 258] width 220 height 14
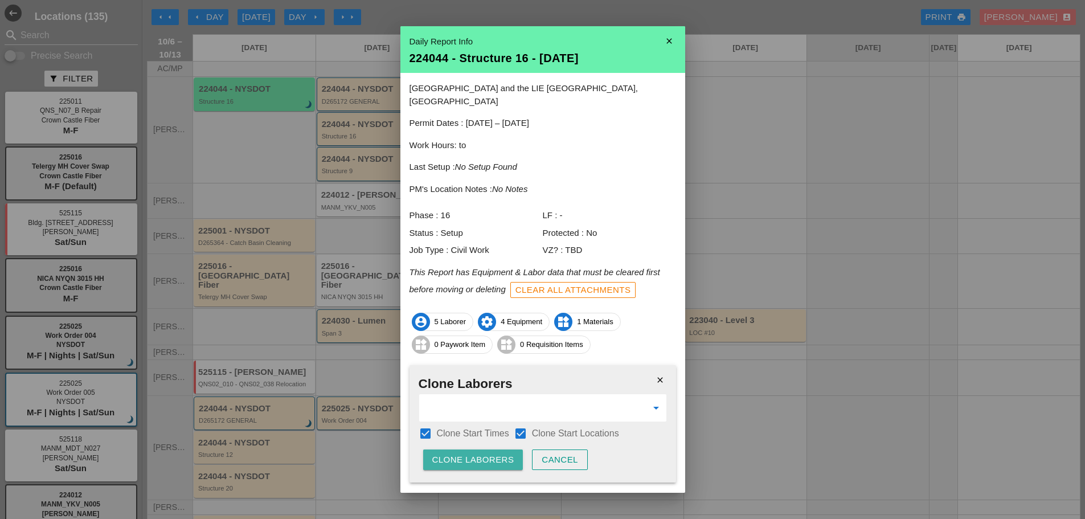
click at [477, 454] on div "Clone Laborers" at bounding box center [473, 460] width 82 height 13
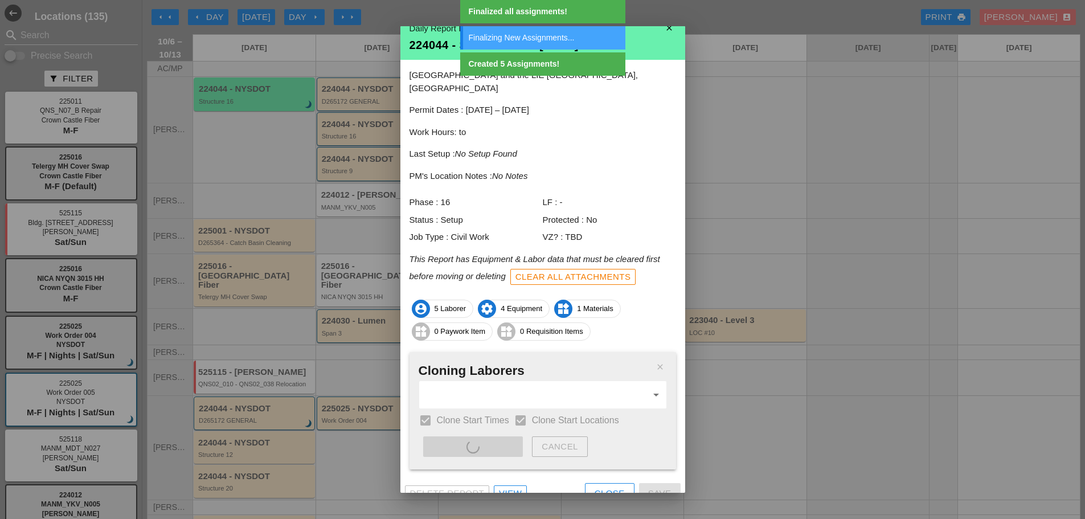
scroll to position [0, 0]
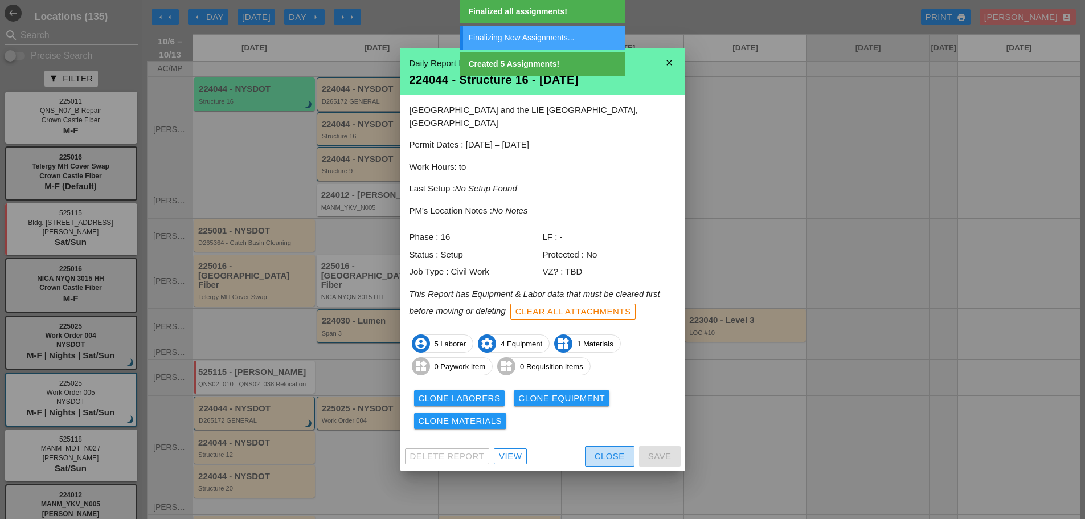
click at [599, 450] on div "Close" at bounding box center [610, 456] width 30 height 13
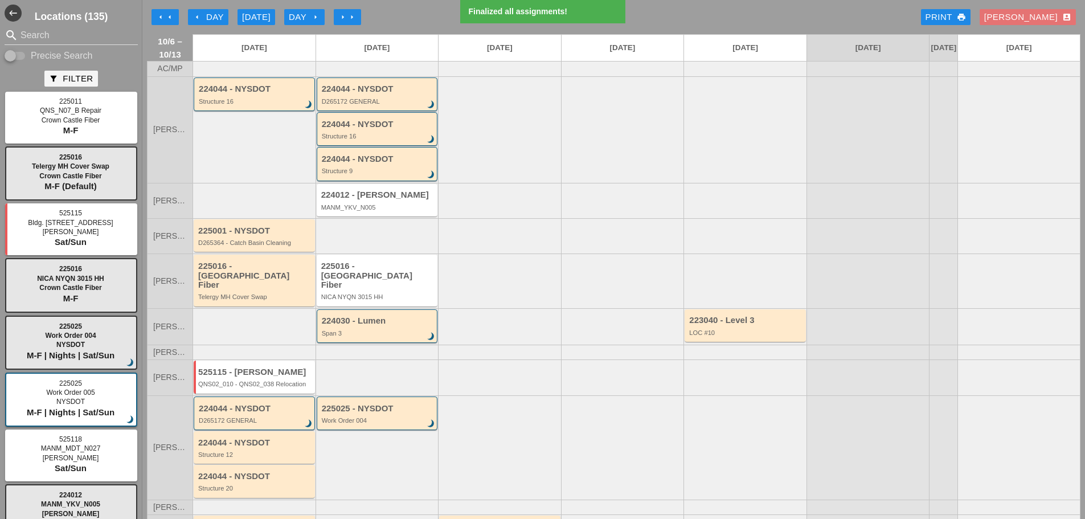
click at [255, 111] on div "224044 - NYSDOT Structure 16 brightness_3" at bounding box center [254, 94] width 121 height 34
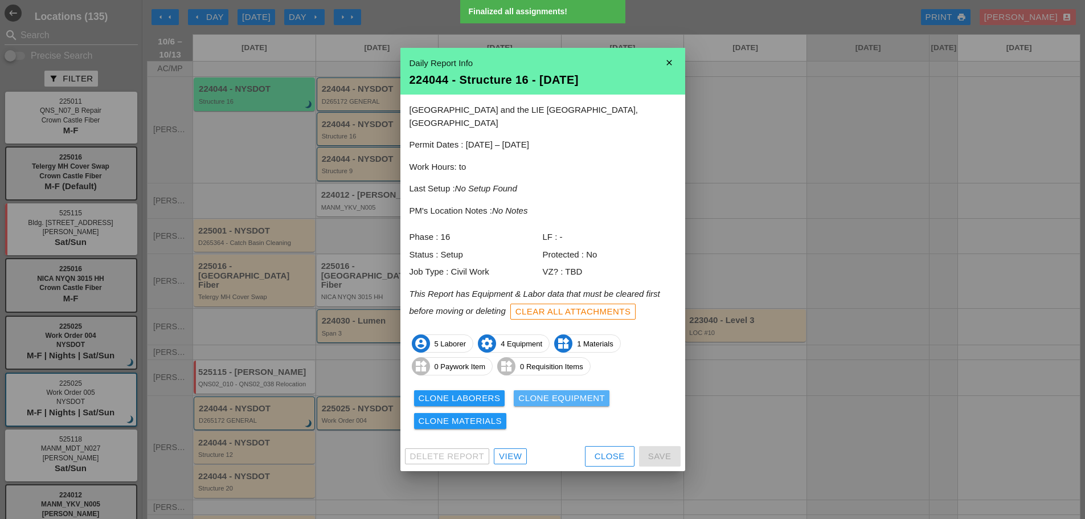
click at [558, 392] on div "Clone Equipment" at bounding box center [561, 398] width 87 height 13
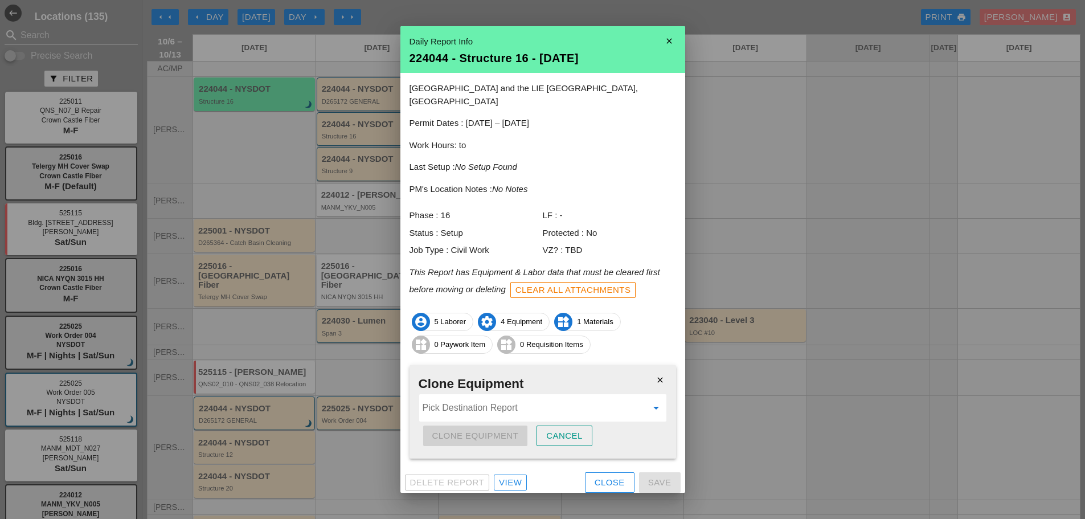
click at [500, 399] on input "Pick Destination Report" at bounding box center [535, 408] width 224 height 18
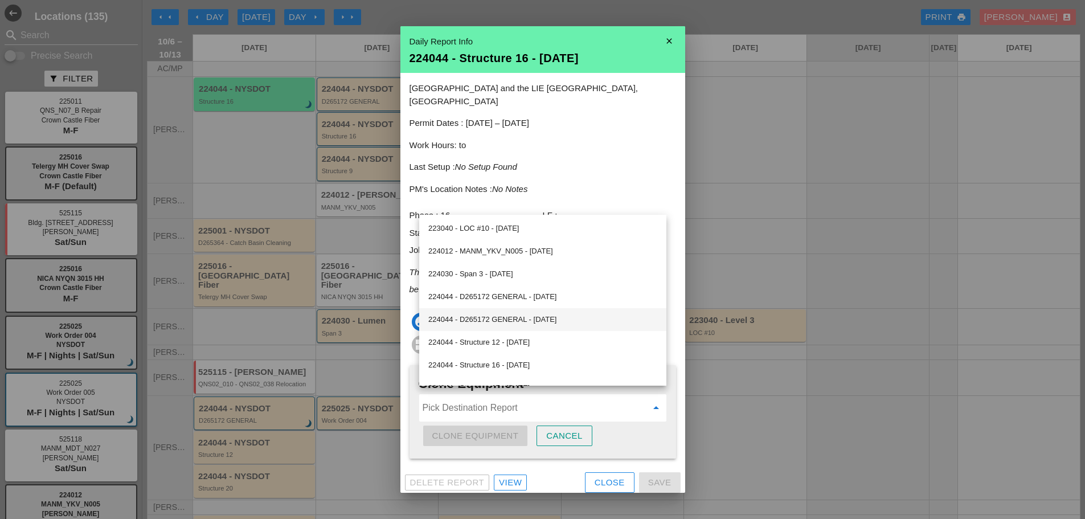
click at [499, 312] on div "224044 - D265172 GENERAL - [DATE]" at bounding box center [542, 319] width 229 height 23
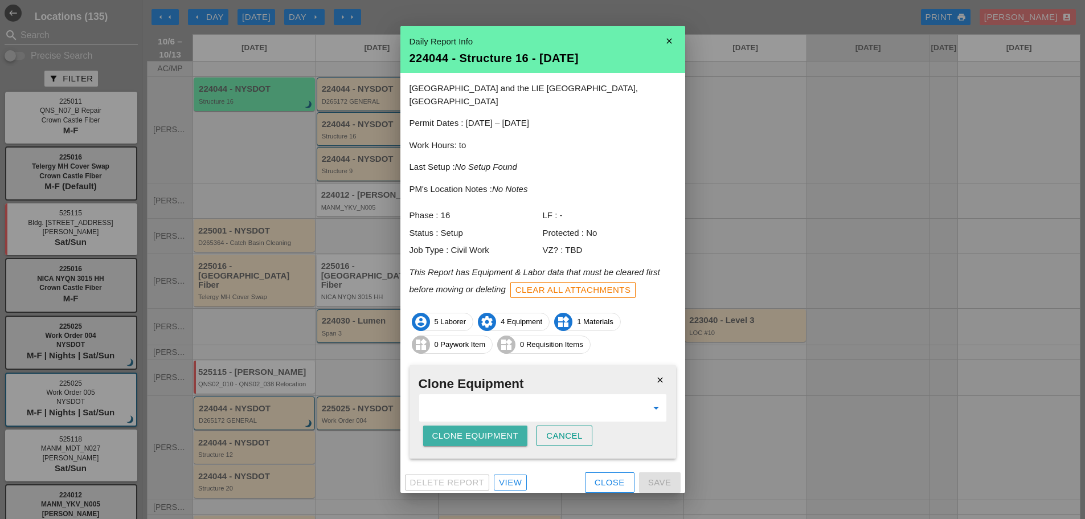
click at [493, 430] on div "Clone Equipment" at bounding box center [475, 436] width 87 height 13
click at [493, 430] on div "Are you sure?" at bounding box center [468, 436] width 72 height 13
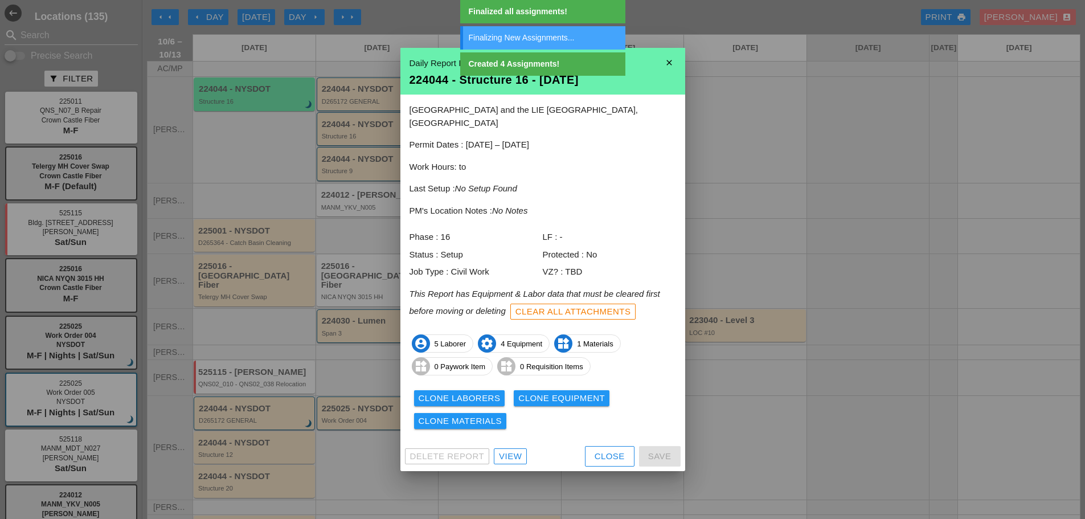
click at [480, 415] on div "Clone Materials" at bounding box center [461, 421] width 84 height 13
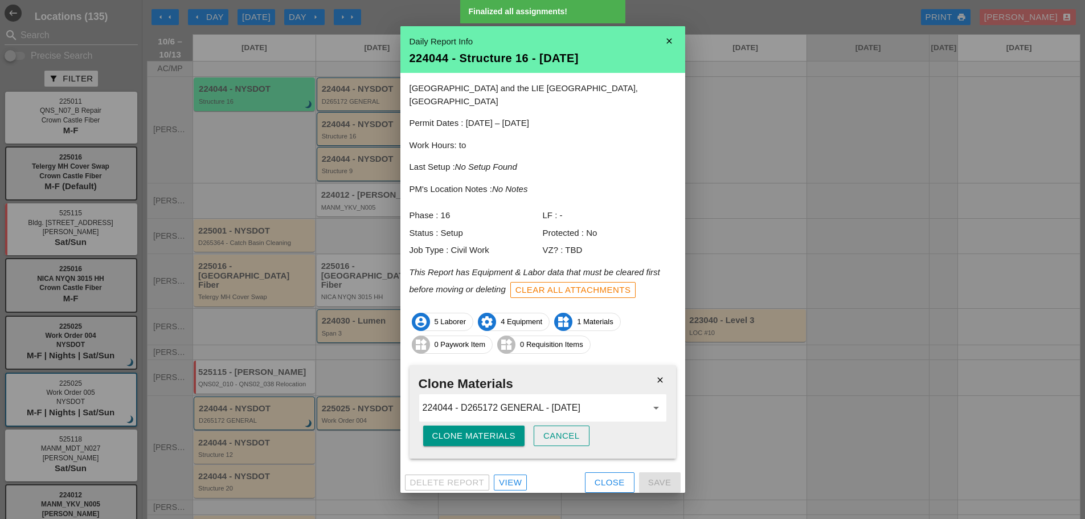
click at [477, 430] on div "Clone Materials" at bounding box center [474, 436] width 84 height 13
click at [477, 430] on div "Are you sure?" at bounding box center [468, 436] width 72 height 13
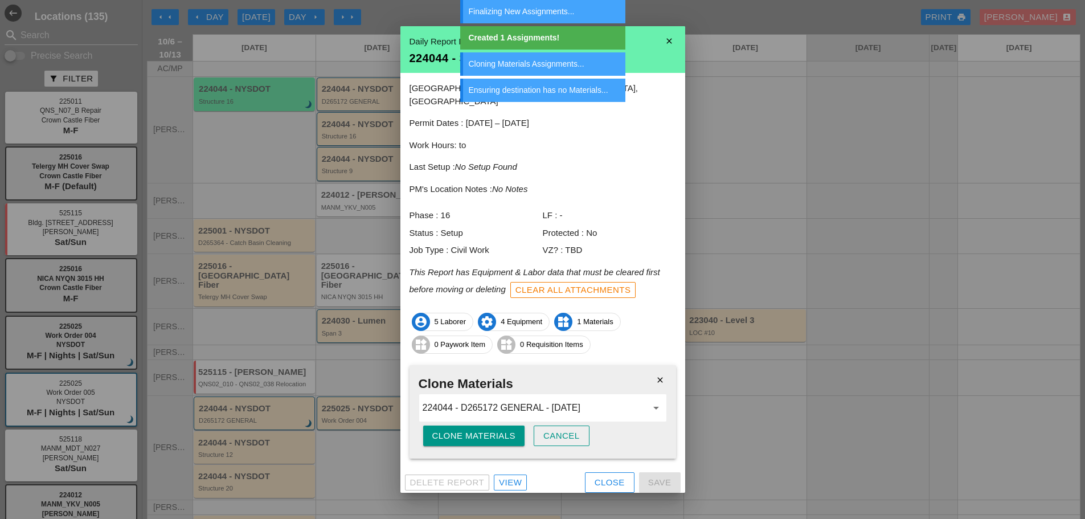
click at [599, 476] on div "Close" at bounding box center [610, 482] width 30 height 13
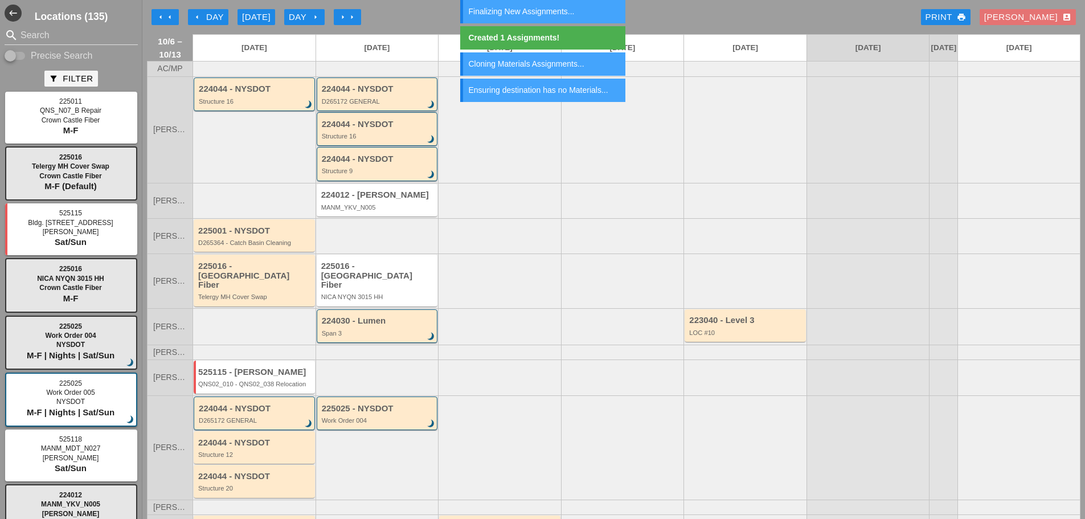
click at [359, 105] on div "D265172 GENERAL" at bounding box center [378, 101] width 113 height 7
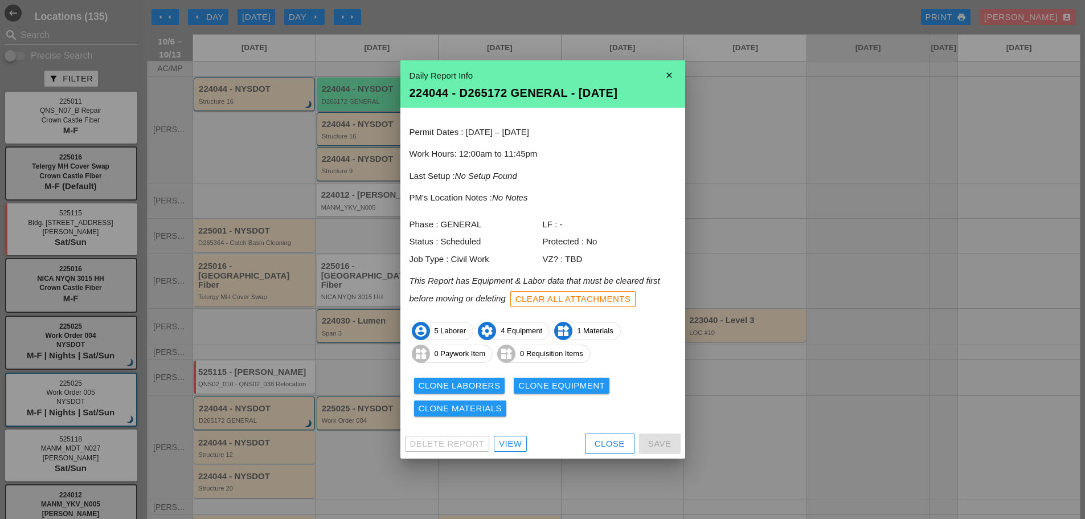
click at [606, 448] on div "Close" at bounding box center [610, 444] width 30 height 13
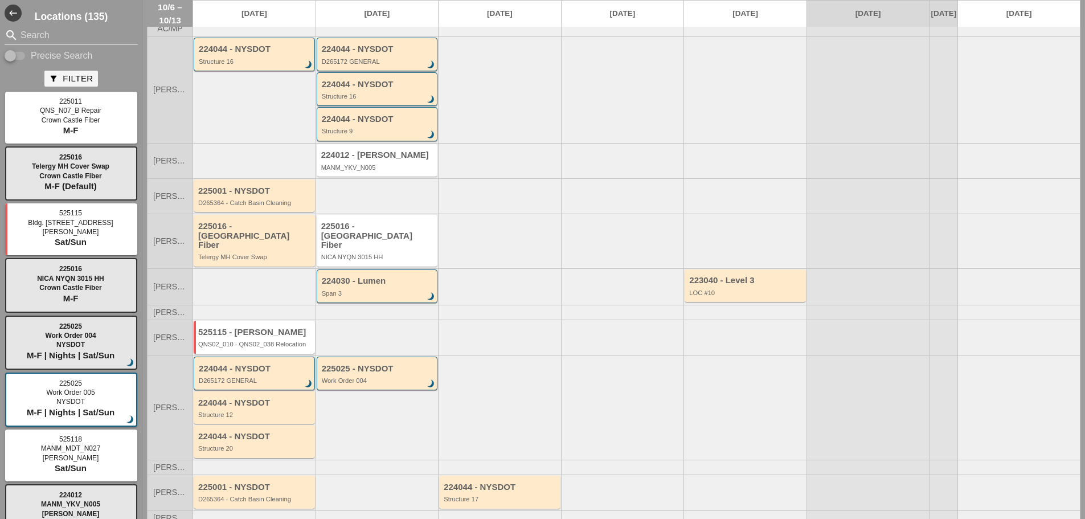
scroll to position [105, 0]
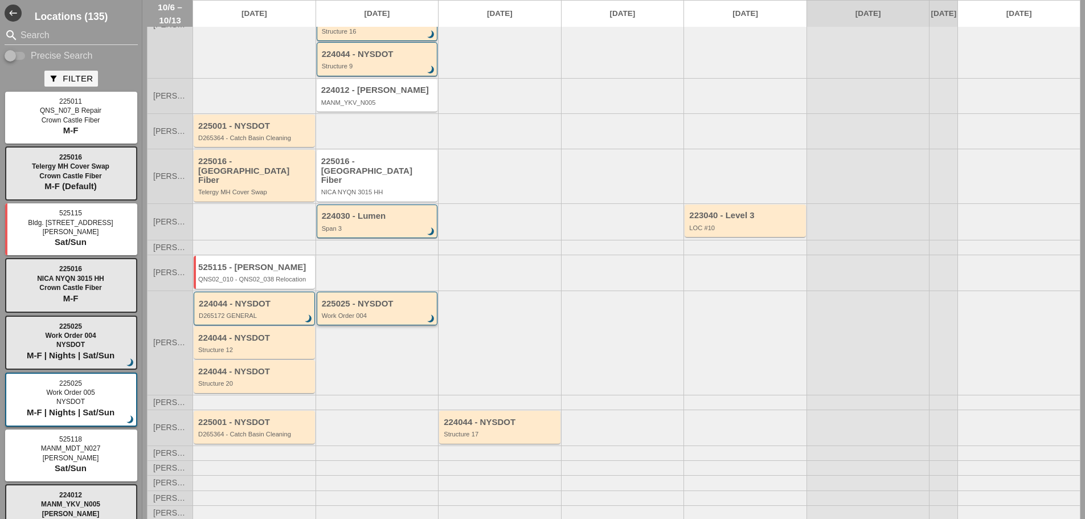
click at [385, 320] on div "225025 - NYSDOT Work Order 004 brightness_3" at bounding box center [377, 309] width 121 height 34
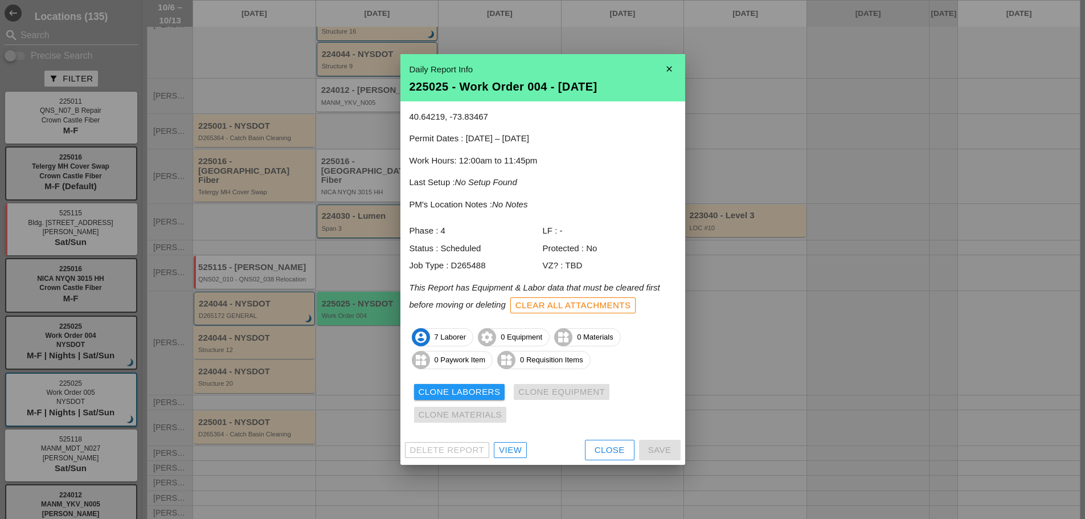
click at [598, 448] on div "Close" at bounding box center [610, 450] width 30 height 13
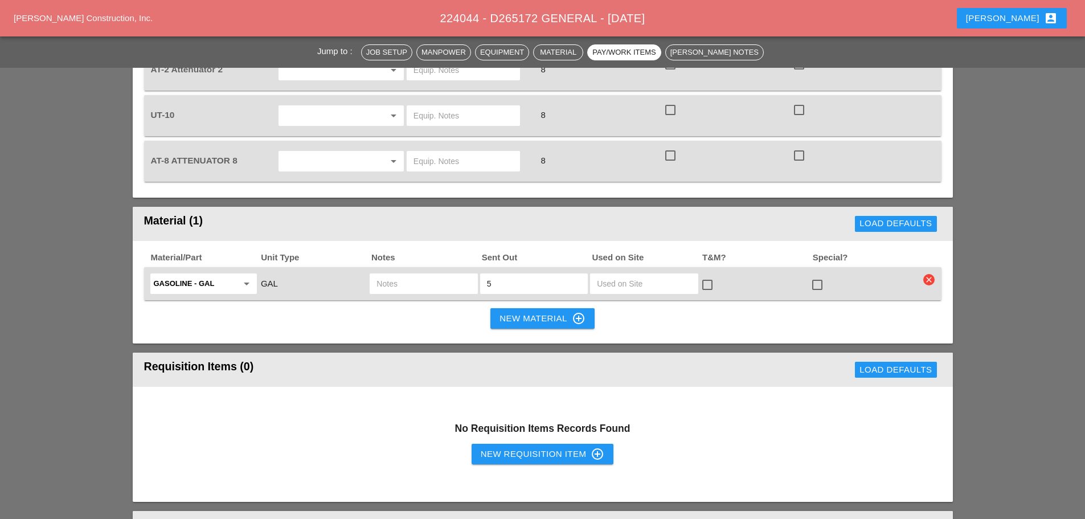
scroll to position [684, 0]
